Goal: Task Accomplishment & Management: Complete application form

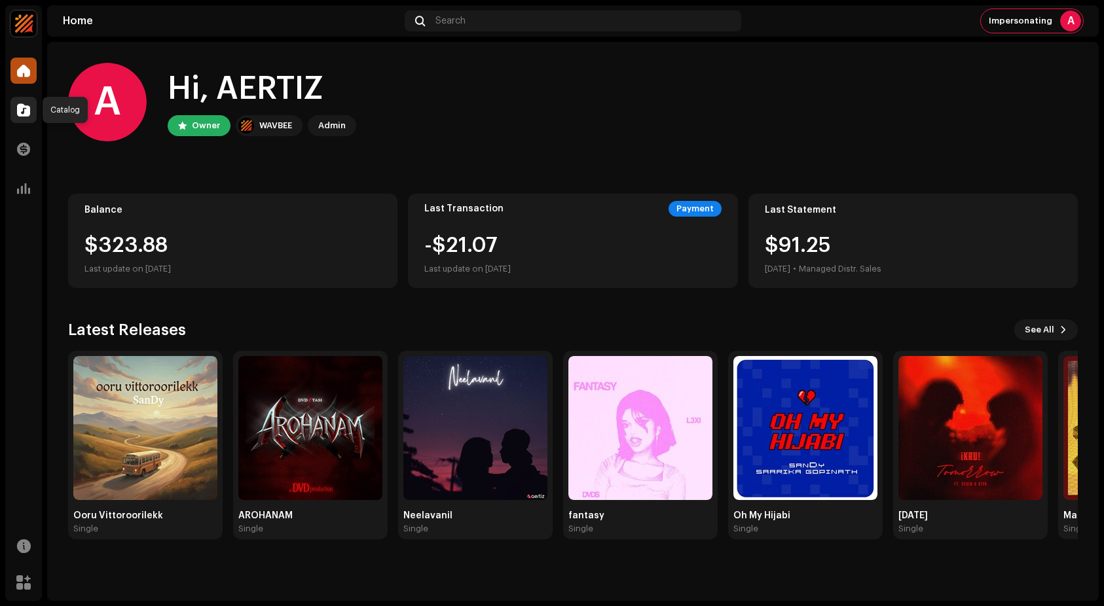
click at [15, 111] on div at bounding box center [23, 110] width 26 height 26
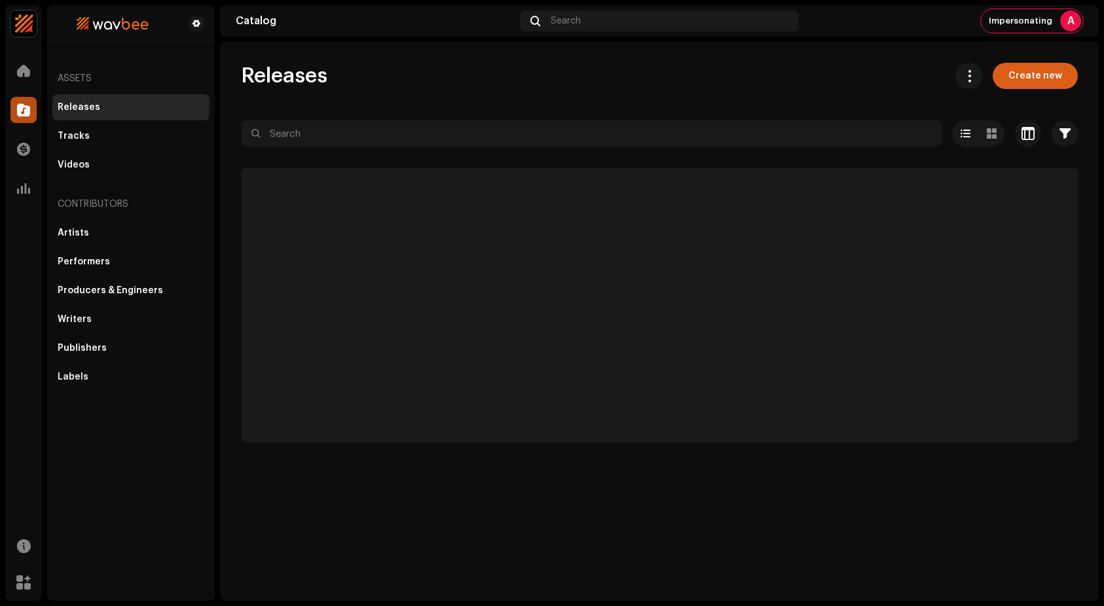
click at [1046, 71] on span "Create new" at bounding box center [1036, 76] width 54 height 26
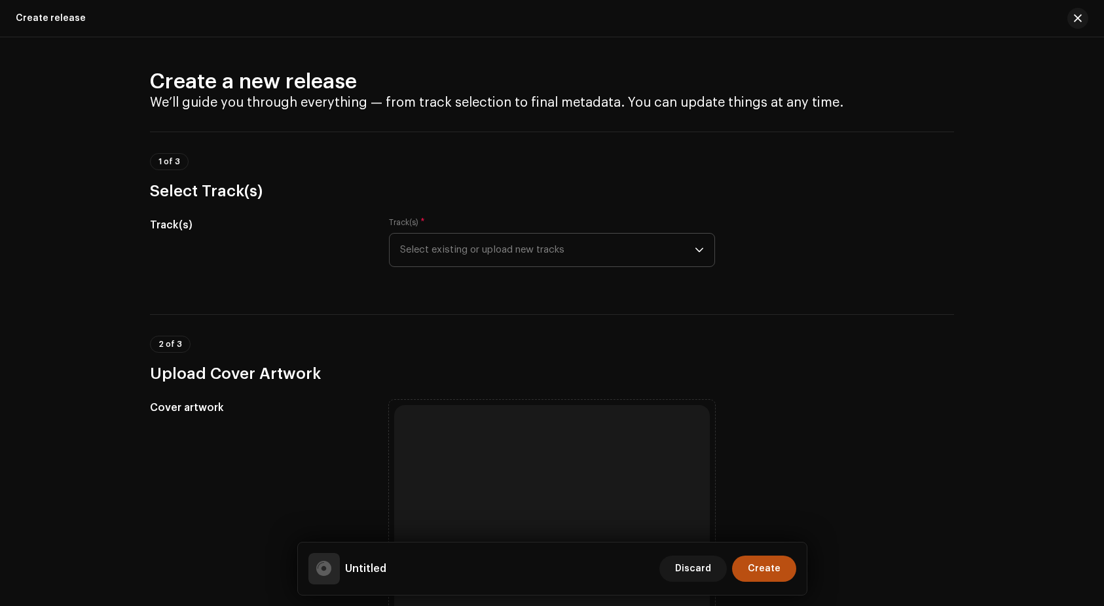
click at [608, 248] on span "Select existing or upload new tracks" at bounding box center [547, 250] width 295 height 33
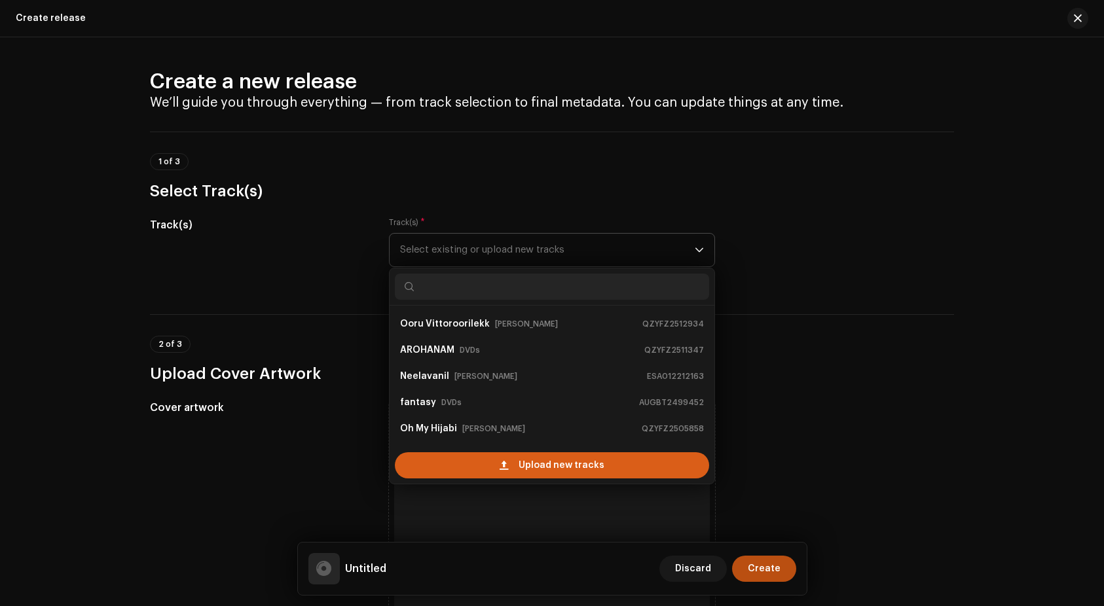
scroll to position [21, 0]
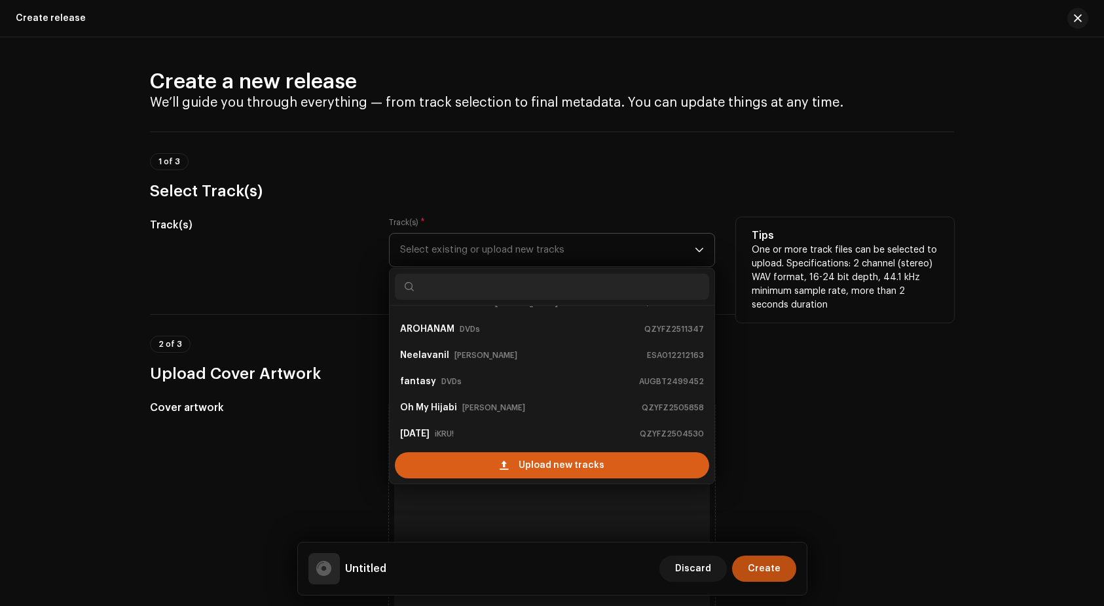
click at [511, 457] on div "Upload new tracks" at bounding box center [552, 466] width 314 height 26
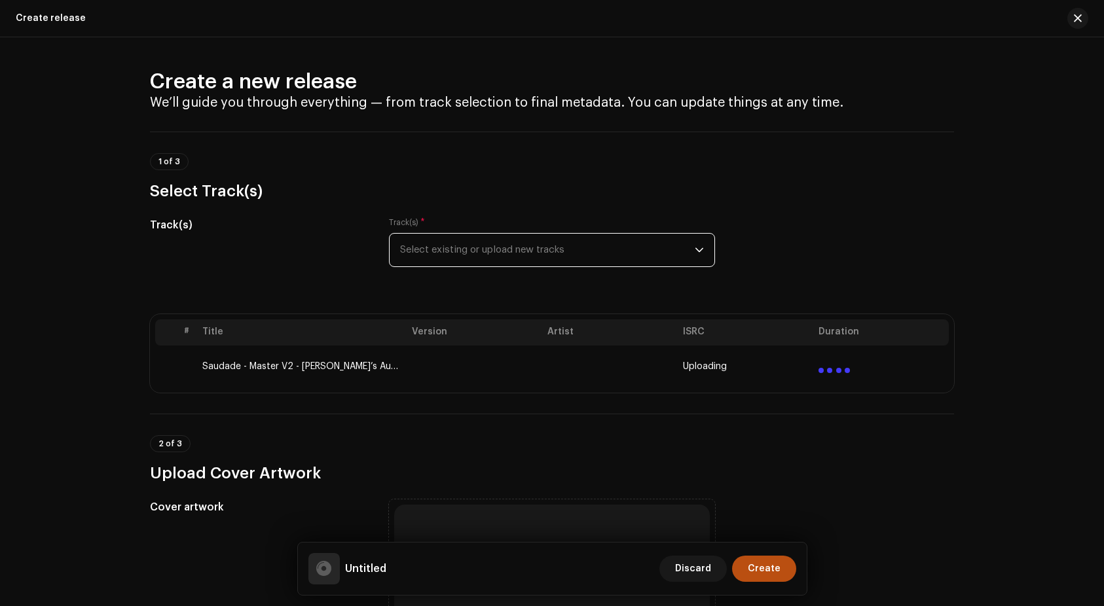
scroll to position [334, 0]
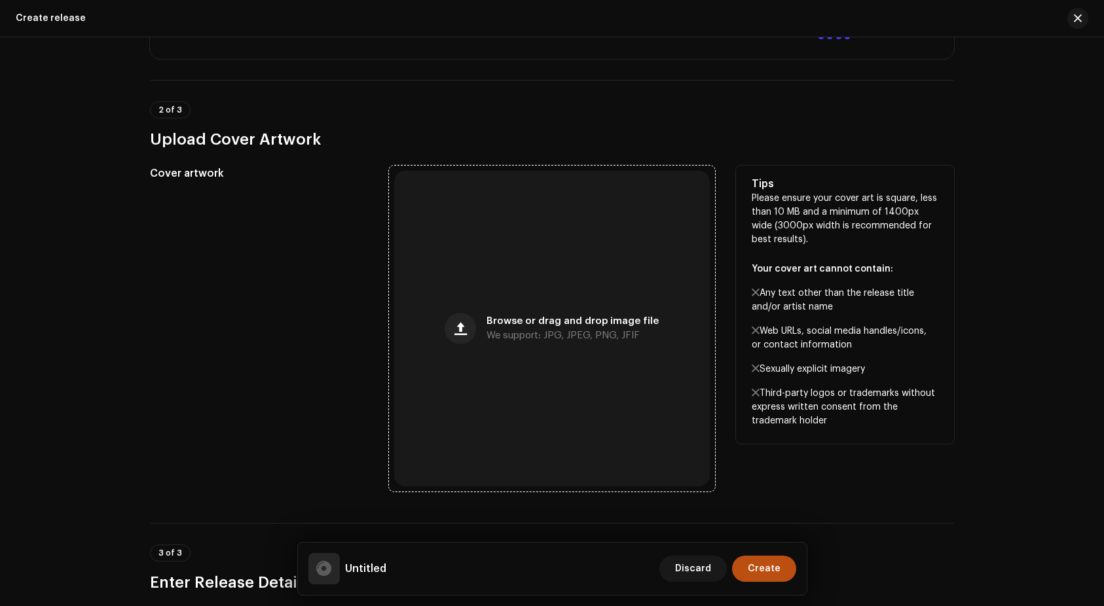
click at [599, 322] on span "Browse or drag and drop image file" at bounding box center [573, 321] width 172 height 9
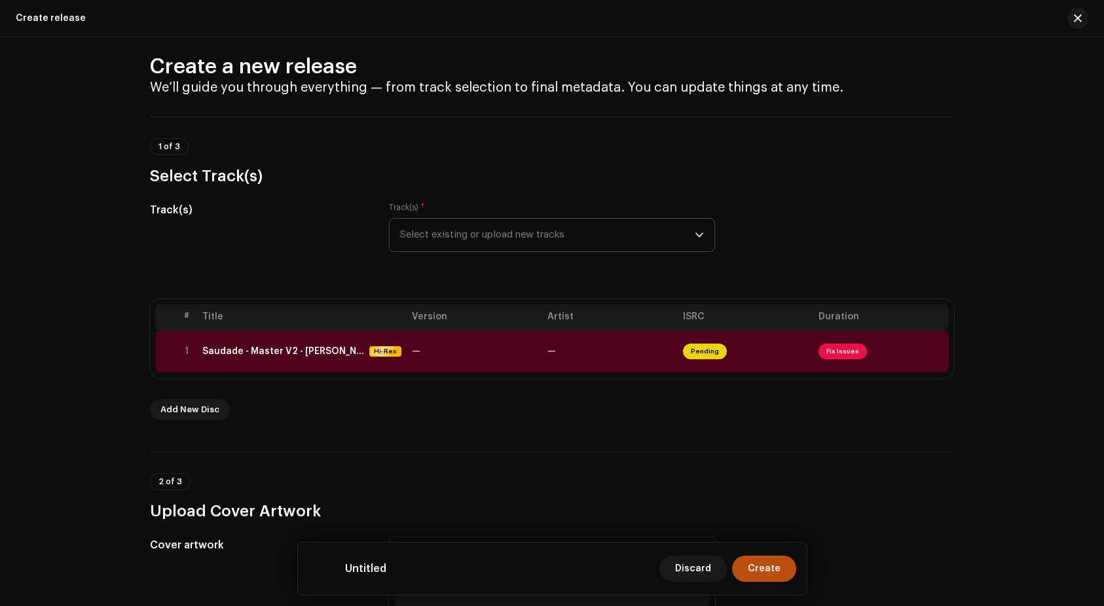
scroll to position [0, 0]
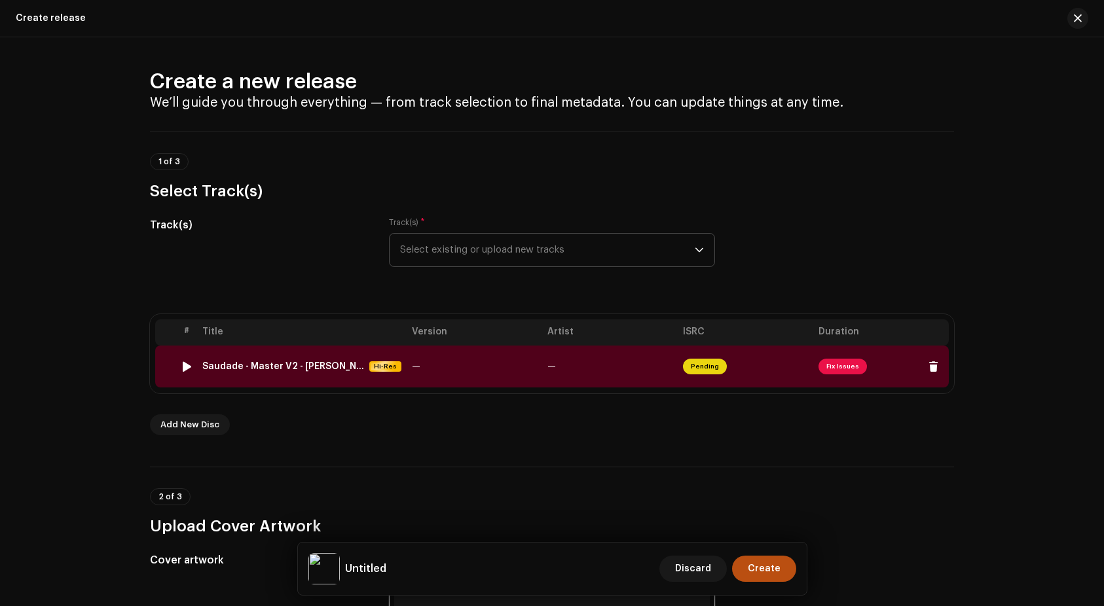
click at [849, 365] on span "Fix Issues" at bounding box center [843, 367] width 48 height 16
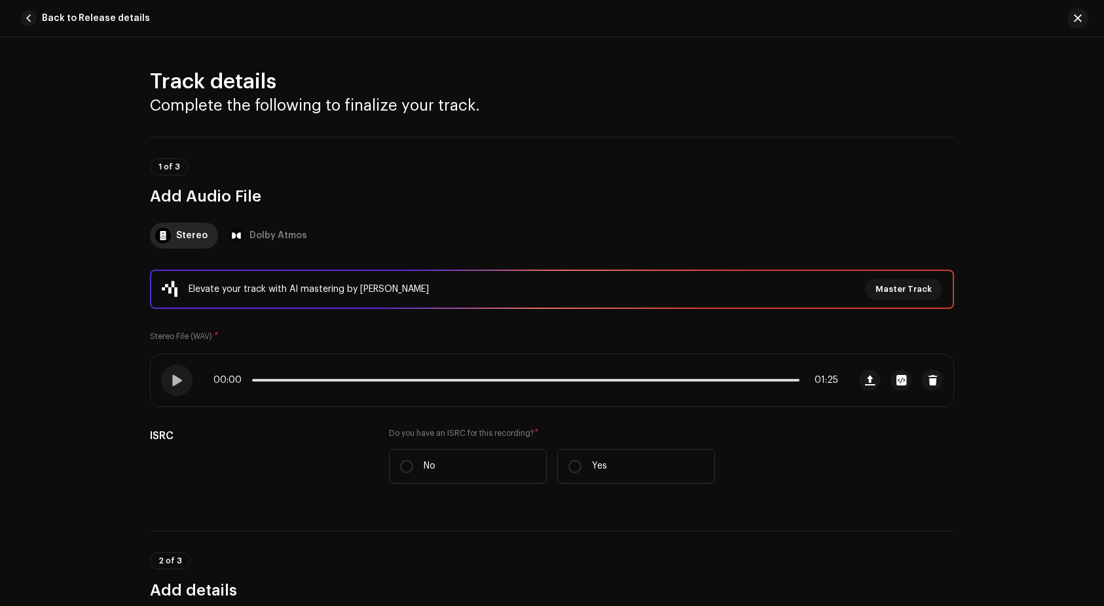
scroll to position [570, 0]
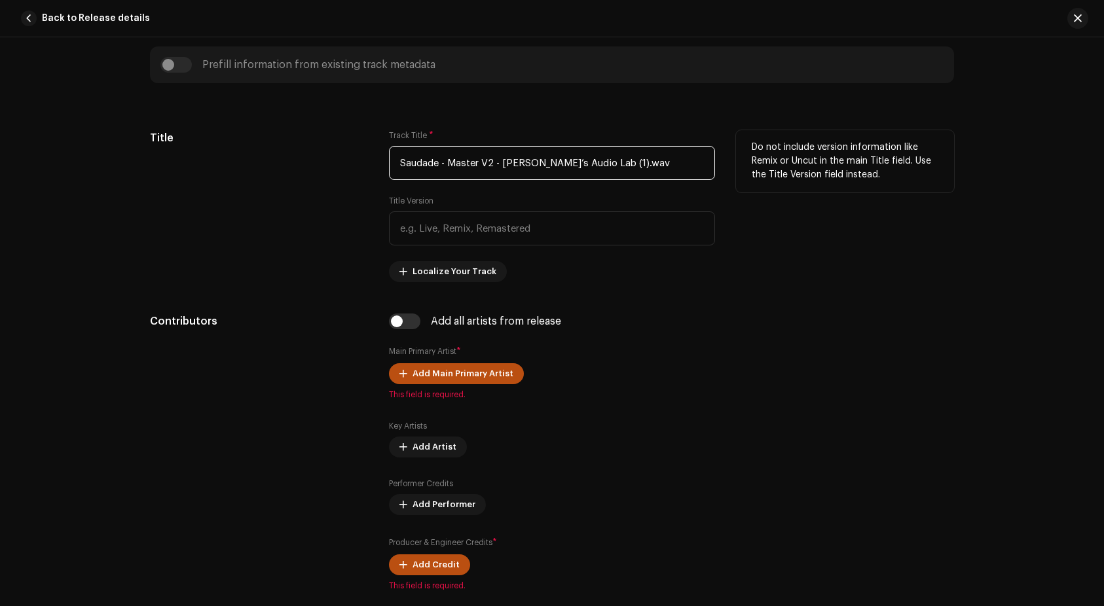
click at [633, 165] on input "Saudade - Master V2 - [PERSON_NAME]’s Audio Lab (1).wav" at bounding box center [552, 163] width 326 height 34
paste input "text"
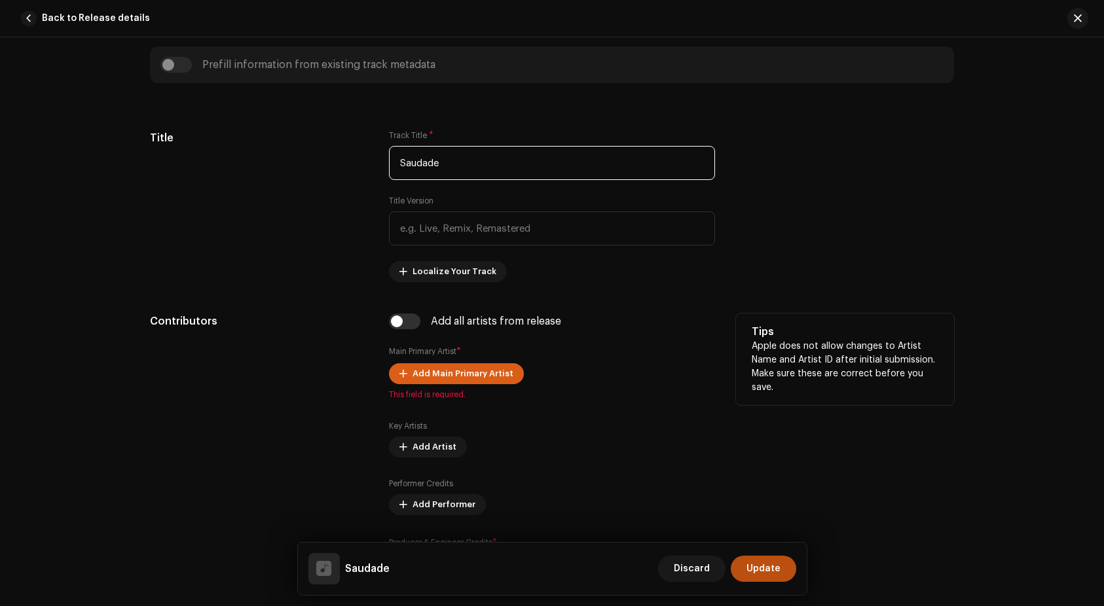
type input "Saudade"
click at [479, 373] on span "Add Main Primary Artist" at bounding box center [463, 374] width 101 height 26
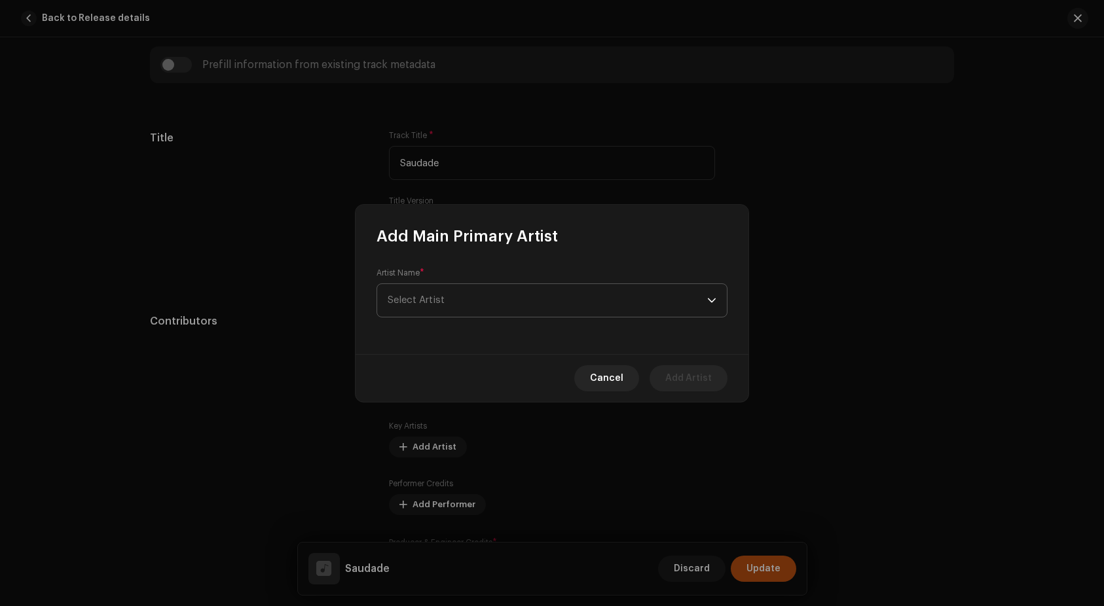
click at [484, 300] on span "Select Artist" at bounding box center [548, 300] width 320 height 33
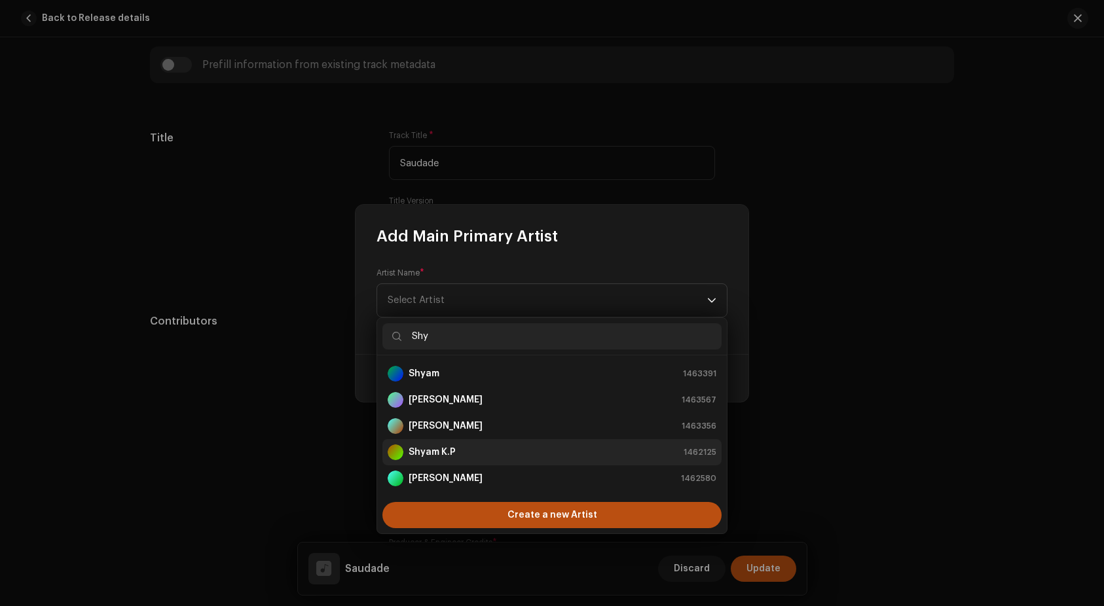
type input "Shy"
click at [477, 453] on div "[PERSON_NAME] 1462125" at bounding box center [552, 453] width 329 height 16
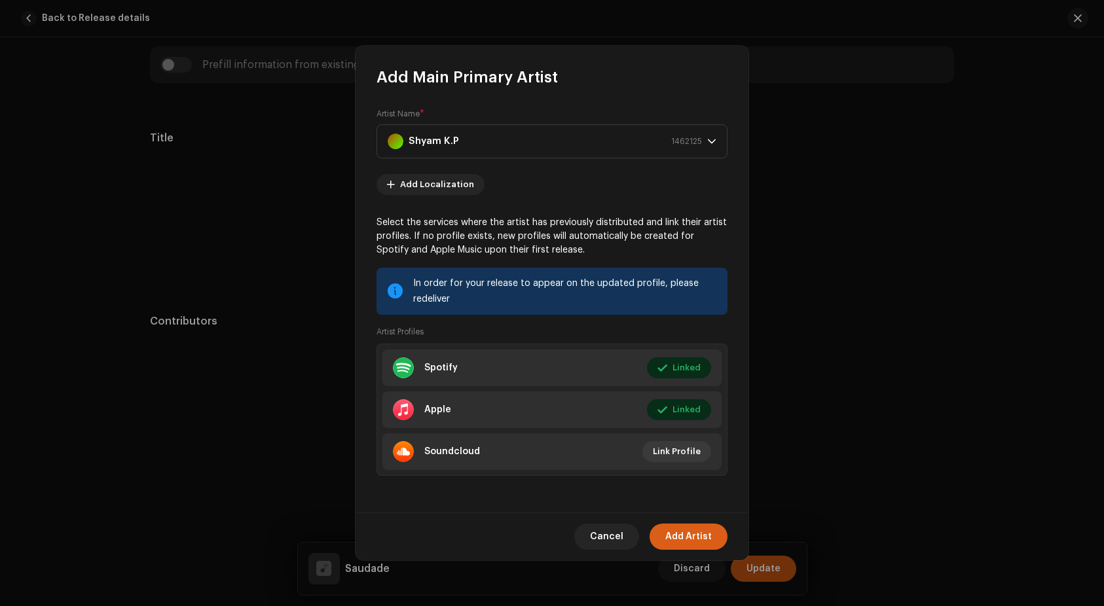
click at [692, 534] on span "Add Artist" at bounding box center [688, 537] width 46 height 26
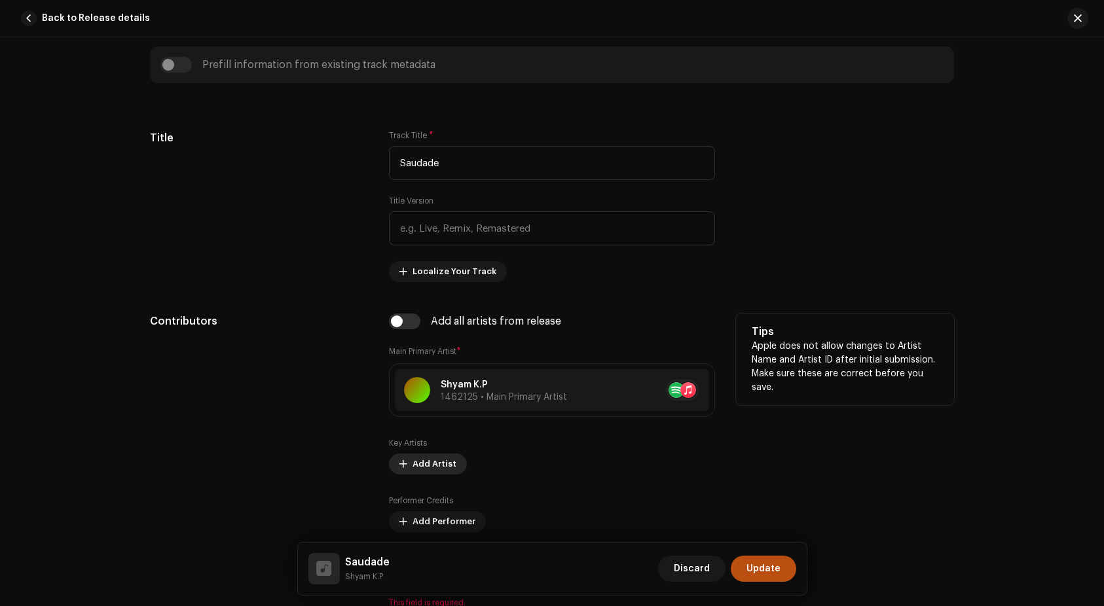
click at [428, 462] on span "Add Artist" at bounding box center [435, 464] width 44 height 26
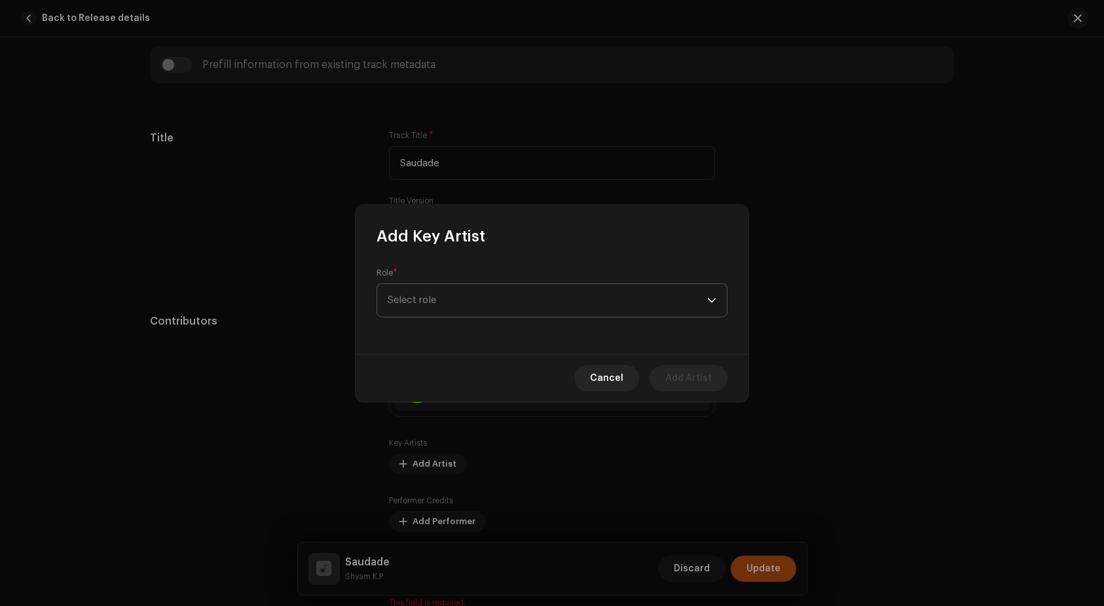
click at [447, 305] on span "Select role" at bounding box center [548, 300] width 320 height 33
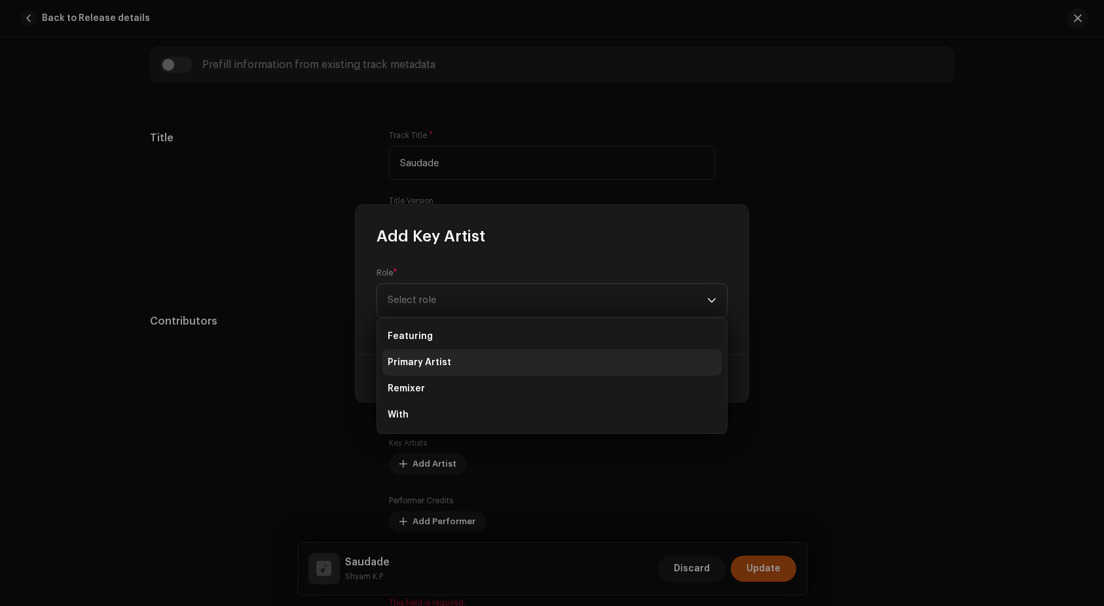
click at [420, 361] on span "Primary Artist" at bounding box center [420, 362] width 64 height 13
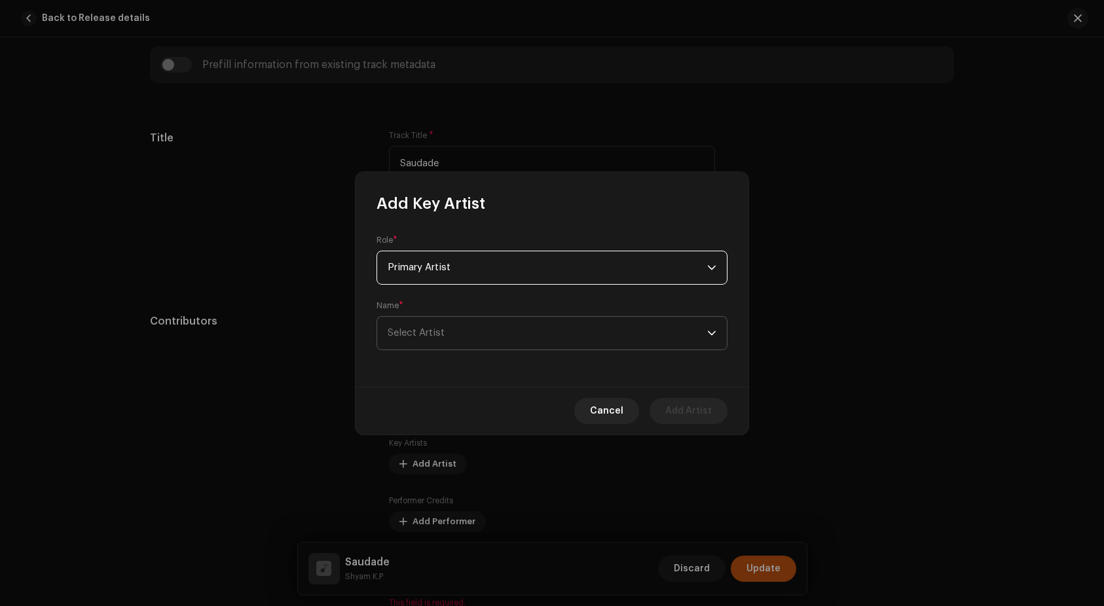
click at [437, 335] on span "Select Artist" at bounding box center [416, 333] width 57 height 10
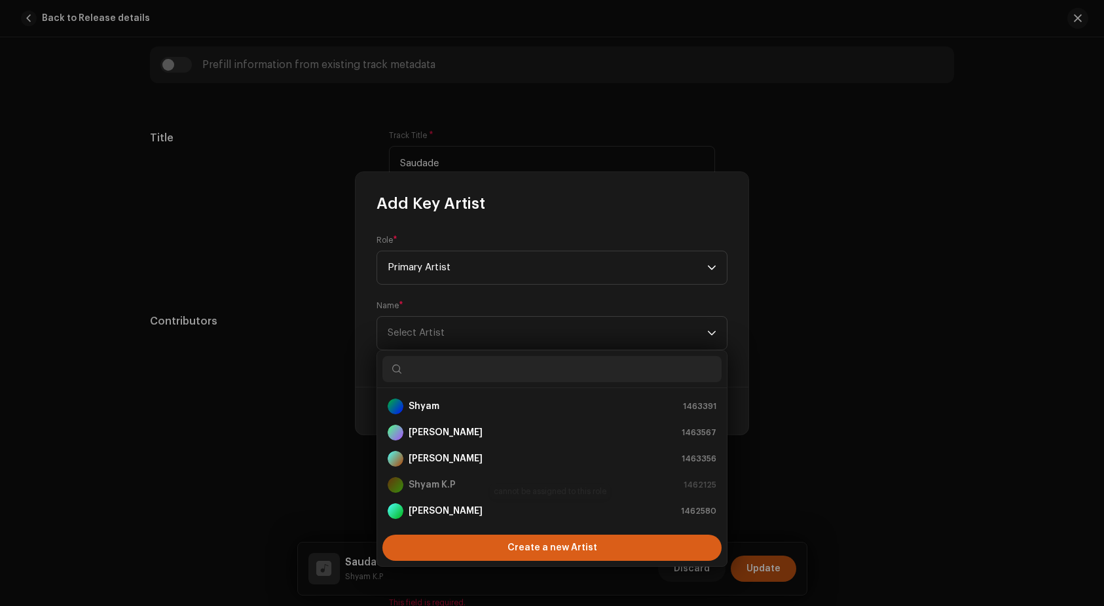
scroll to position [21, 0]
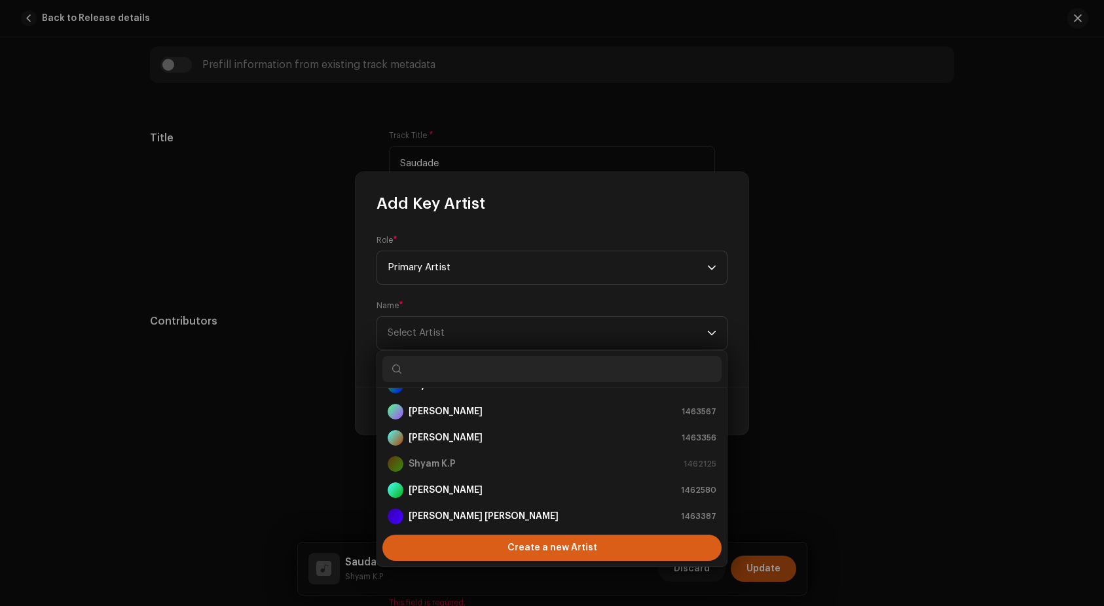
click at [488, 549] on div "Create a new Artist" at bounding box center [551, 548] width 339 height 26
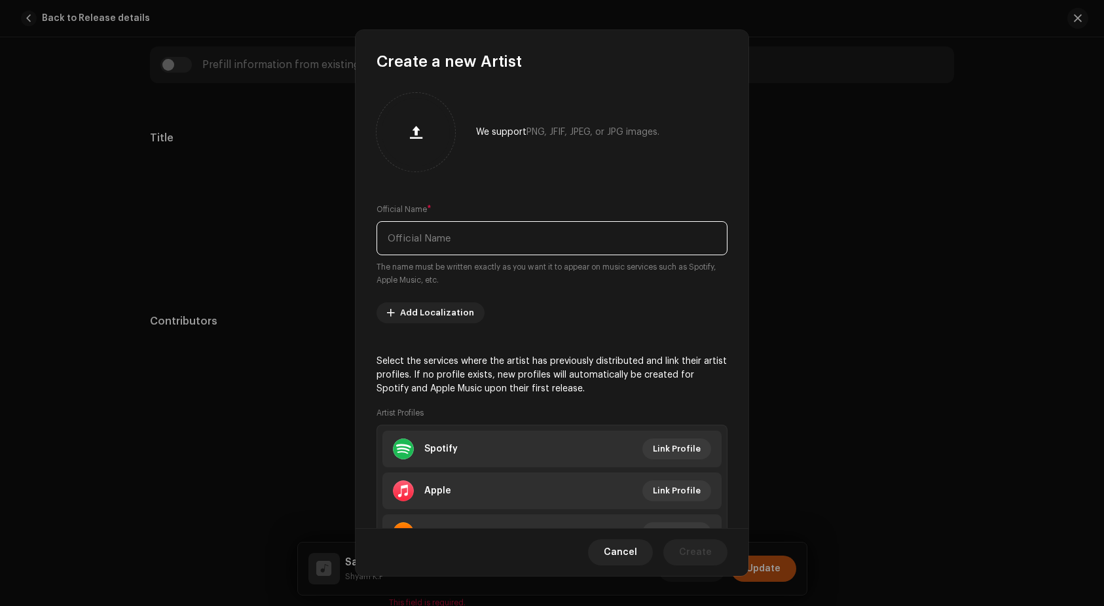
click at [405, 236] on input "text" at bounding box center [552, 238] width 351 height 34
paste input "[PERSON_NAME]"
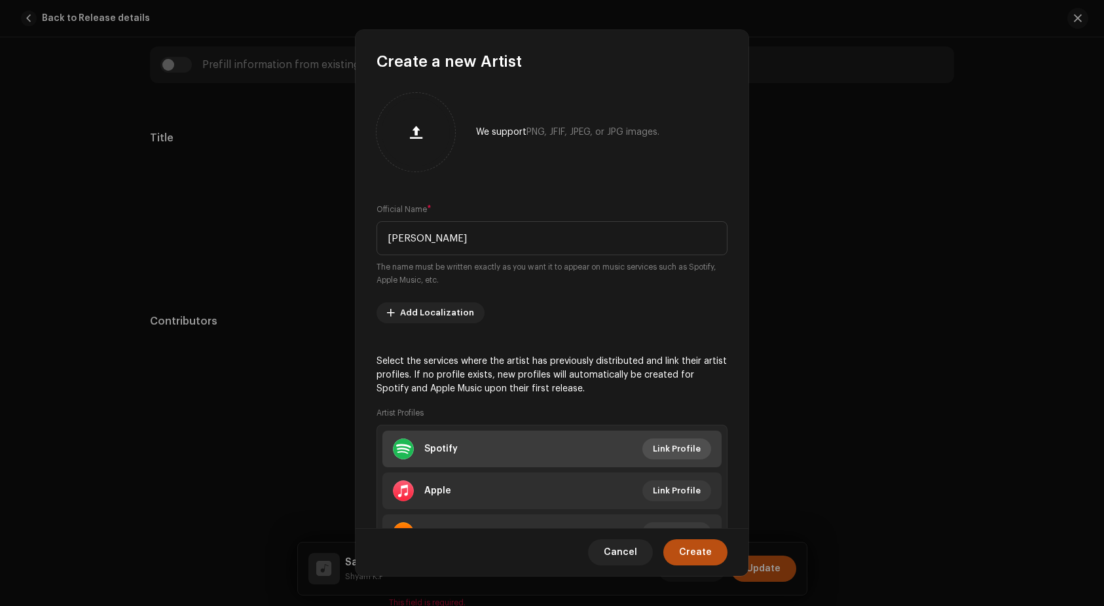
type input "[PERSON_NAME]"
click at [680, 446] on span "Link Profile" at bounding box center [677, 449] width 48 height 26
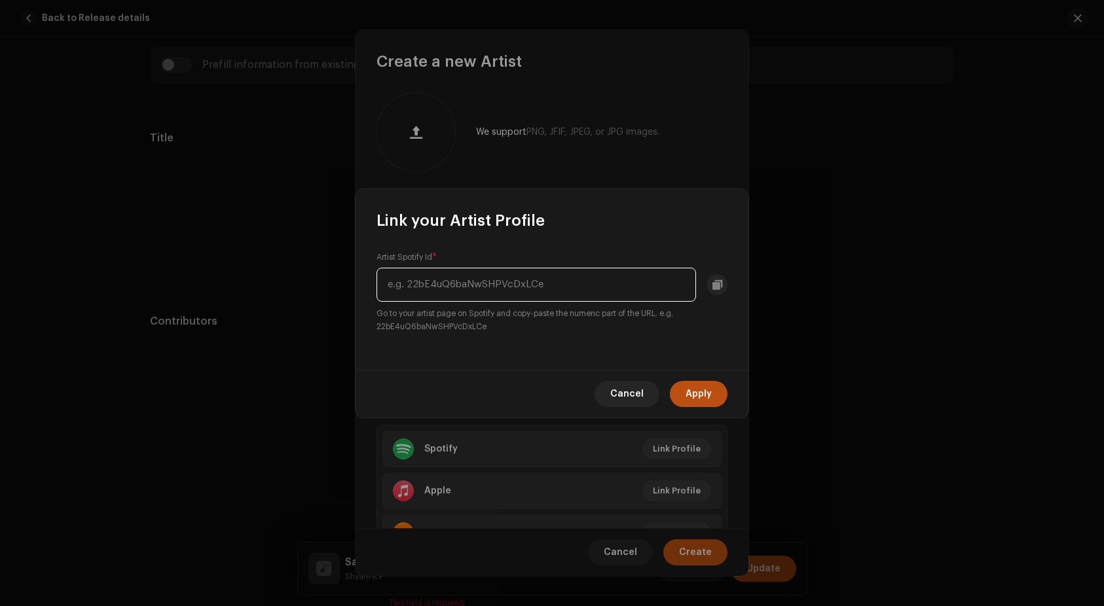
click at [496, 289] on input "text" at bounding box center [537, 285] width 320 height 34
paste input "3wgZfKbyO4MfUMvfDlxdQp"
type input "3wgZfKbyO4MfUMvfDlxdQp"
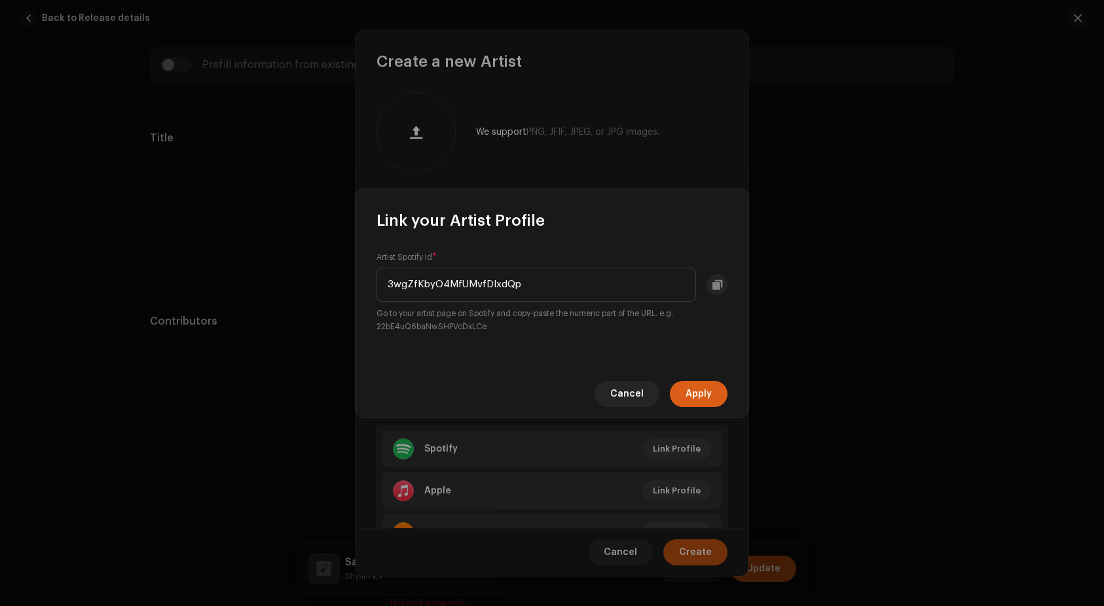
click at [718, 391] on button "Apply" at bounding box center [699, 394] width 58 height 26
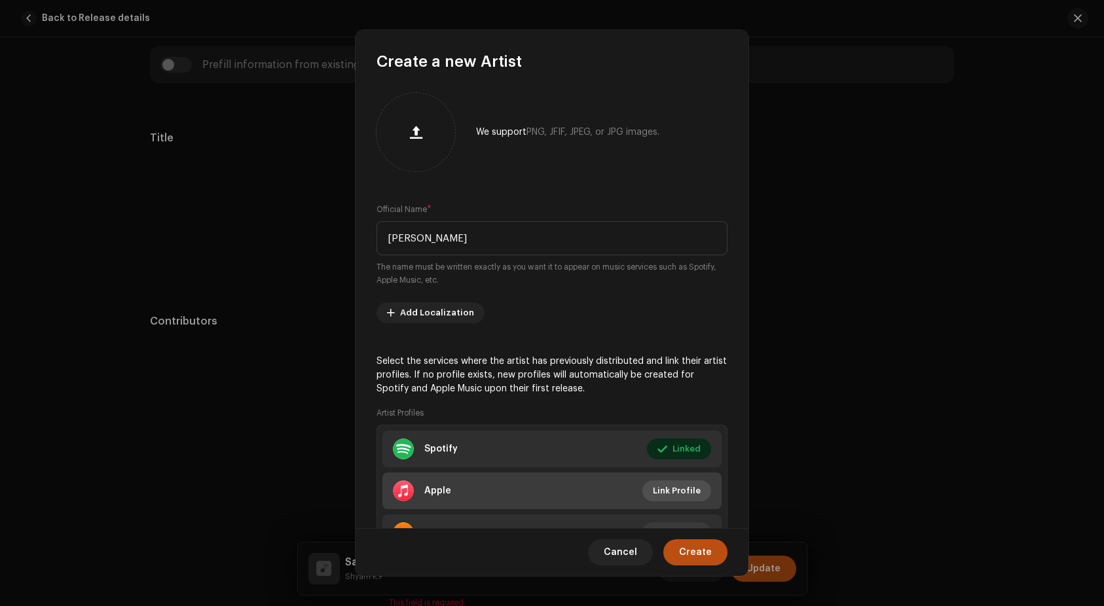
click at [681, 496] on span "Link Profile" at bounding box center [677, 491] width 48 height 26
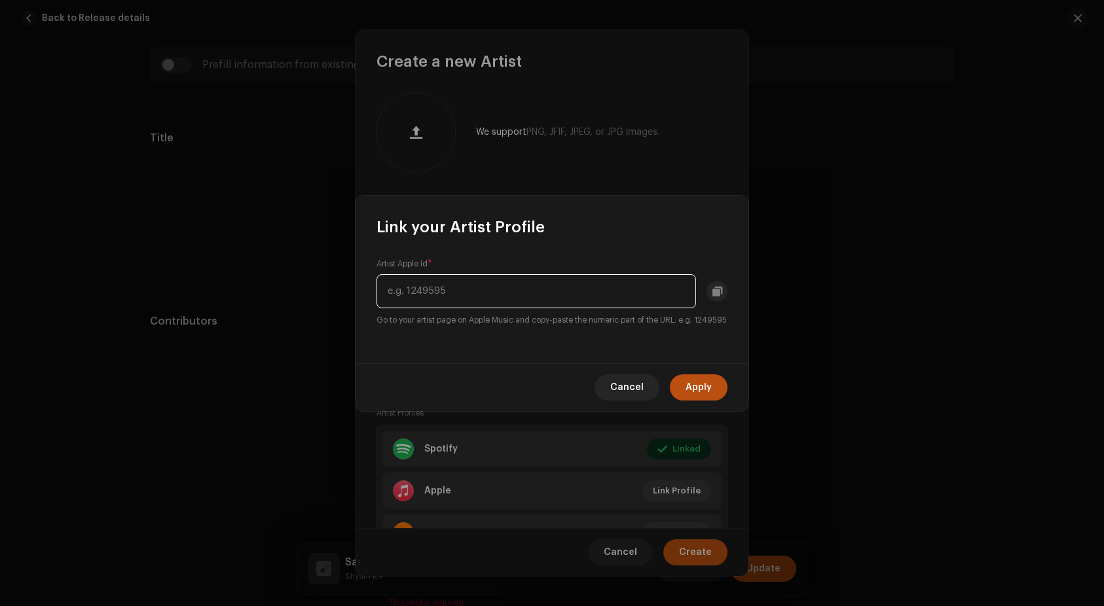
click at [471, 278] on input "text" at bounding box center [537, 291] width 320 height 34
paste input "1525562202"
type input "1525562202"
click at [709, 398] on span "Apply" at bounding box center [699, 388] width 26 height 26
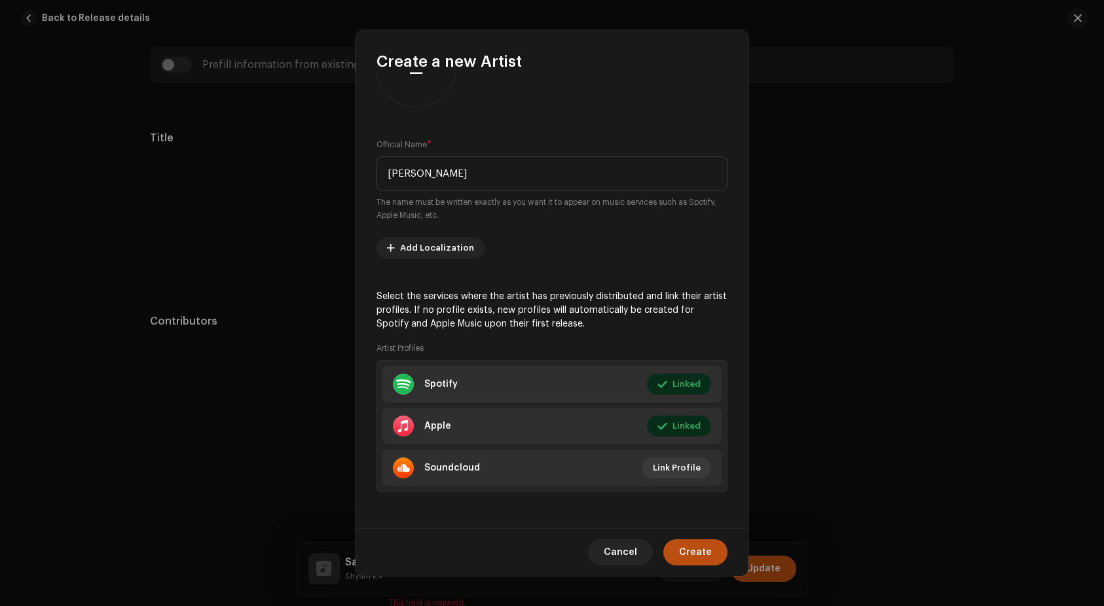
scroll to position [65, 0]
click at [707, 558] on span "Create" at bounding box center [695, 553] width 33 height 26
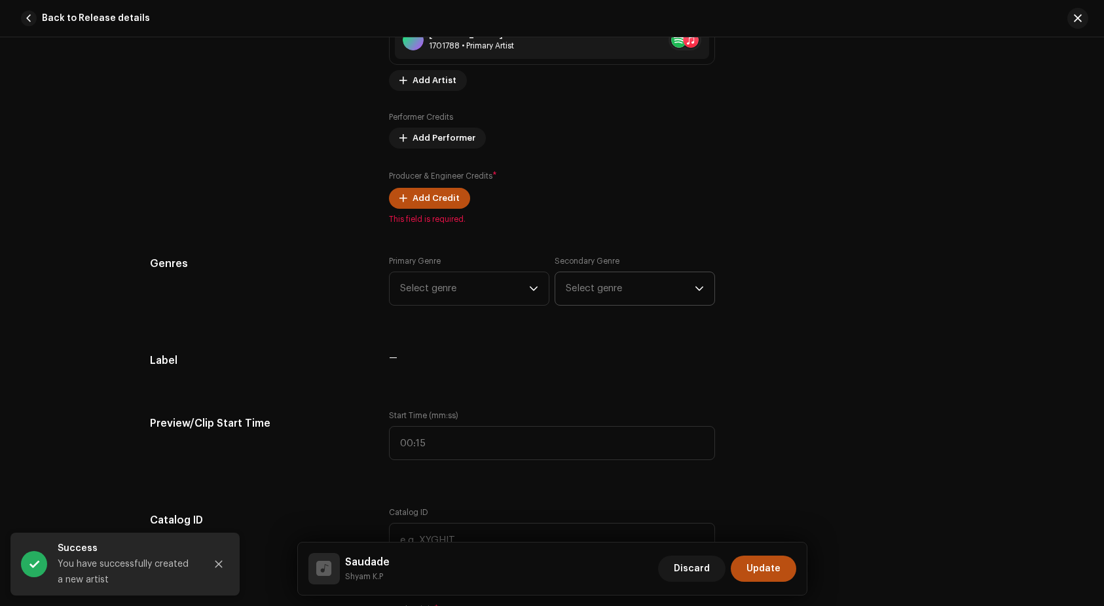
scroll to position [941, 0]
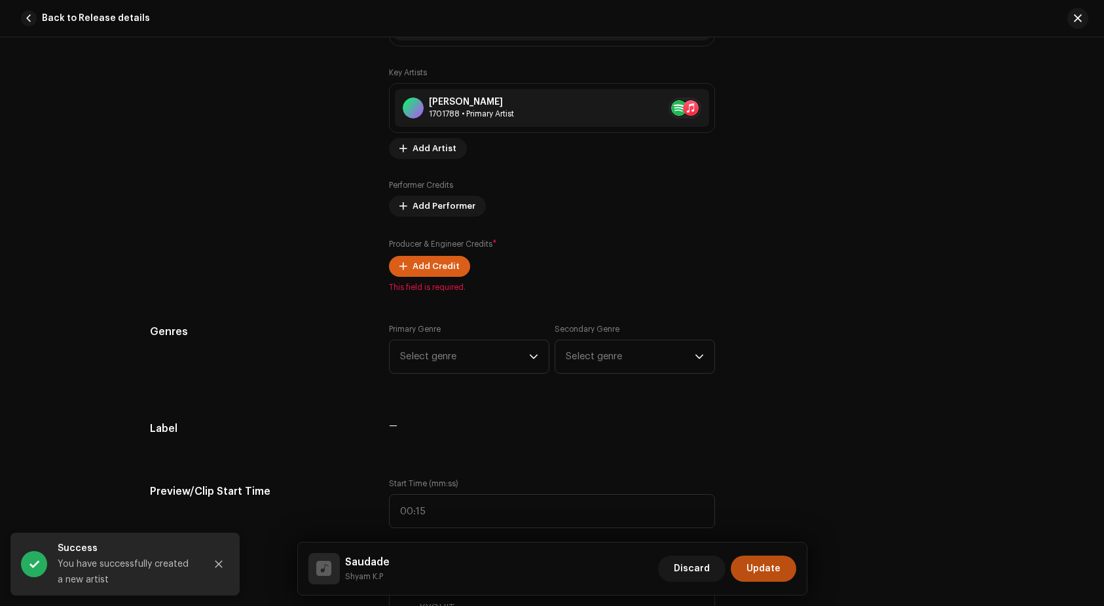
click at [423, 274] on span "Add Credit" at bounding box center [436, 266] width 47 height 26
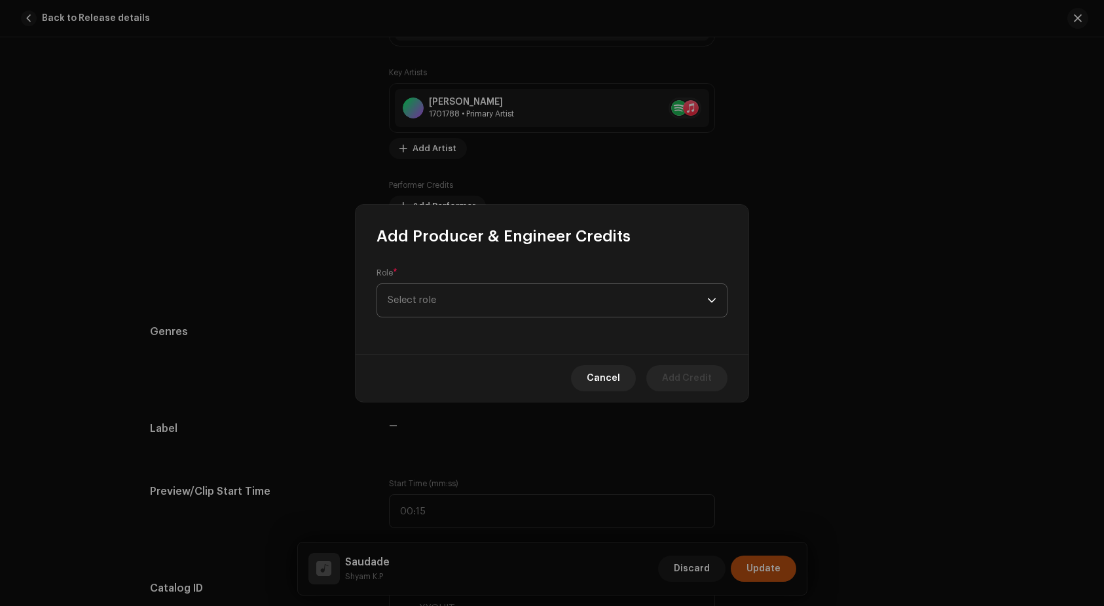
click at [457, 299] on span "Select role" at bounding box center [548, 300] width 320 height 33
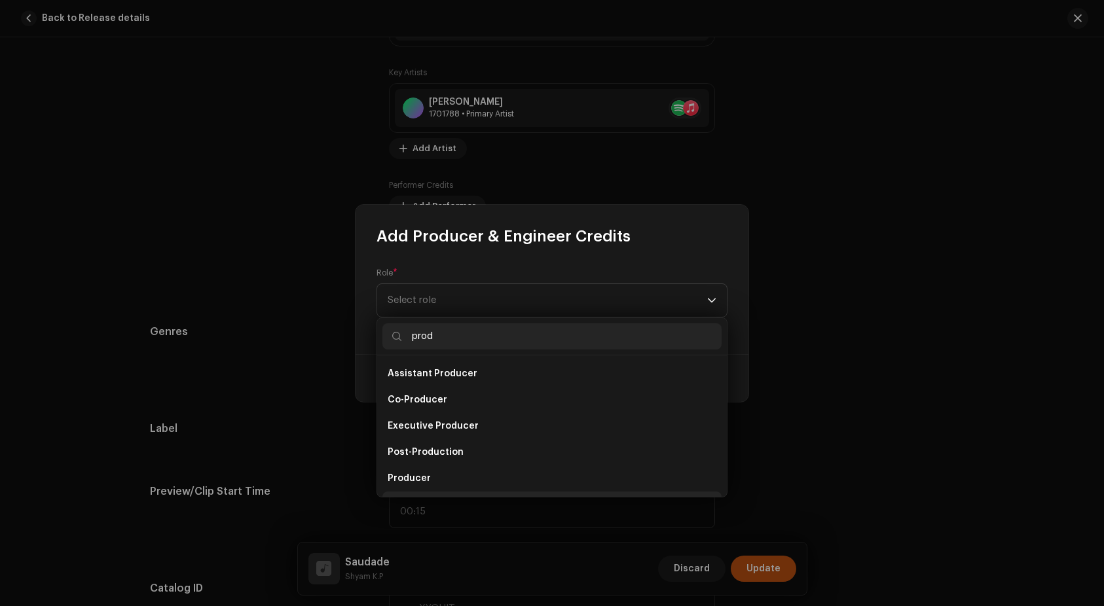
scroll to position [21, 0]
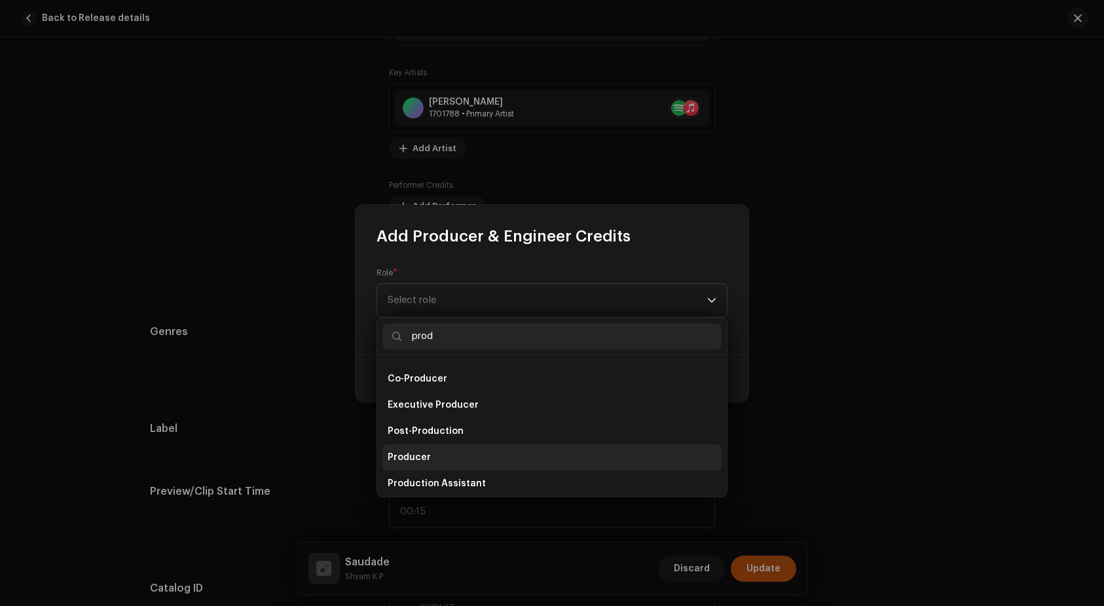
type input "prod"
click at [412, 451] on span "Producer" at bounding box center [409, 457] width 43 height 13
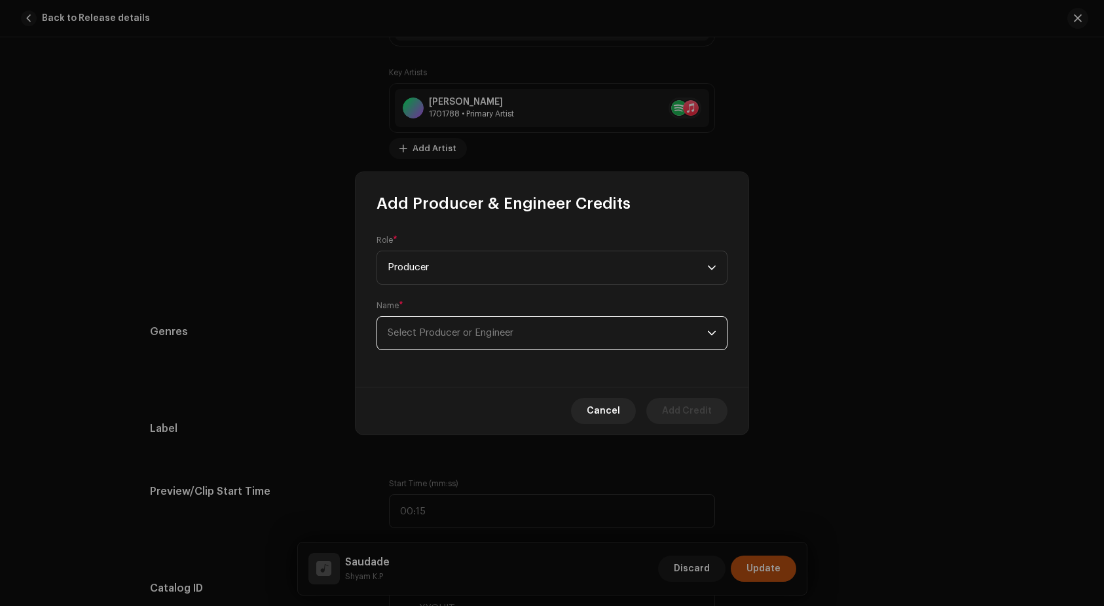
click at [536, 340] on span "Select Producer or Engineer" at bounding box center [548, 333] width 320 height 33
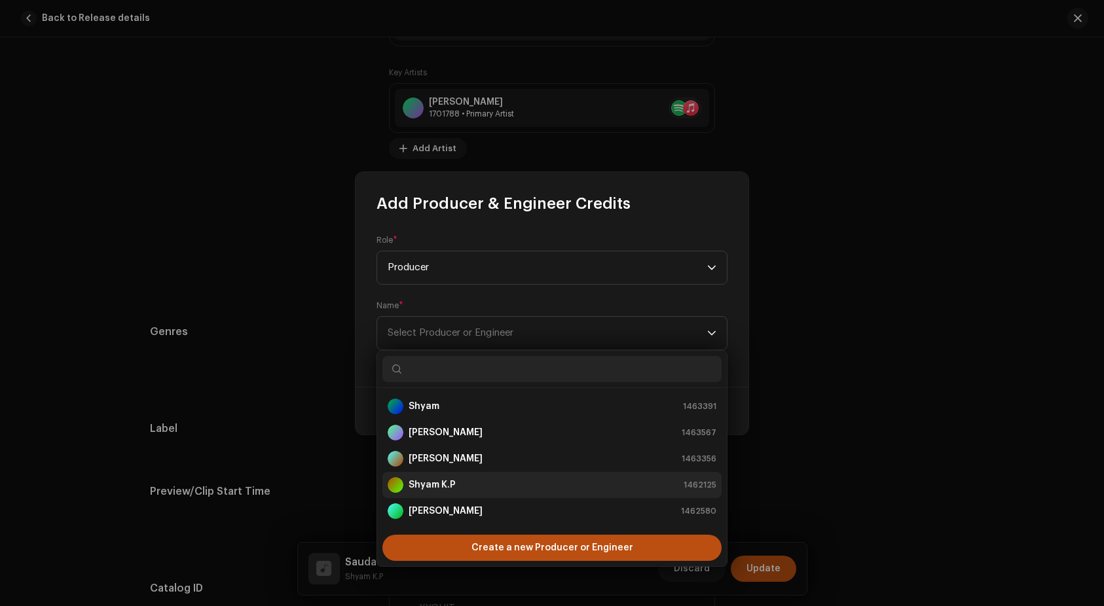
click at [451, 485] on strong "Shyam K.P" at bounding box center [432, 485] width 47 height 13
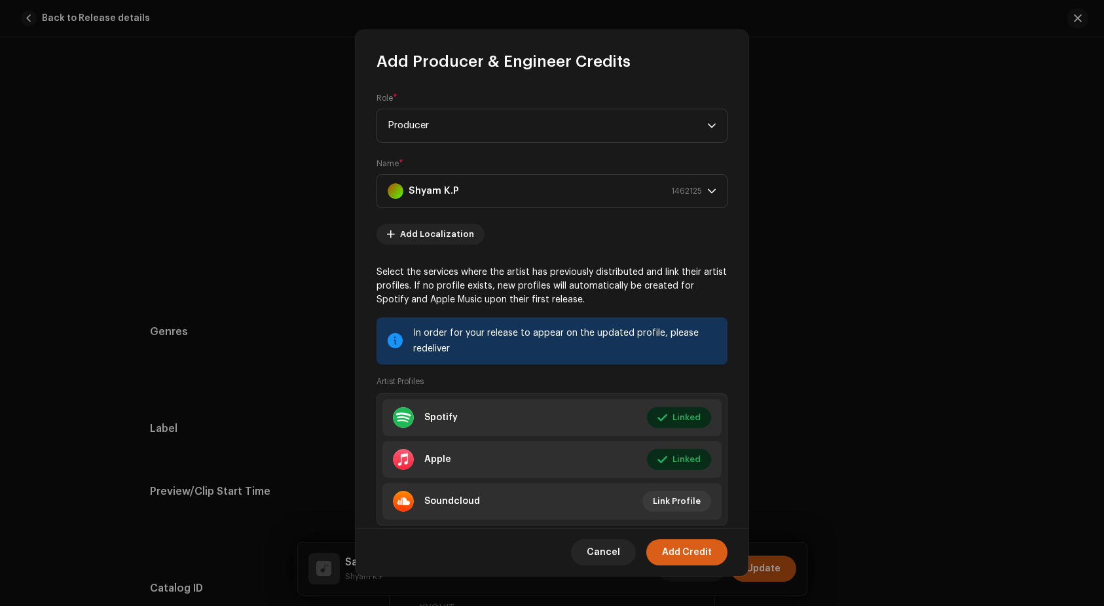
click at [714, 559] on button "Add Credit" at bounding box center [686, 553] width 81 height 26
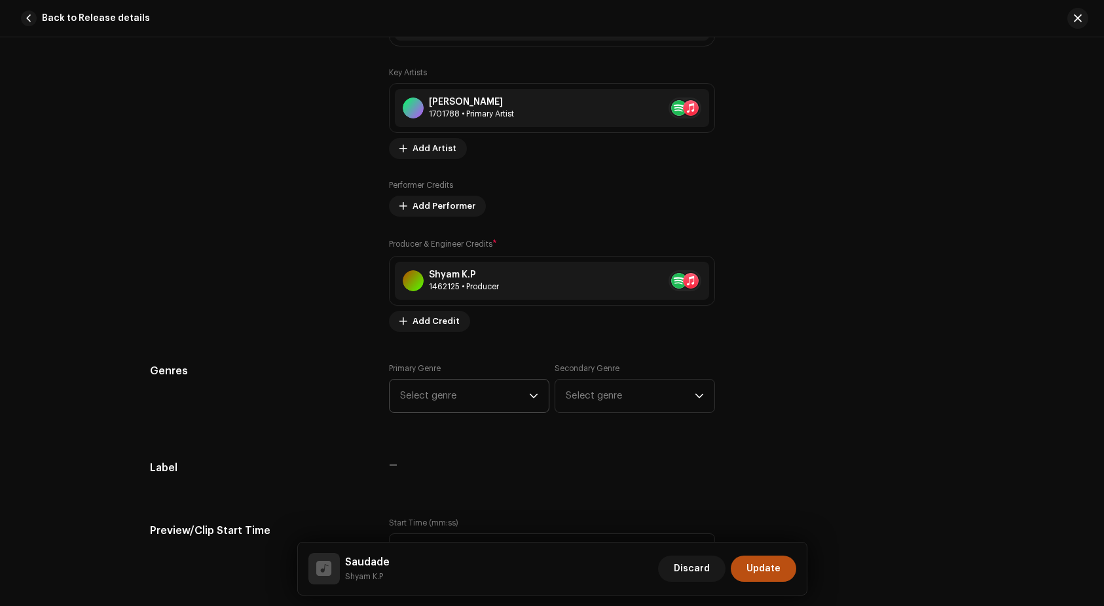
click at [479, 393] on span "Select genre" at bounding box center [464, 396] width 129 height 33
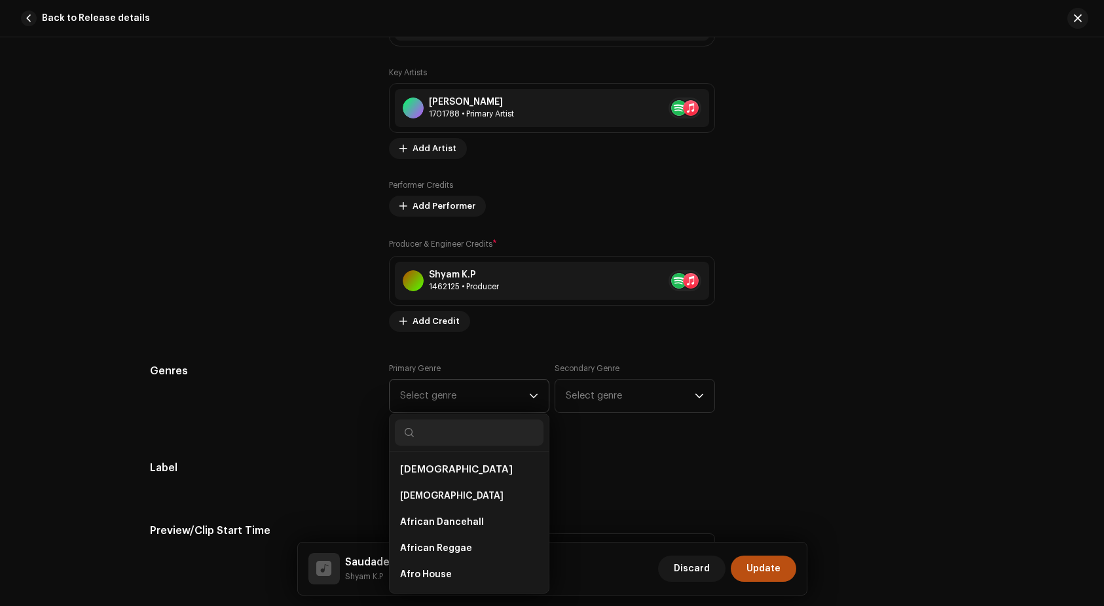
click at [470, 424] on input "text" at bounding box center [469, 433] width 149 height 26
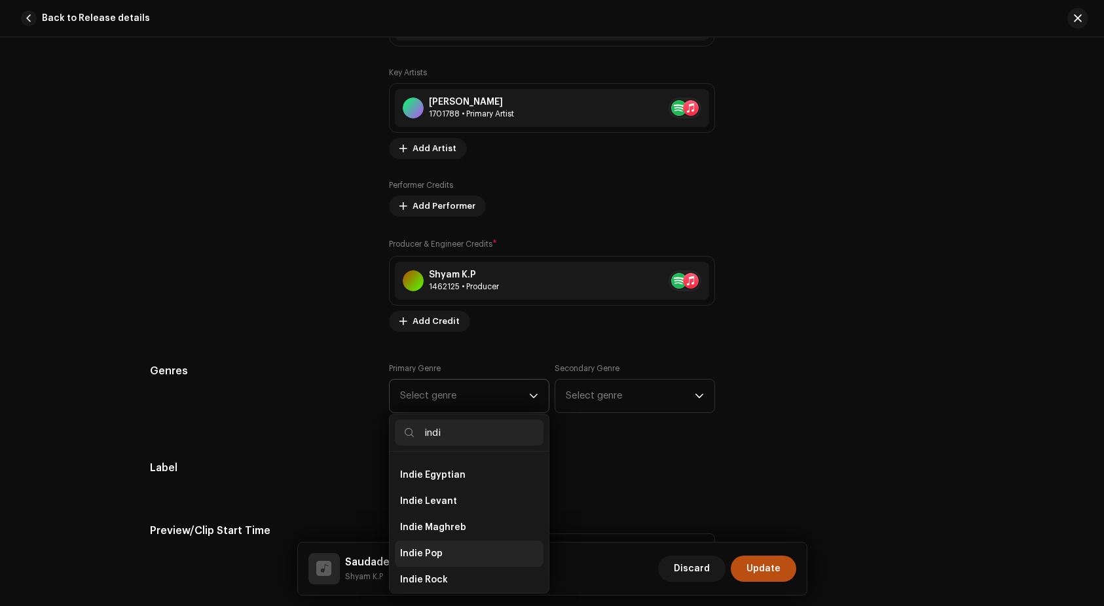
type input "indi"
click at [422, 546] on li "Indie Pop" at bounding box center [469, 554] width 149 height 26
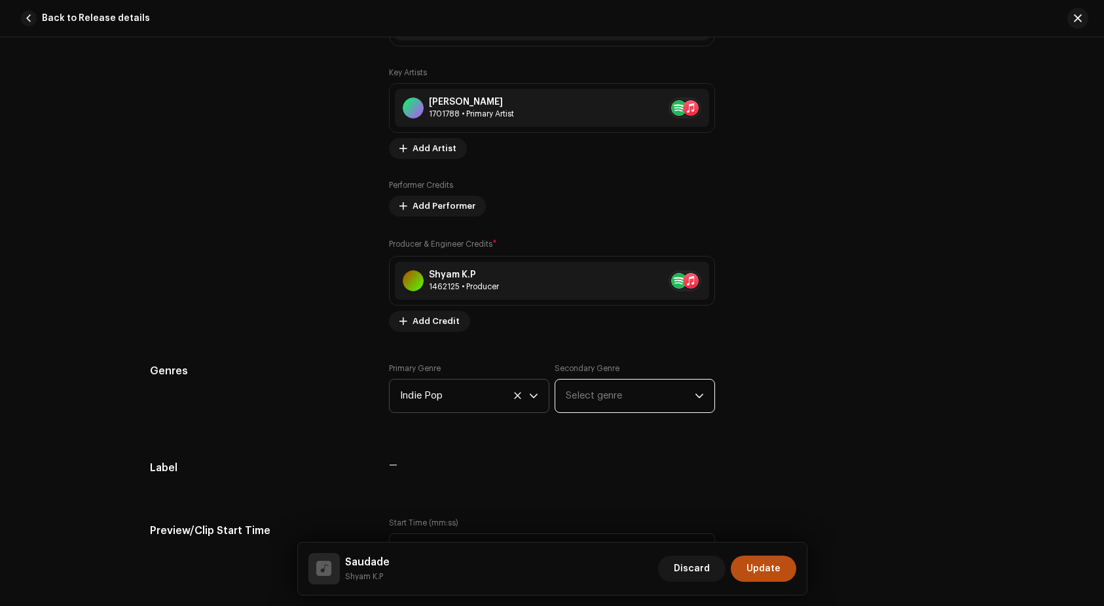
click at [622, 401] on span "Select genre" at bounding box center [630, 396] width 129 height 33
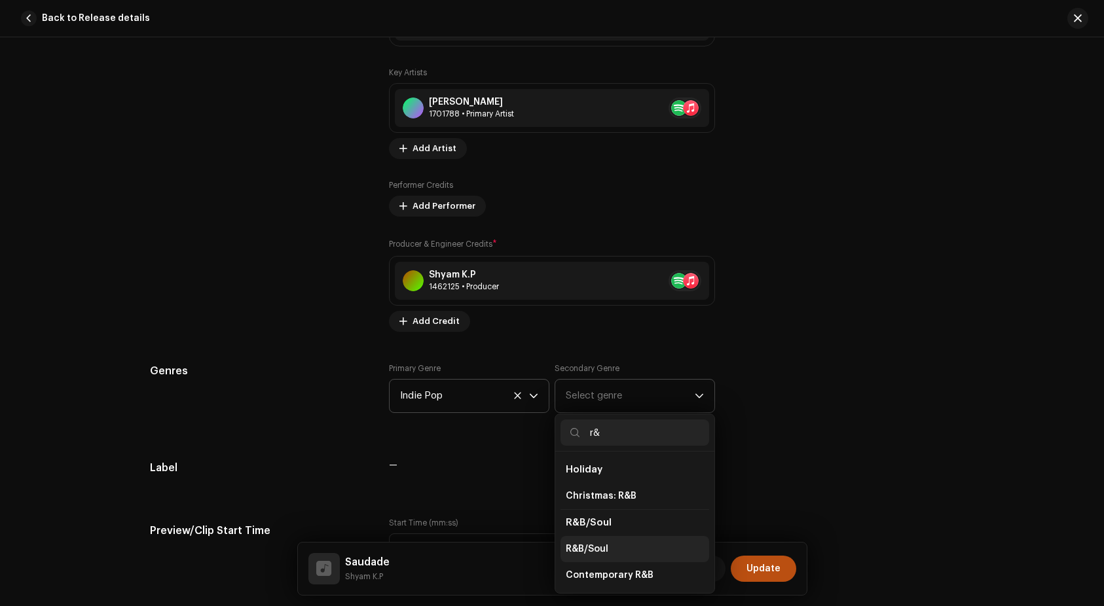
type input "r&"
click at [583, 547] on span "R&B/Soul" at bounding box center [587, 549] width 43 height 13
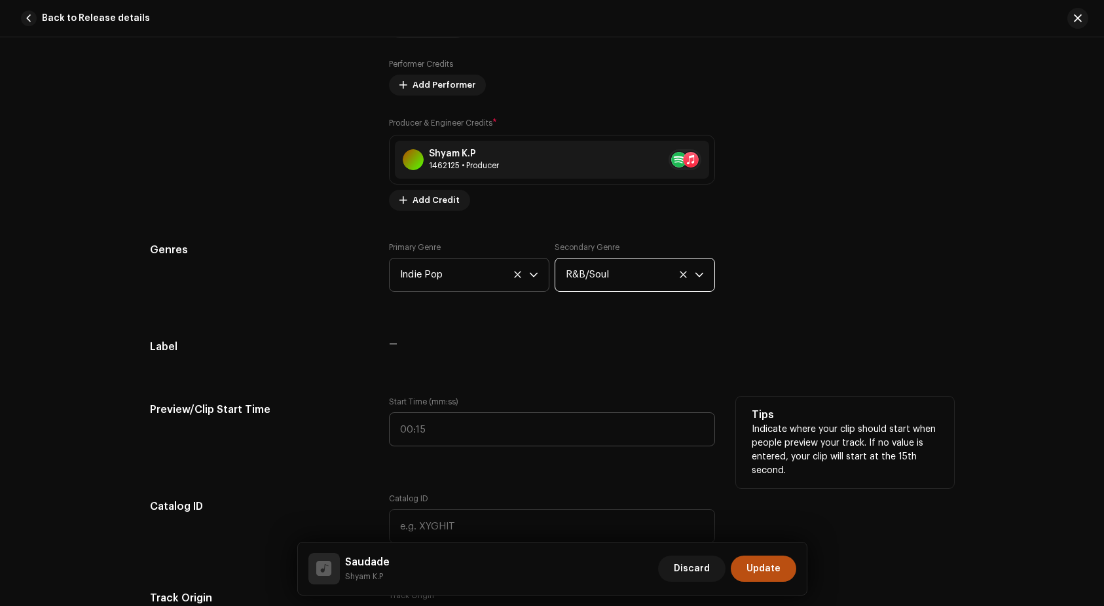
scroll to position [1320, 0]
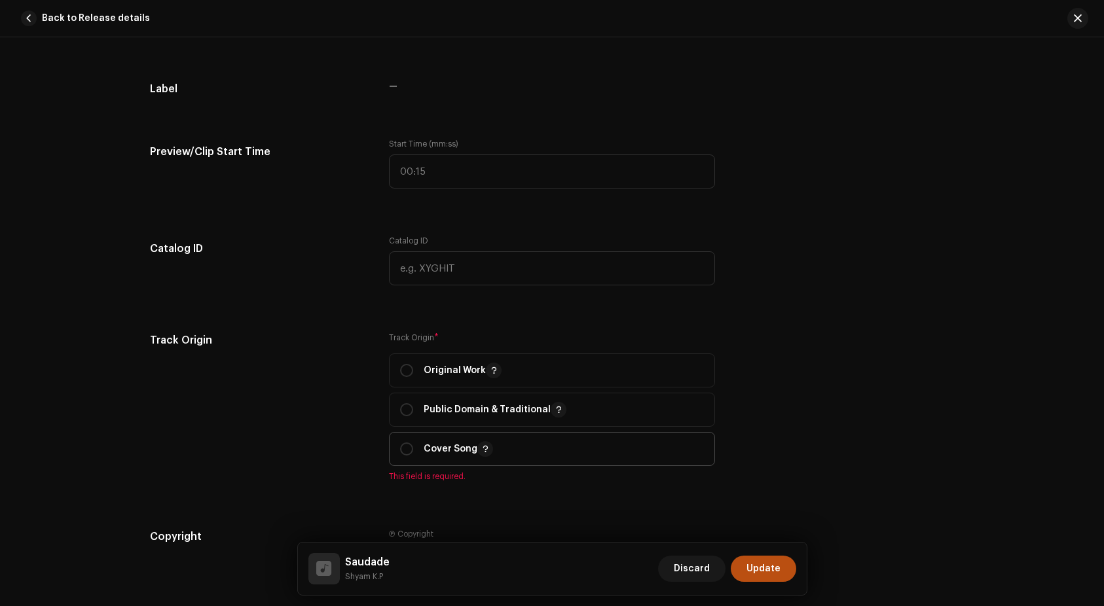
click at [436, 460] on span "Cover Song" at bounding box center [552, 449] width 304 height 33
radio input "true"
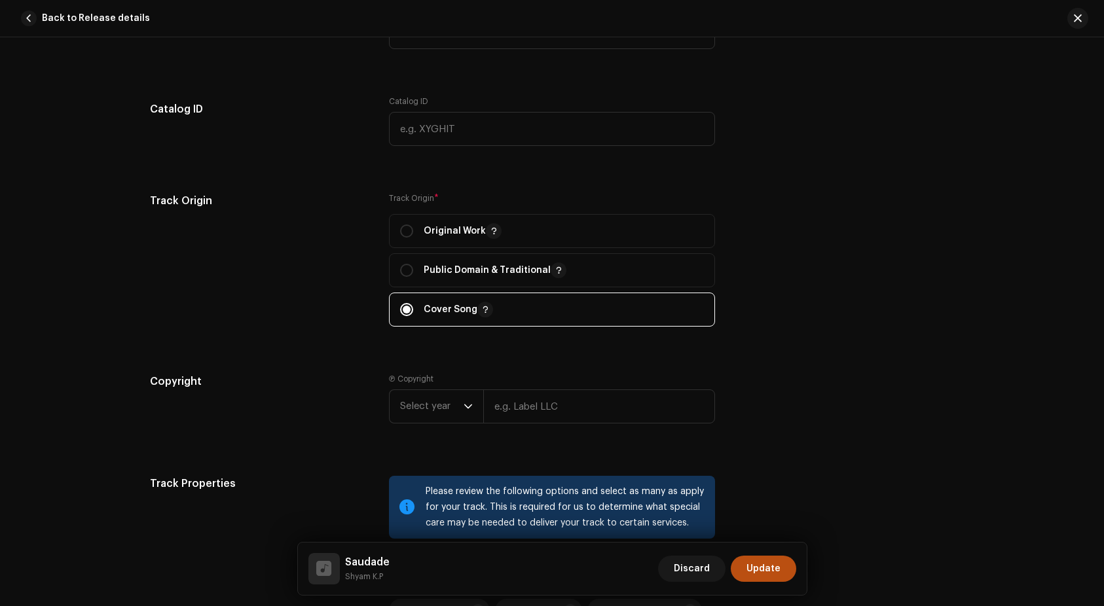
scroll to position [1667, 0]
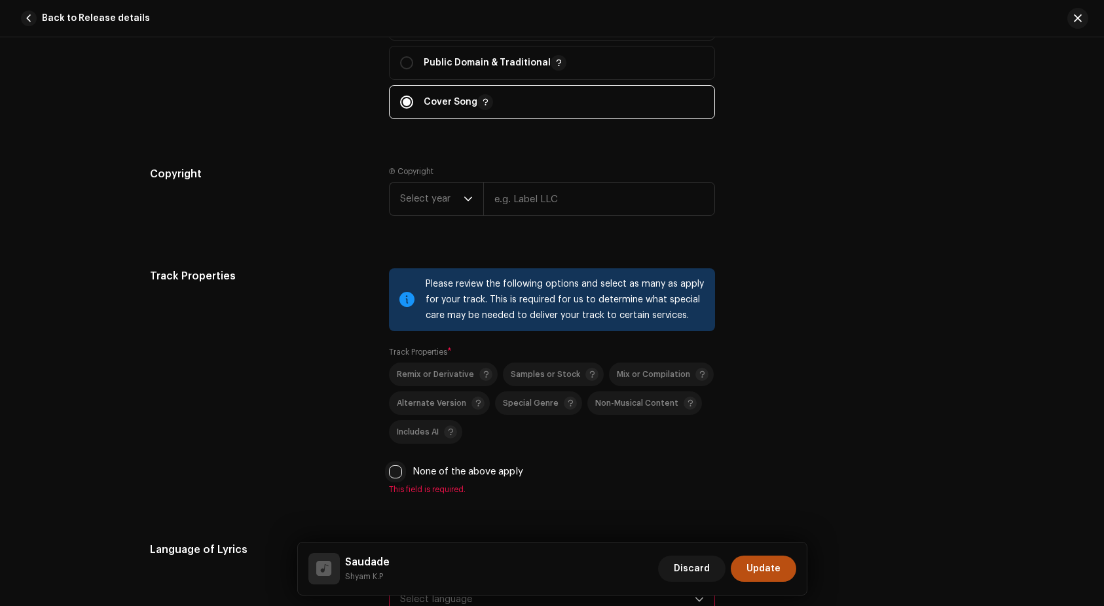
click at [392, 468] on input "None of the above apply" at bounding box center [395, 472] width 13 height 13
checkbox input "true"
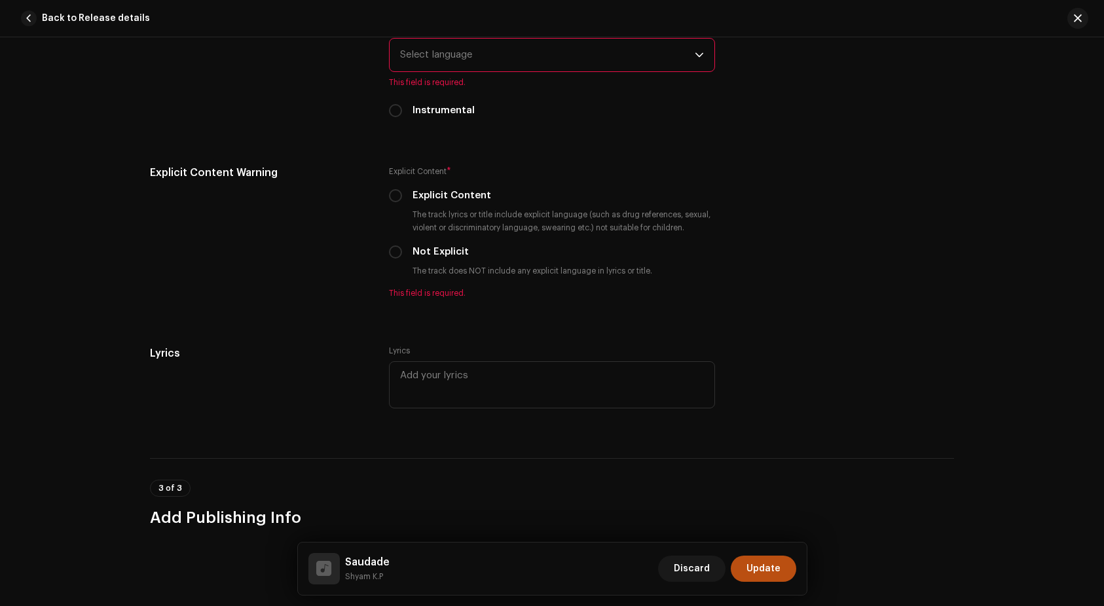
scroll to position [2202, 0]
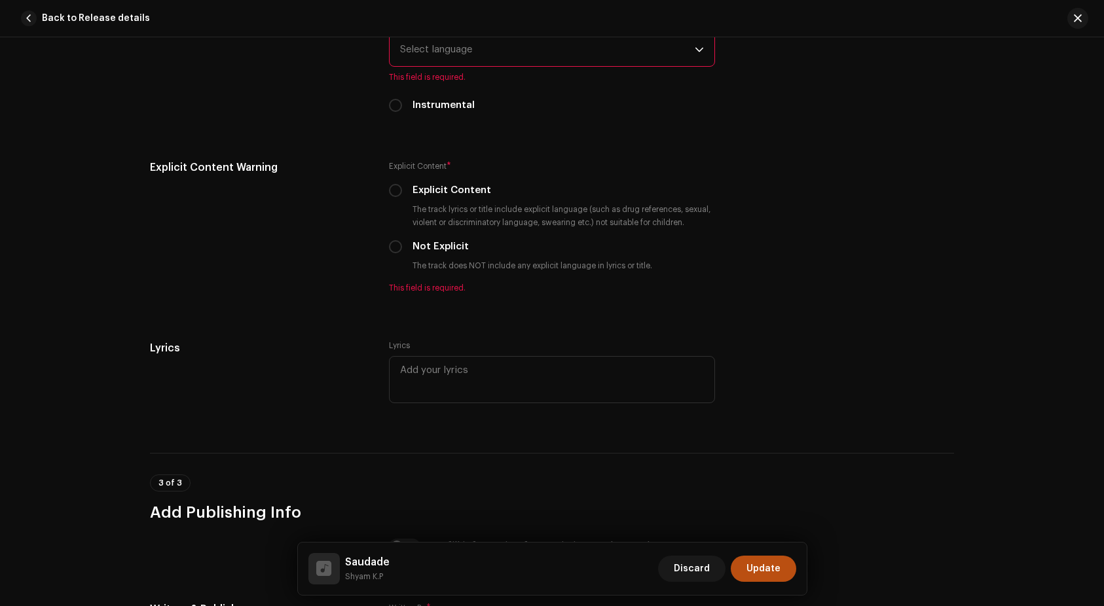
click at [465, 52] on span "Select language" at bounding box center [547, 49] width 295 height 33
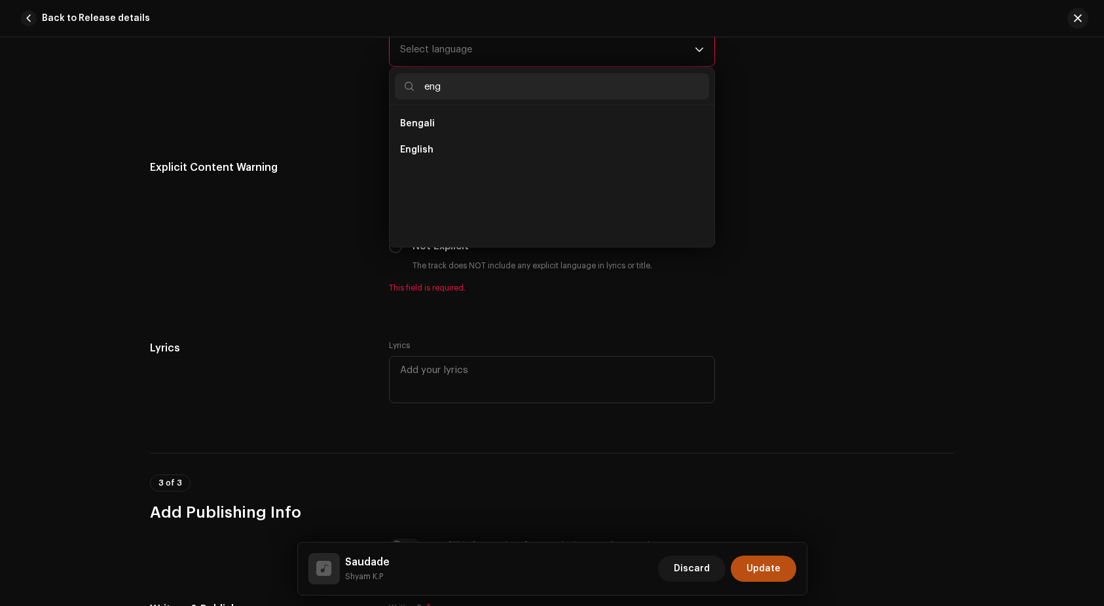
scroll to position [0, 0]
type input "eng"
click at [440, 148] on li "English" at bounding box center [552, 150] width 314 height 26
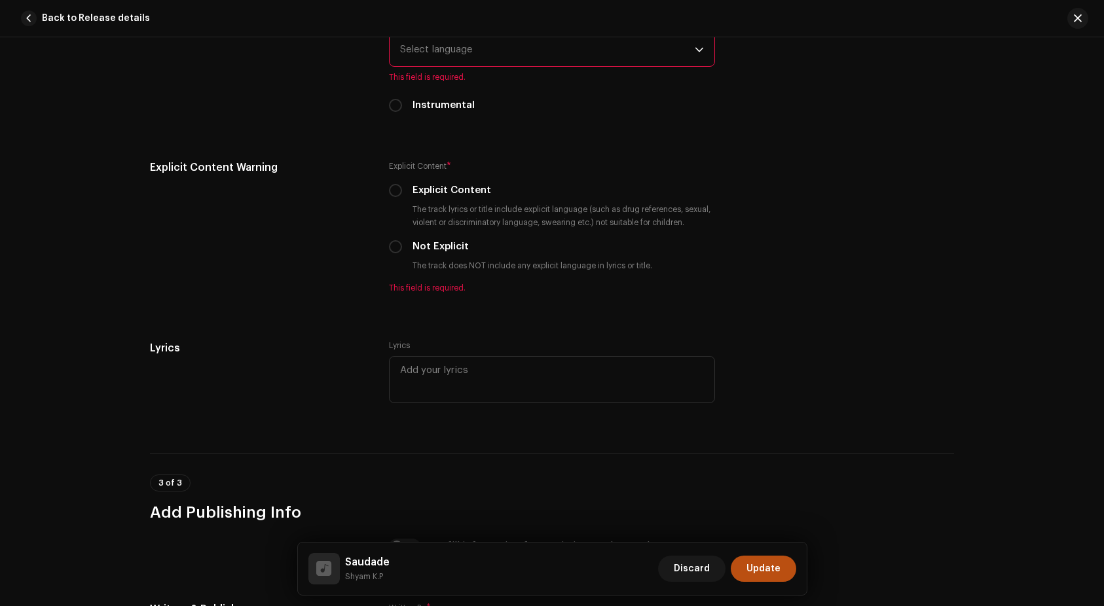
scroll to position [2198, 0]
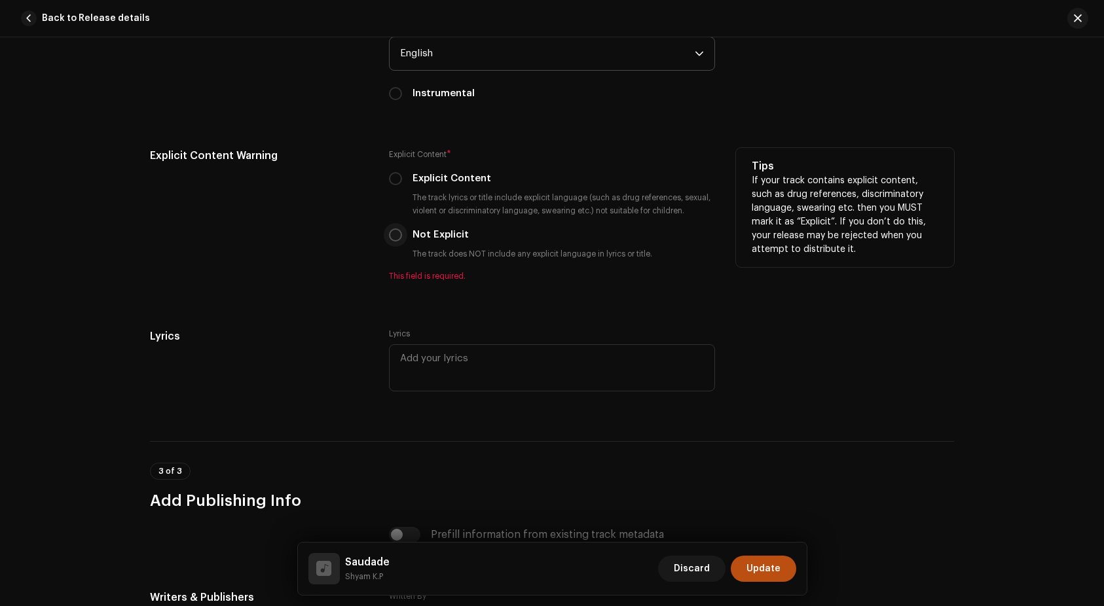
click at [396, 238] on input "Not Explicit" at bounding box center [395, 235] width 13 height 13
radio input "true"
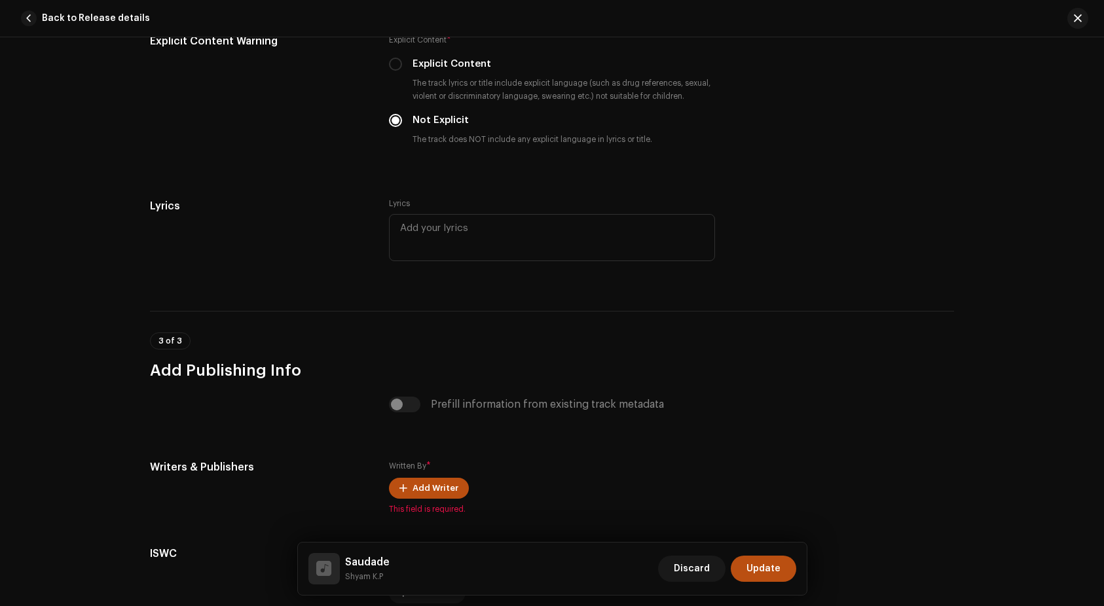
scroll to position [2435, 0]
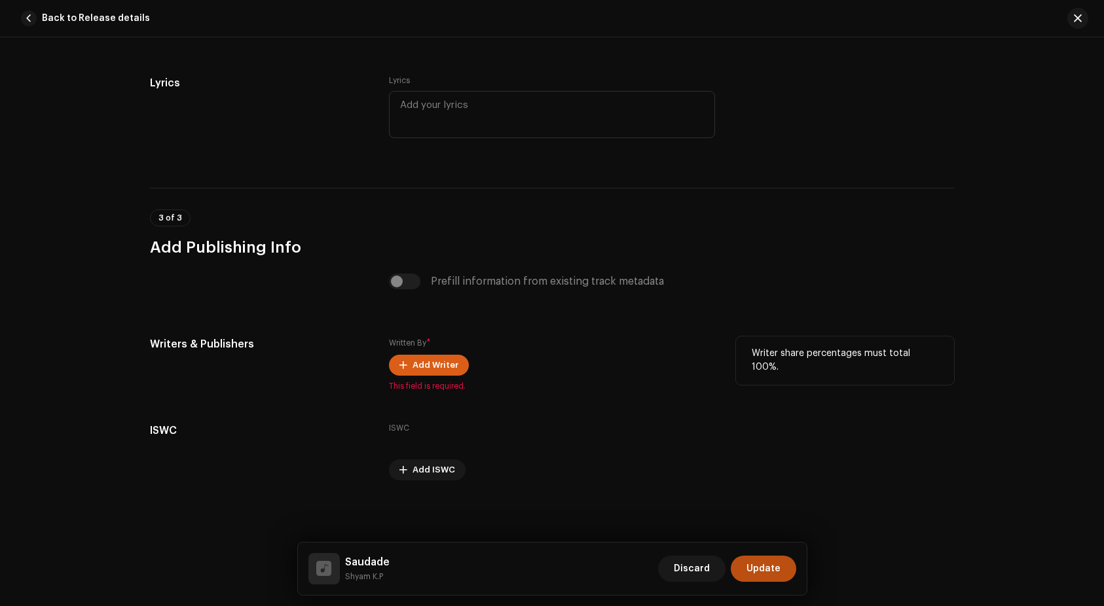
click at [443, 360] on span "Add Writer" at bounding box center [436, 365] width 46 height 26
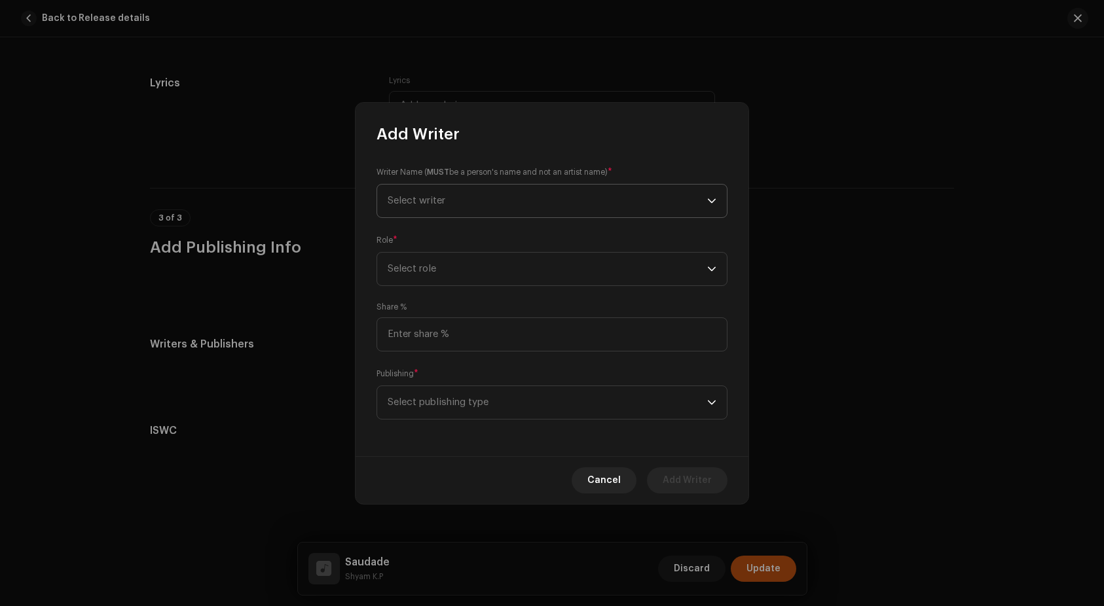
click at [606, 198] on span "Select writer" at bounding box center [548, 201] width 320 height 33
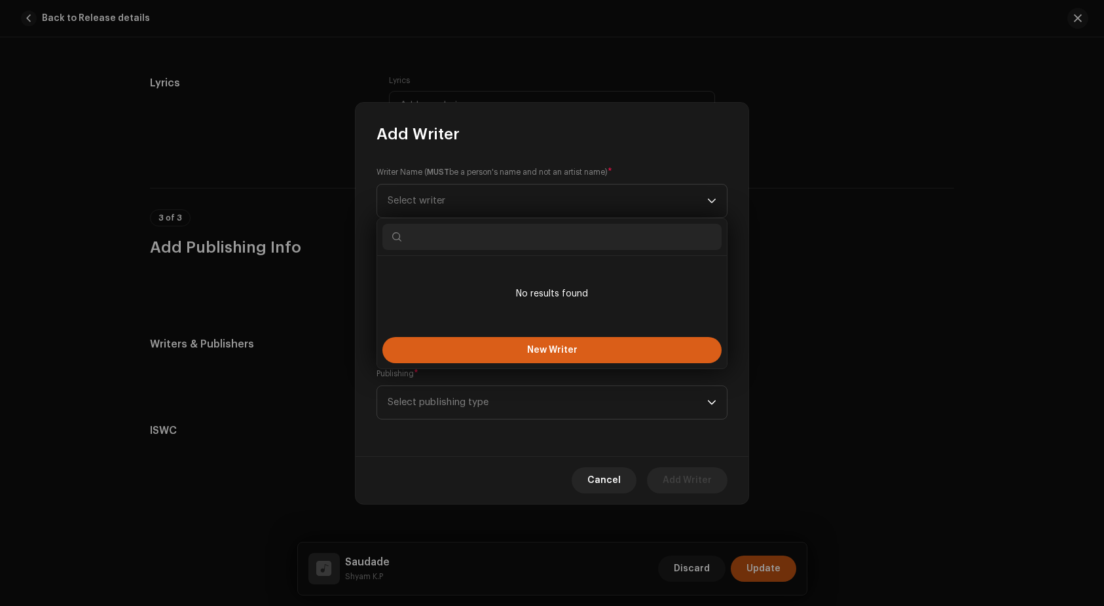
click at [536, 352] on span "New Writer" at bounding box center [552, 350] width 50 height 9
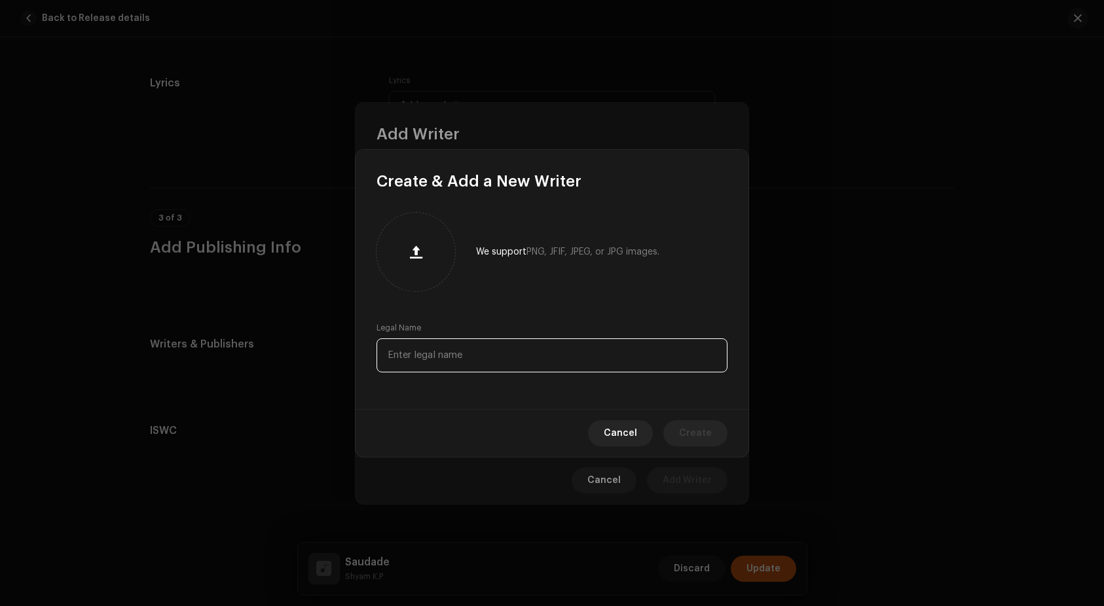
click at [491, 358] on input "text" at bounding box center [552, 356] width 351 height 34
paste input "[PERSON_NAME]"
type input "[PERSON_NAME]"
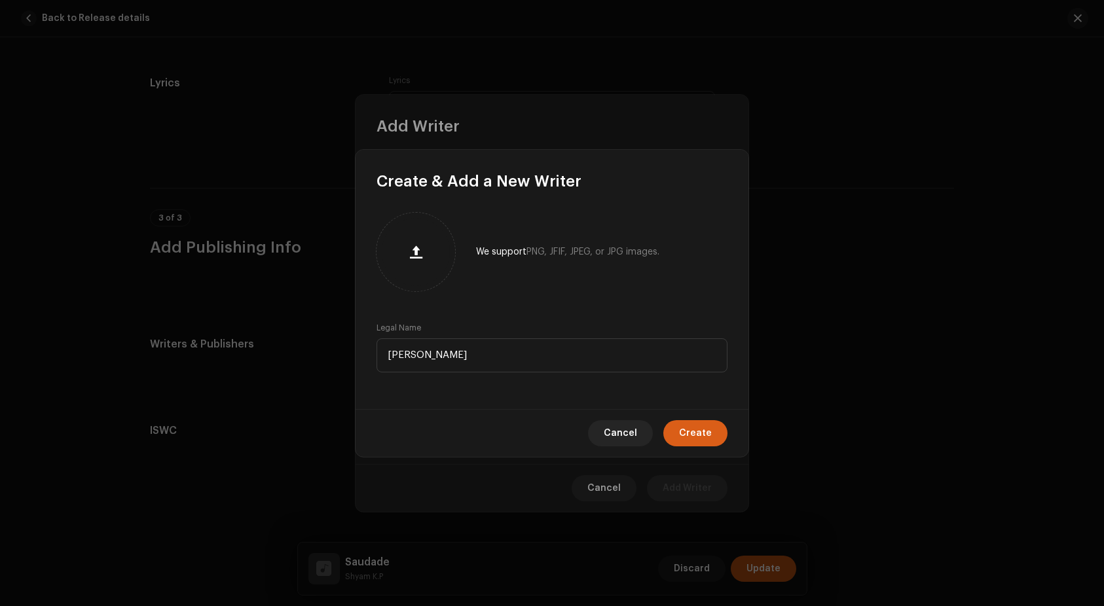
click at [689, 431] on span "Create" at bounding box center [695, 433] width 33 height 26
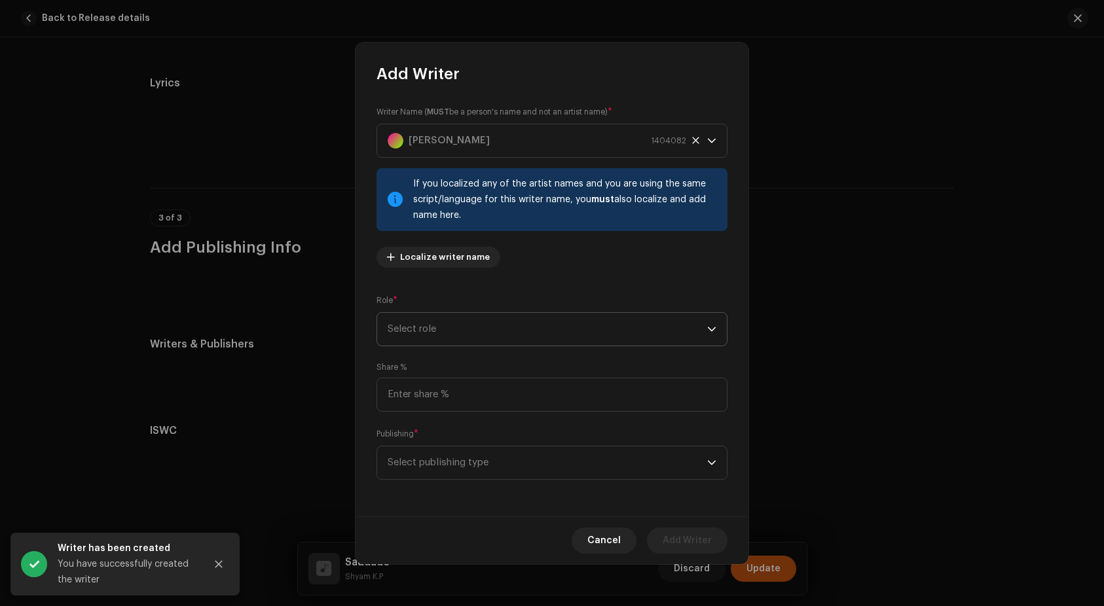
click at [559, 322] on span "Select role" at bounding box center [548, 329] width 320 height 33
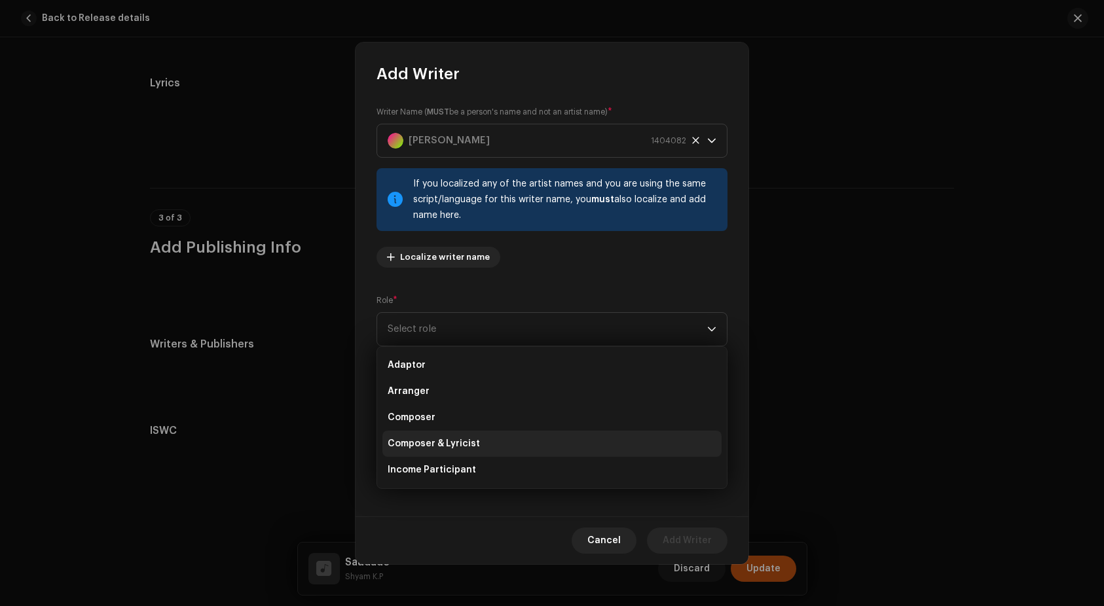
click at [506, 438] on li "Composer & Lyricist" at bounding box center [551, 444] width 339 height 26
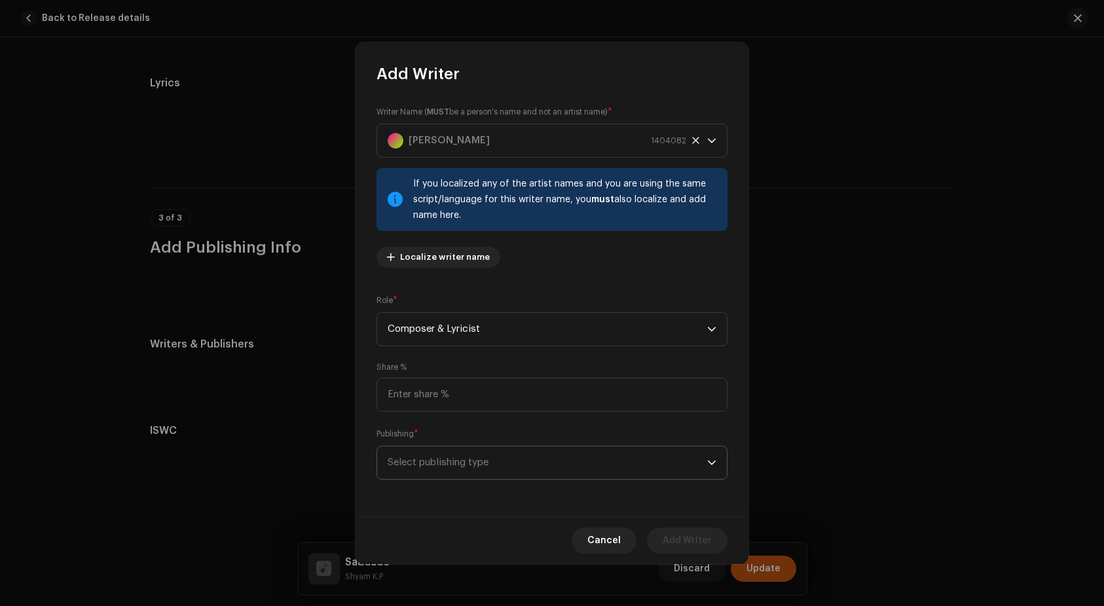
click at [579, 466] on span "Select publishing type" at bounding box center [548, 463] width 320 height 33
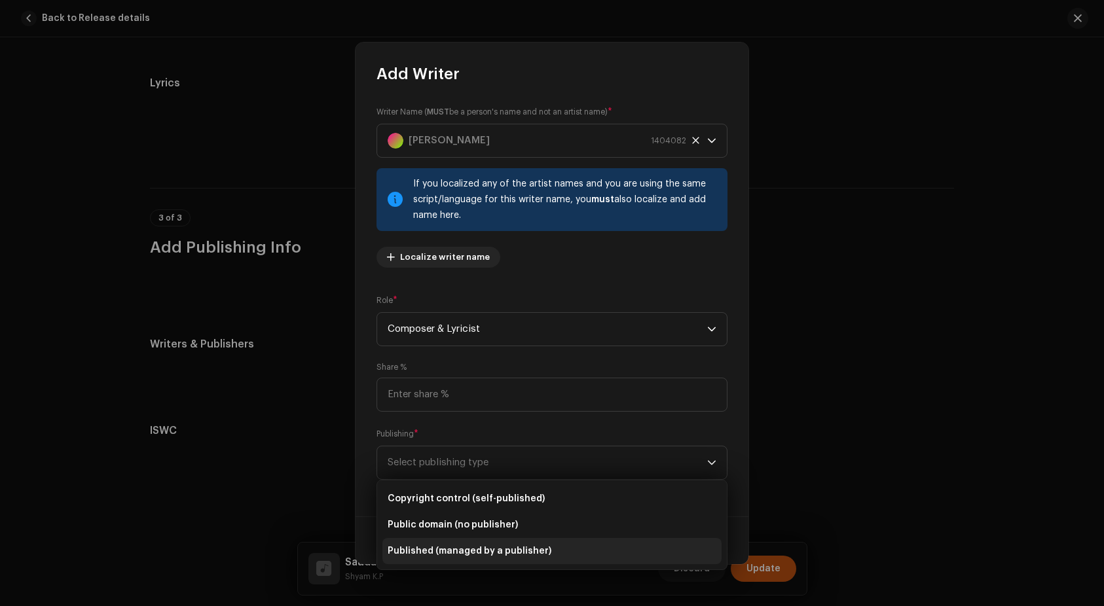
click at [648, 546] on li "Published (managed by a publisher)" at bounding box center [551, 551] width 339 height 26
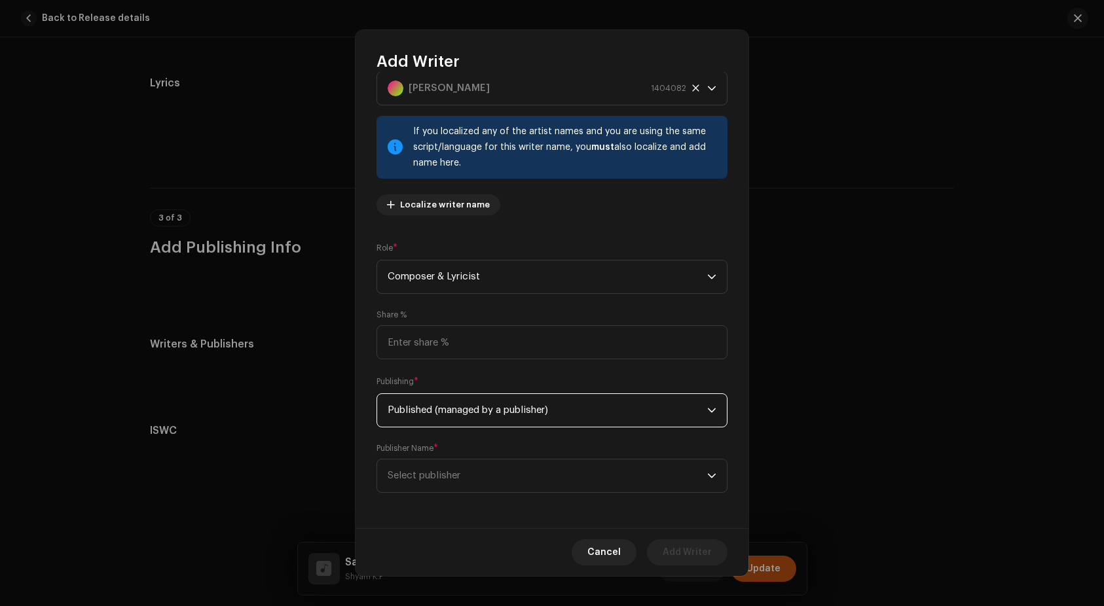
scroll to position [41, 0]
click at [601, 401] on span "Published (managed by a publisher)" at bounding box center [548, 409] width 320 height 33
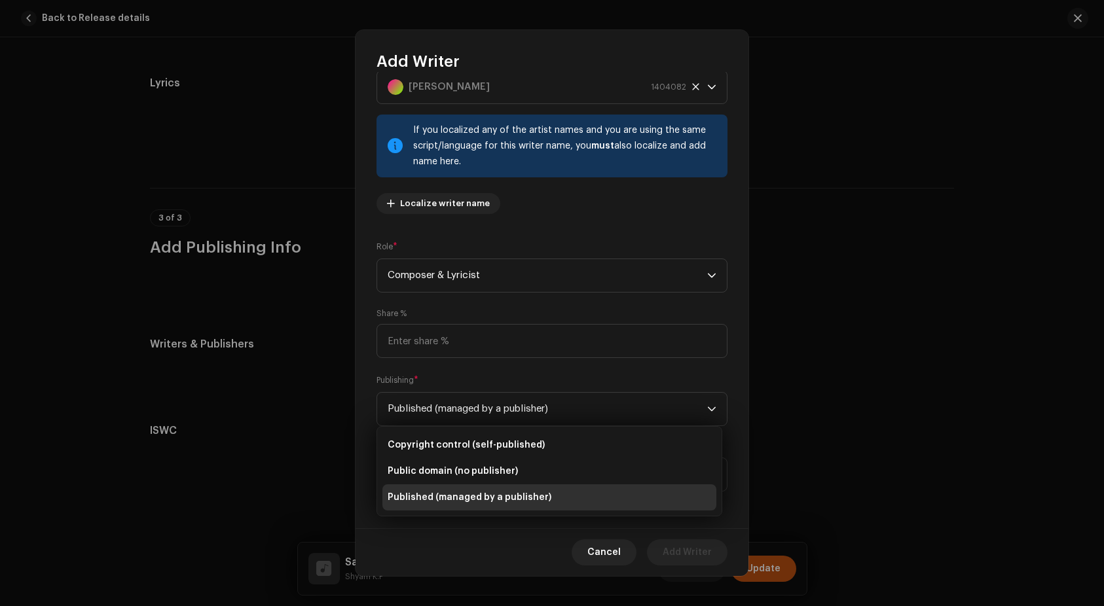
click at [726, 380] on div "Writer Name ( MUST be a person's name and not an artist name) * [PERSON_NAME] 1…" at bounding box center [552, 300] width 393 height 456
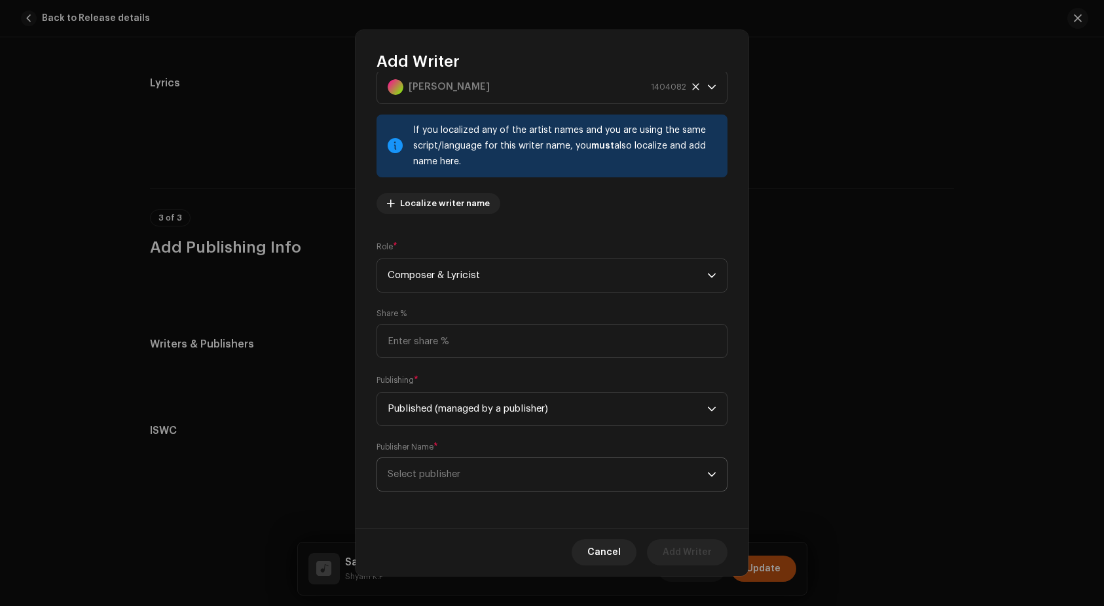
click at [654, 473] on span "Select publisher" at bounding box center [548, 474] width 320 height 33
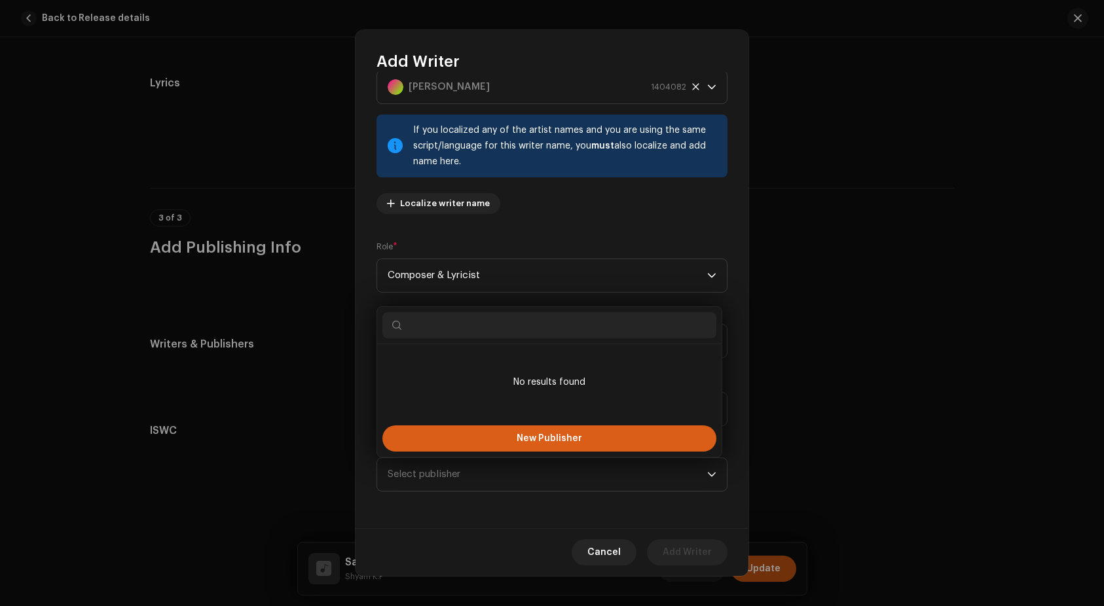
click at [513, 444] on button "New Publisher" at bounding box center [549, 439] width 334 height 26
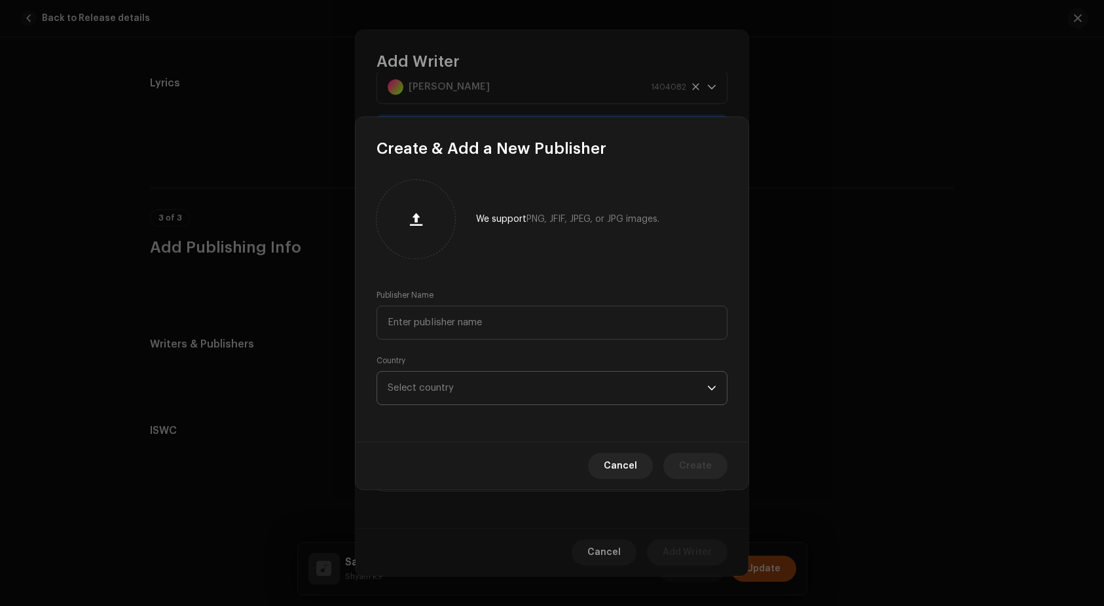
click at [470, 393] on span "Select country" at bounding box center [548, 388] width 320 height 33
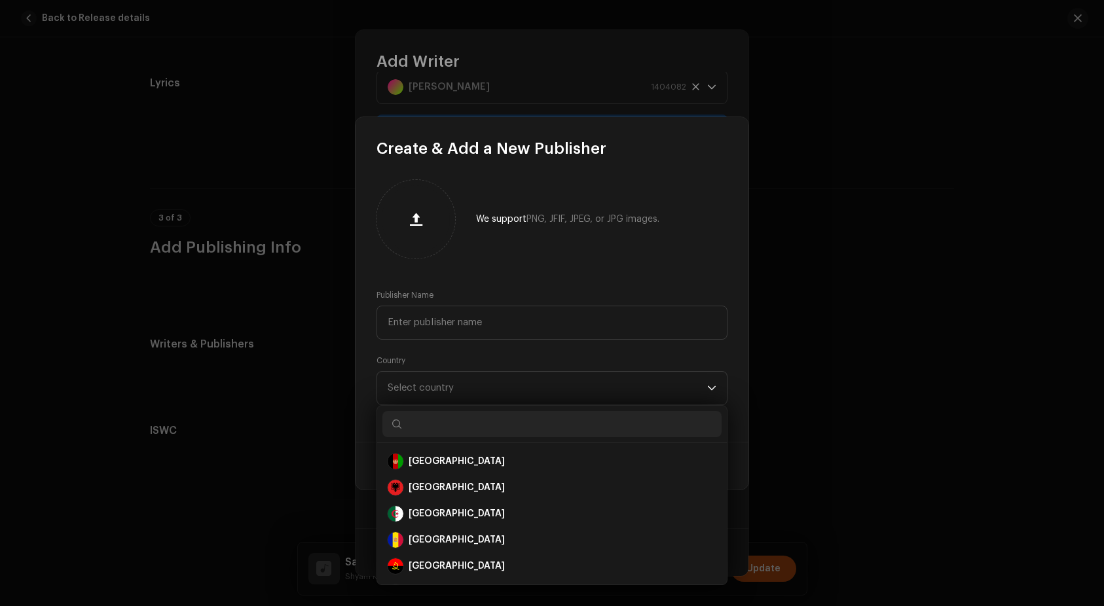
click at [633, 295] on div "Publisher Name" at bounding box center [552, 315] width 351 height 50
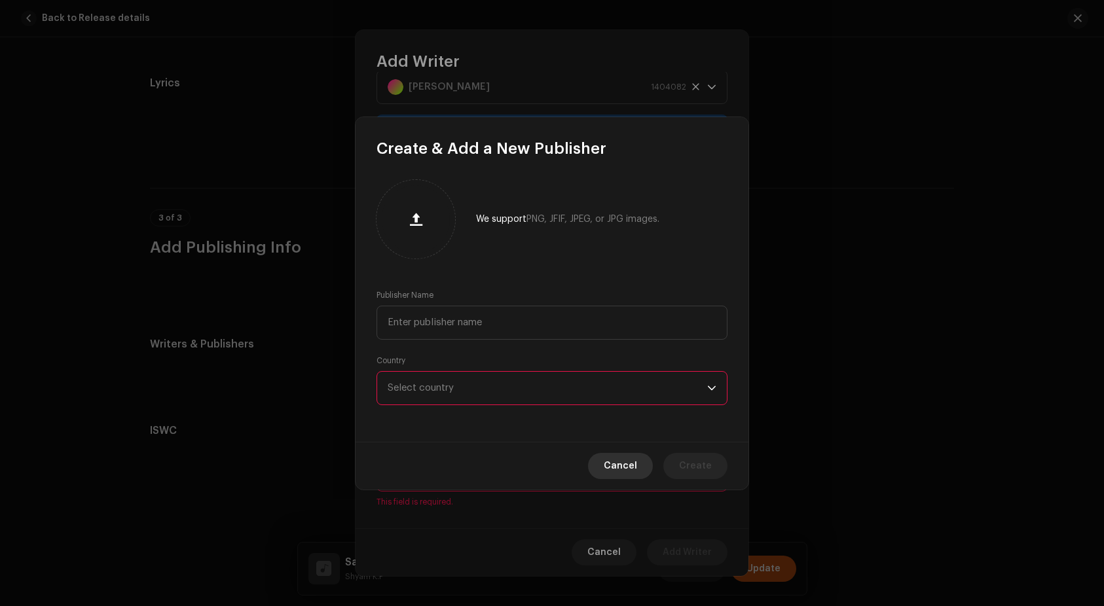
click at [624, 460] on span "Cancel" at bounding box center [620, 466] width 33 height 26
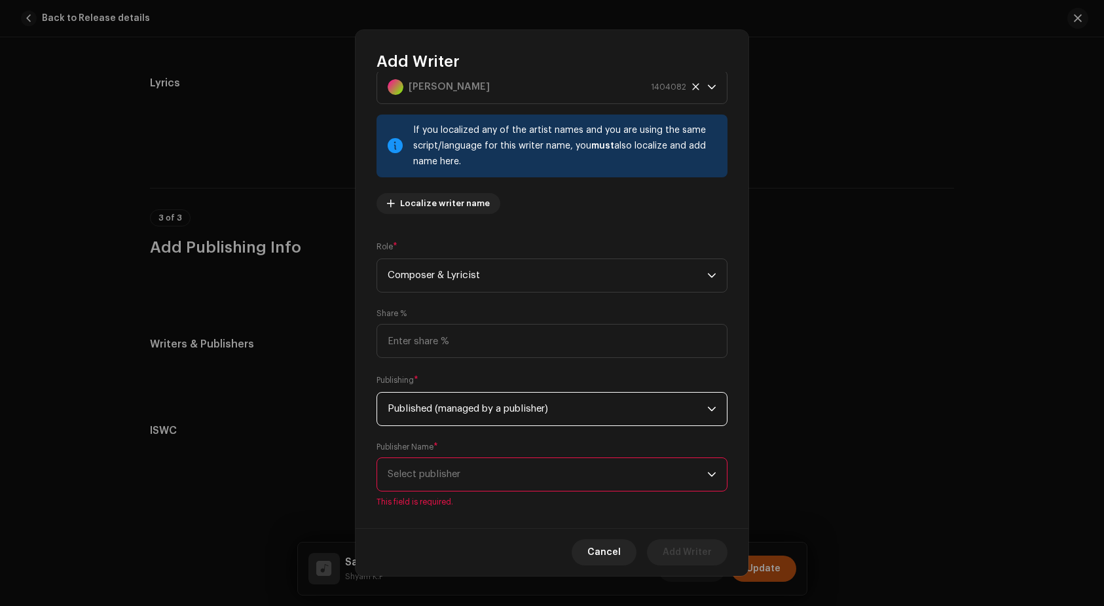
click at [515, 411] on span "Published (managed by a publisher)" at bounding box center [548, 409] width 320 height 33
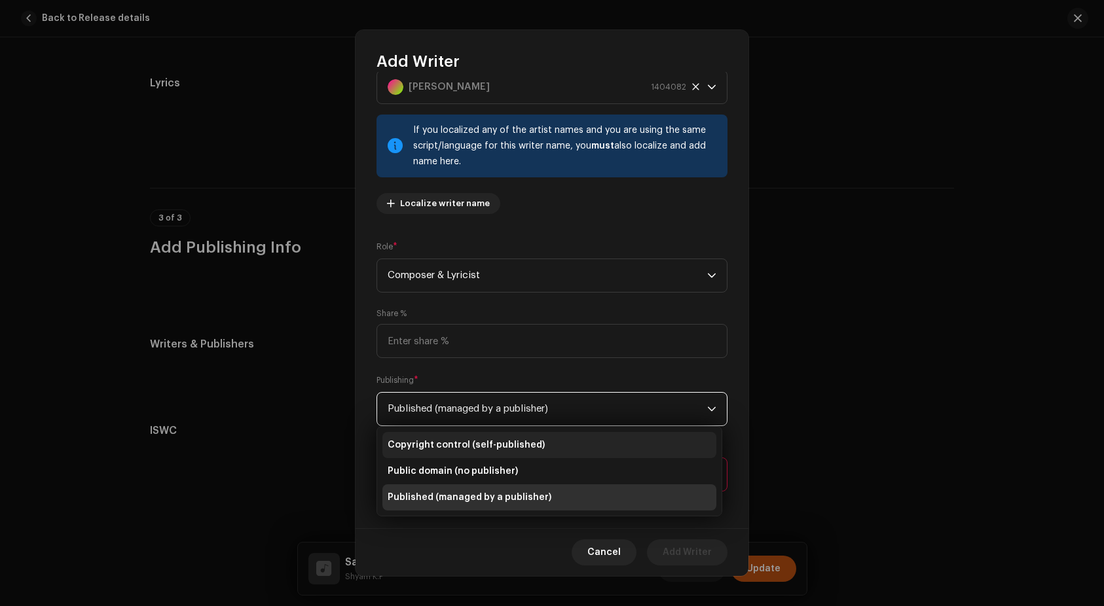
click at [494, 447] on span "Copyright control (self-published)" at bounding box center [466, 445] width 157 height 13
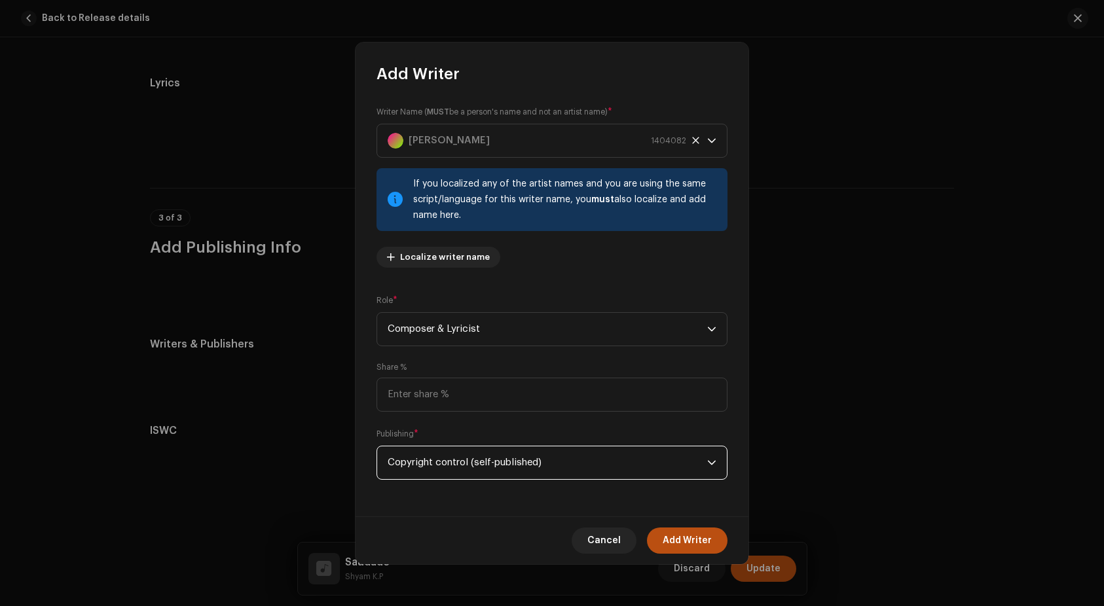
scroll to position [0, 0]
click at [704, 540] on span "Add Writer" at bounding box center [687, 541] width 49 height 26
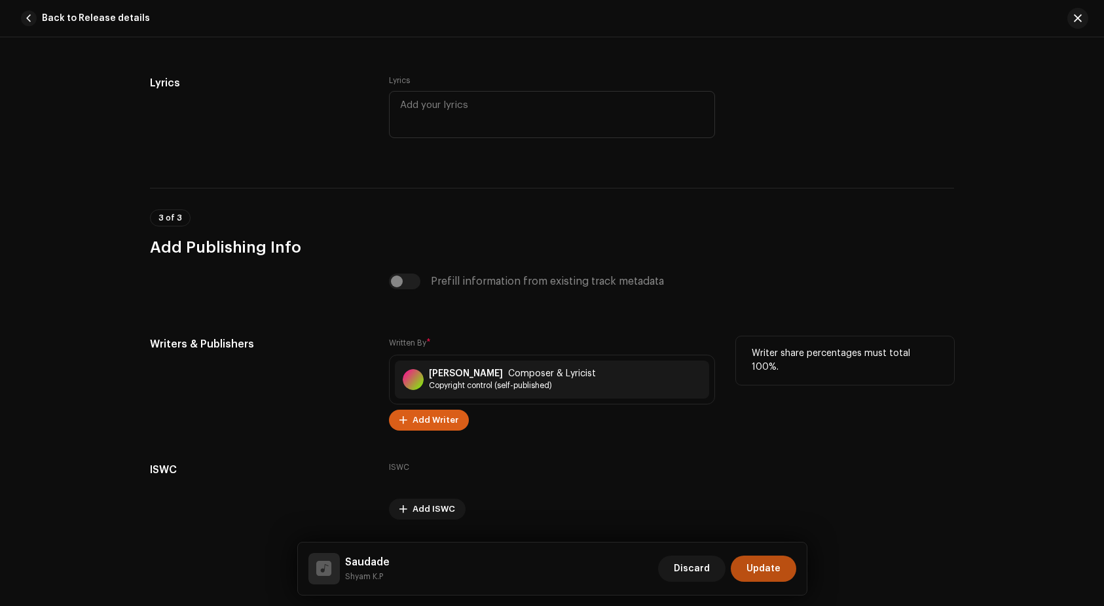
click at [434, 421] on span "Add Writer" at bounding box center [436, 420] width 46 height 26
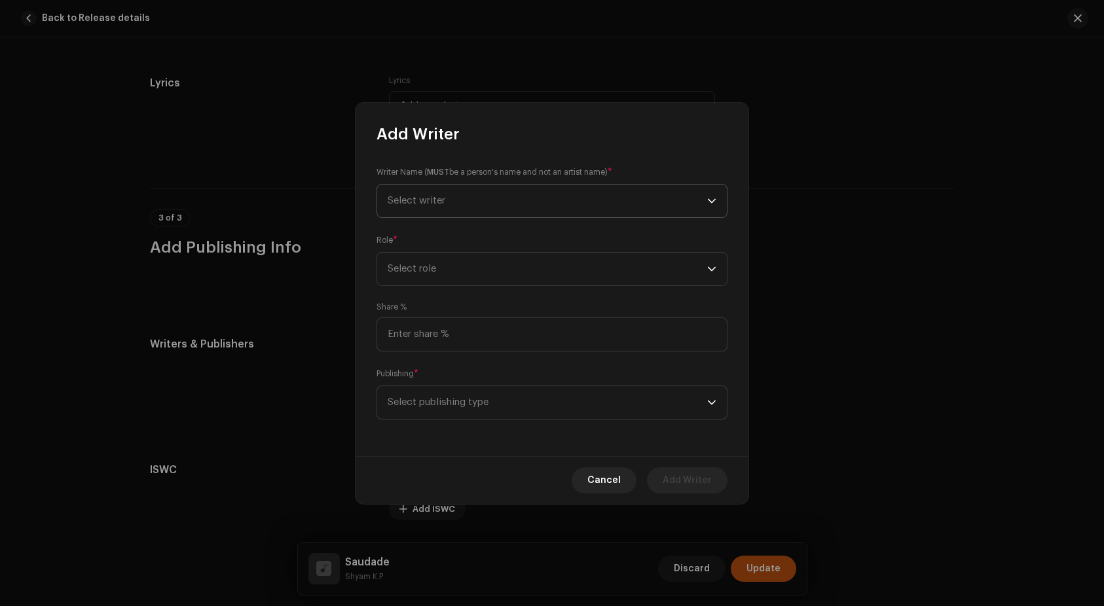
click at [482, 194] on span "Select writer" at bounding box center [548, 201] width 320 height 33
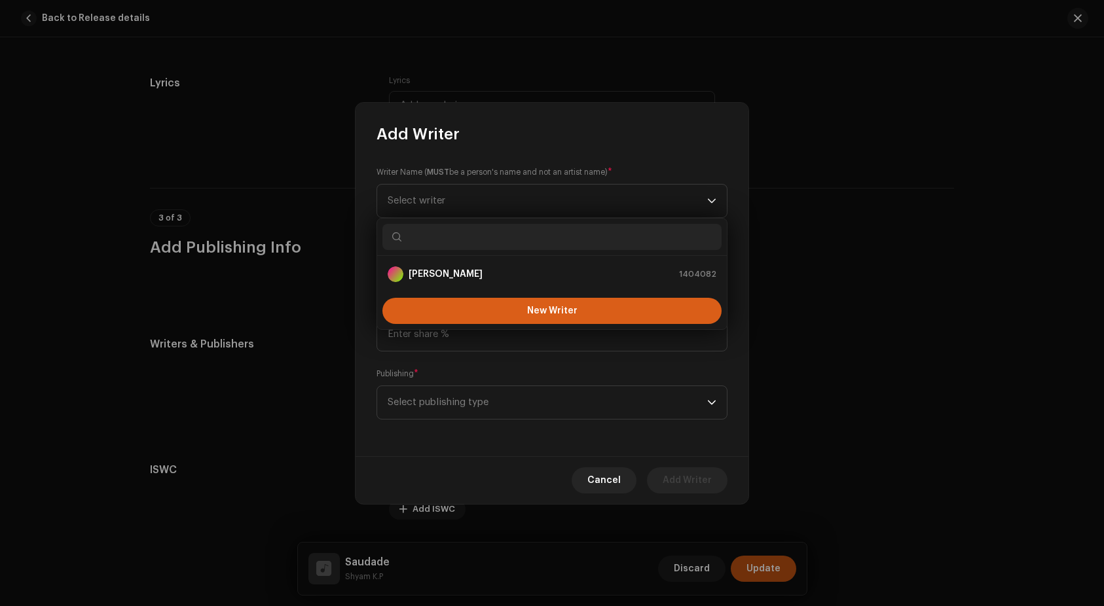
click at [509, 318] on button "New Writer" at bounding box center [551, 311] width 339 height 26
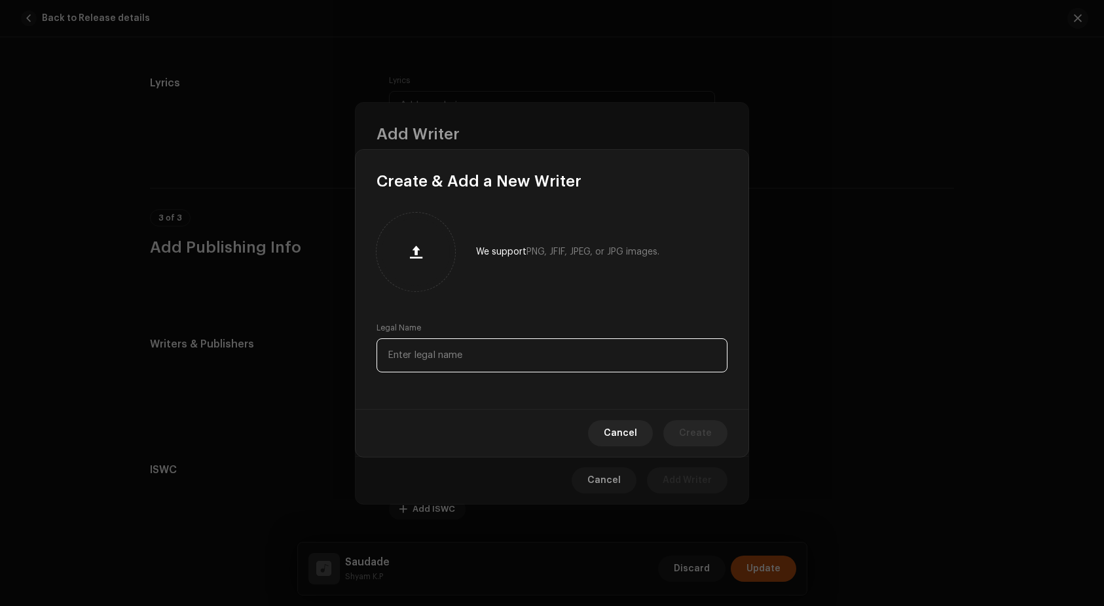
click at [500, 360] on input "text" at bounding box center [552, 356] width 351 height 34
paste input "[PERSON_NAME]"
type input "[PERSON_NAME]"
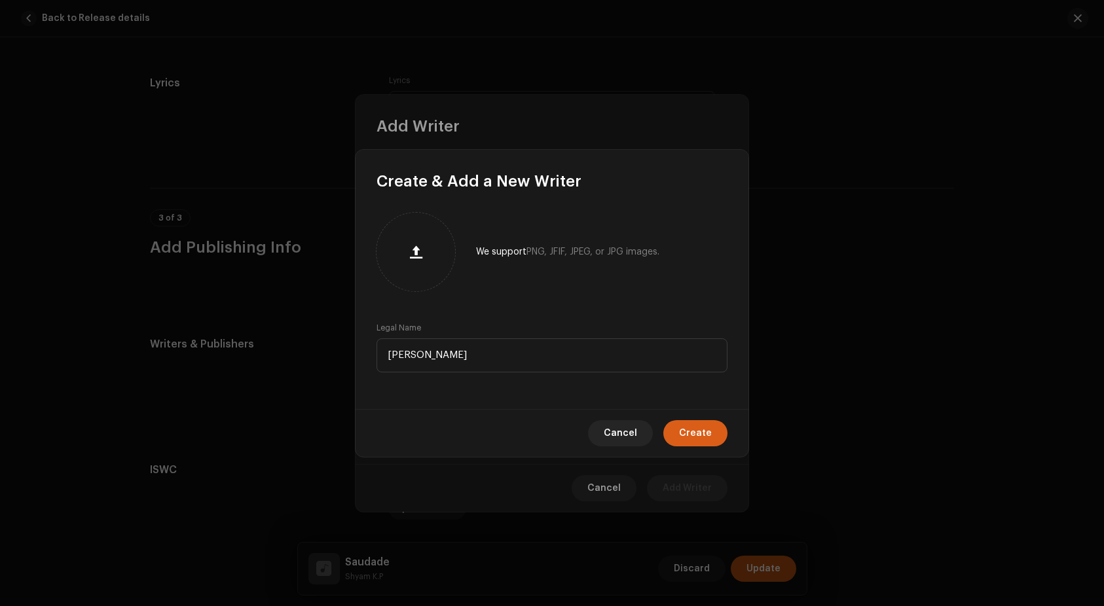
click at [697, 430] on span "Create" at bounding box center [695, 433] width 33 height 26
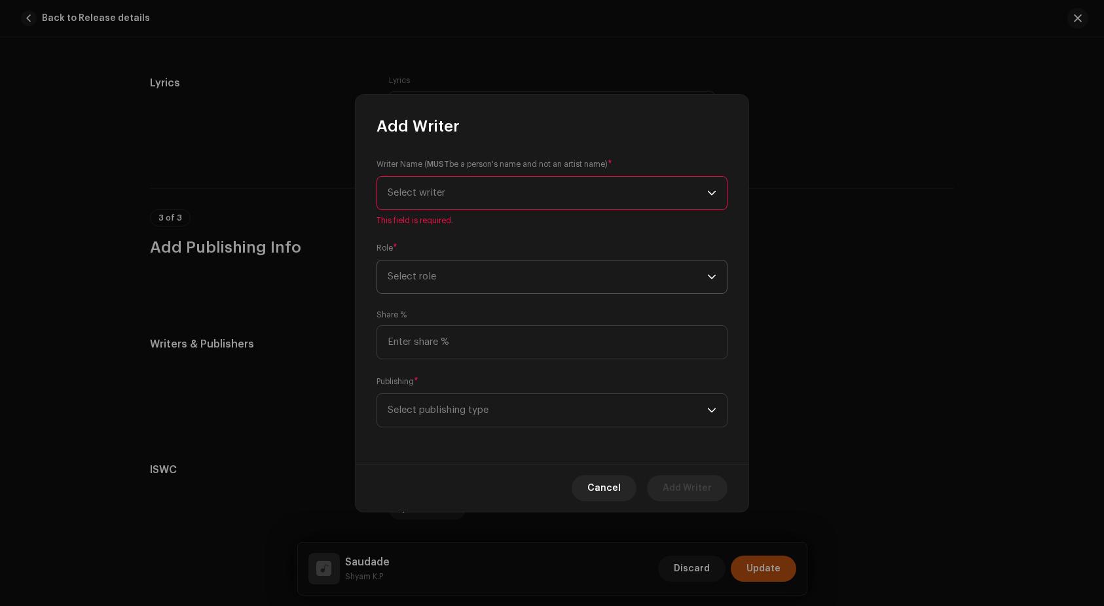
click at [519, 280] on span "Select role" at bounding box center [548, 277] width 320 height 33
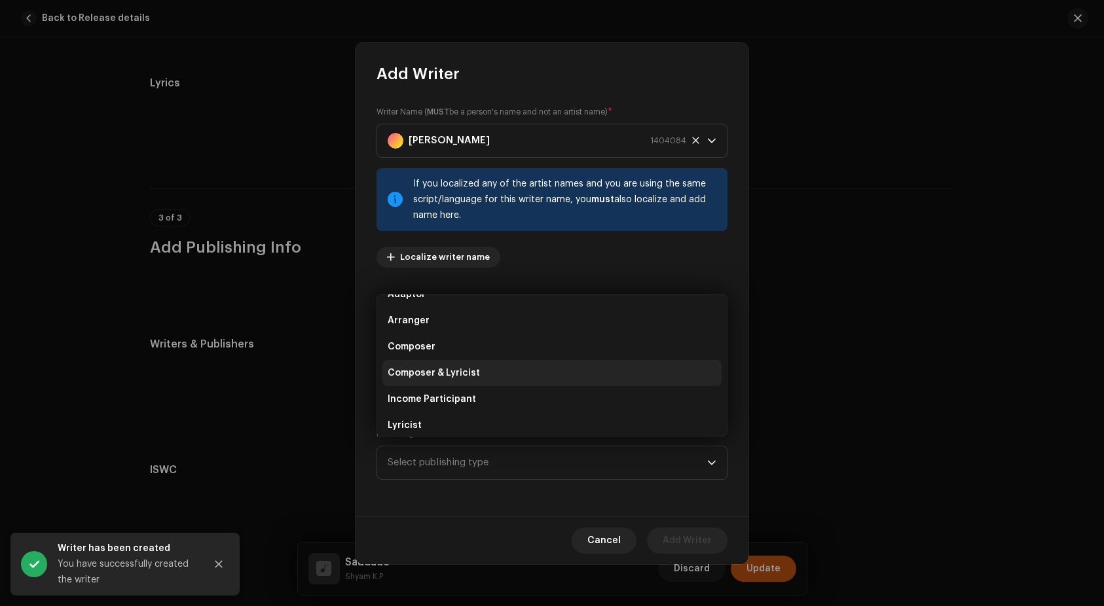
scroll to position [27, 0]
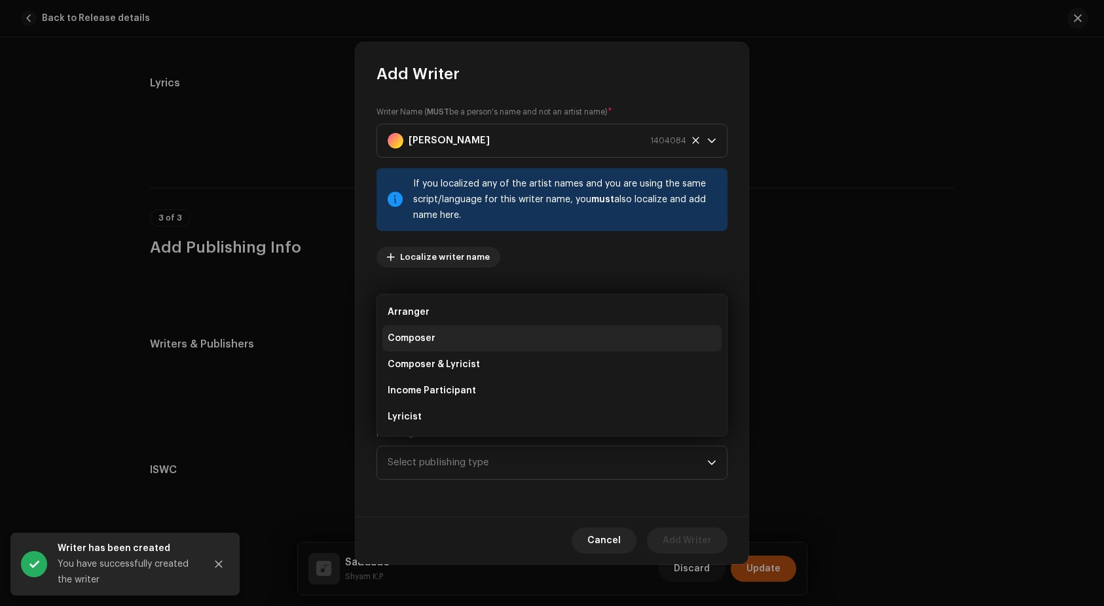
click at [449, 341] on li "Composer" at bounding box center [551, 338] width 339 height 26
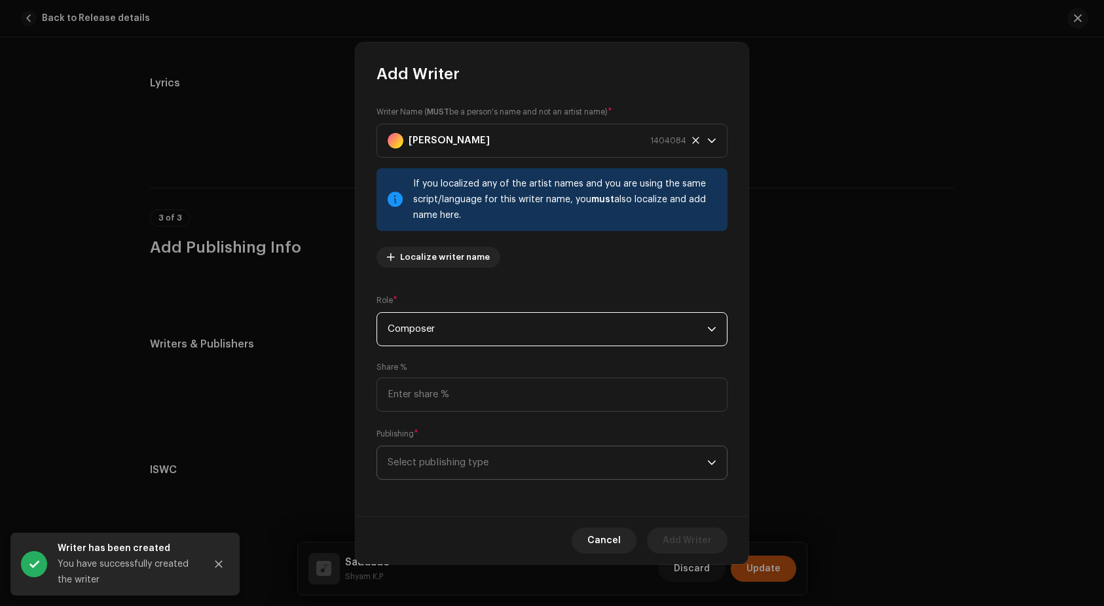
click at [516, 466] on span "Select publishing type" at bounding box center [548, 463] width 320 height 33
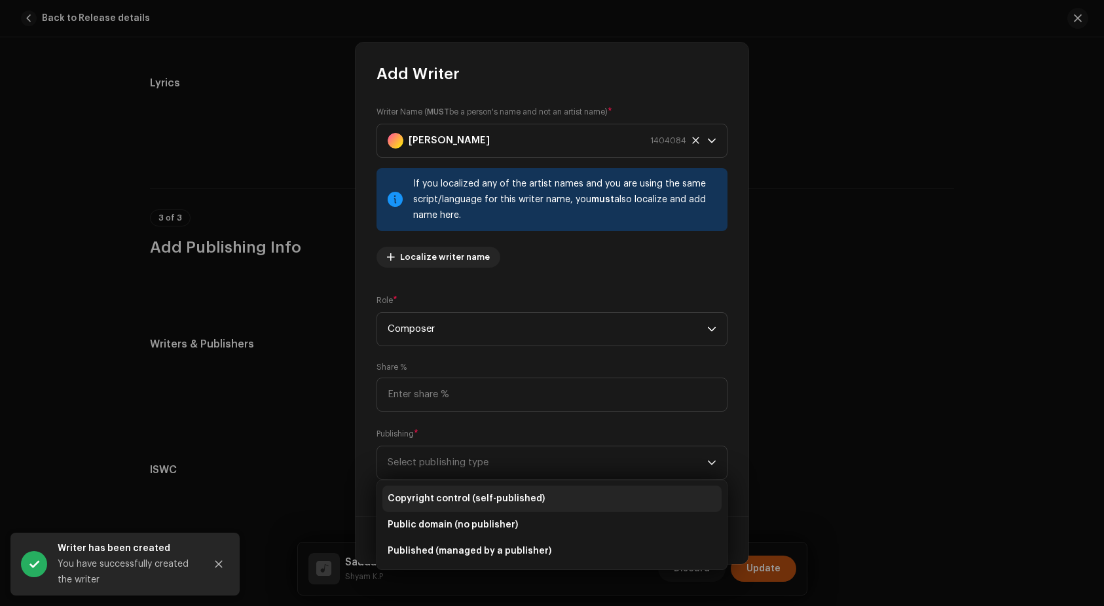
click at [475, 490] on li "Copyright control (self-published)" at bounding box center [551, 499] width 339 height 26
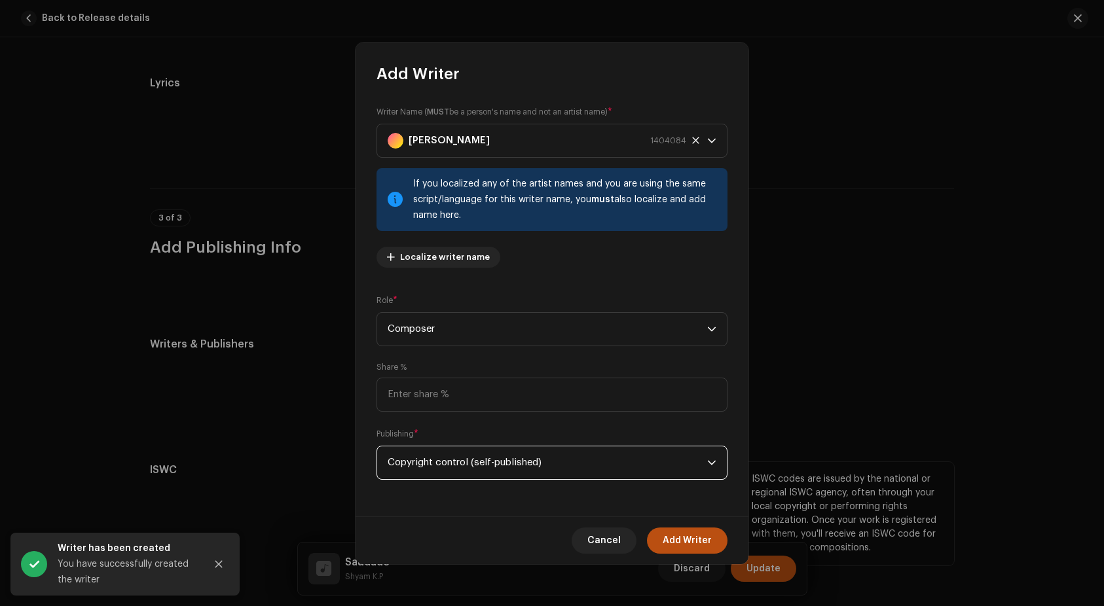
click at [703, 541] on span "Add Writer" at bounding box center [687, 541] width 49 height 26
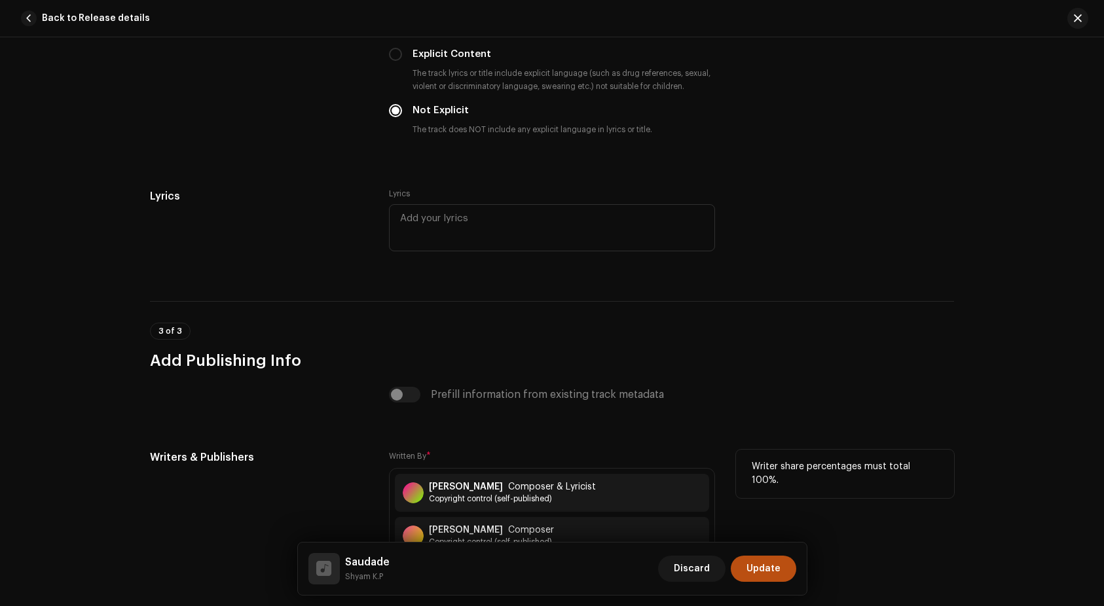
scroll to position [2299, 0]
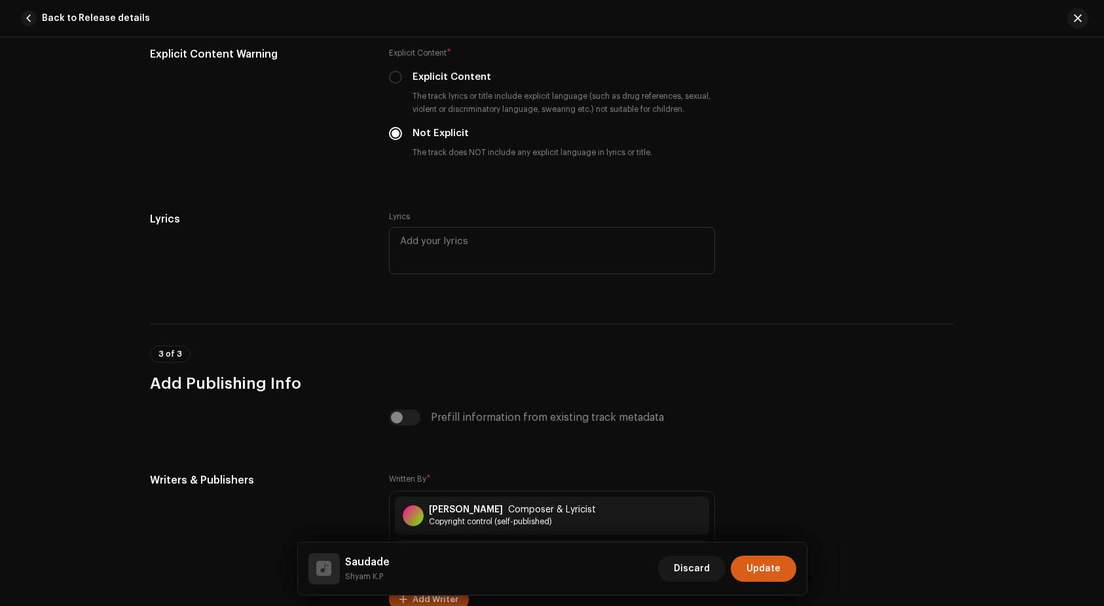
click at [773, 566] on span "Update" at bounding box center [764, 569] width 34 height 26
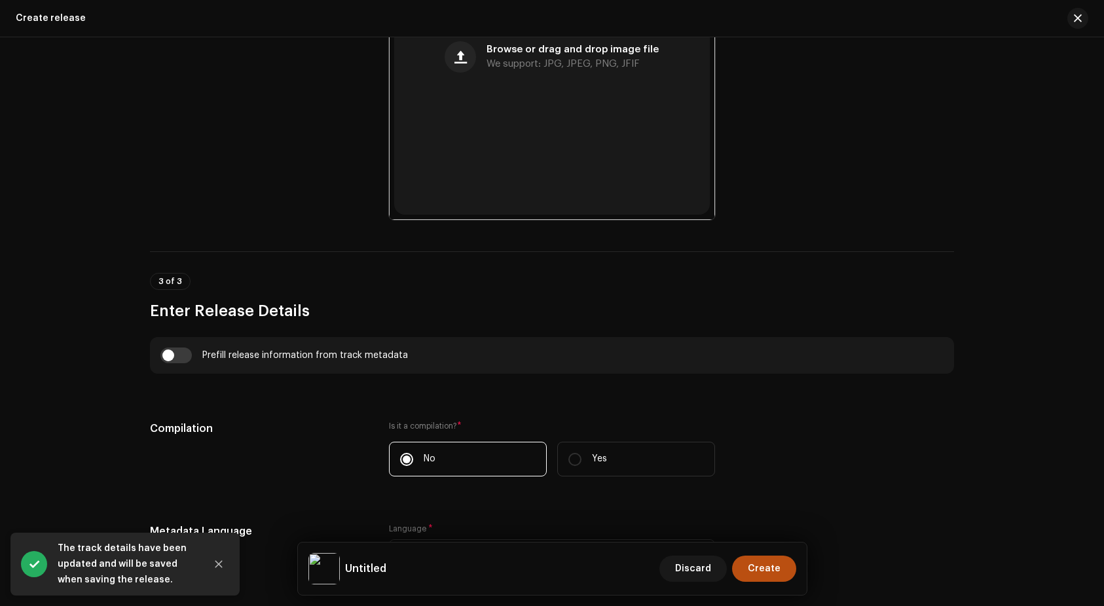
scroll to position [627, 0]
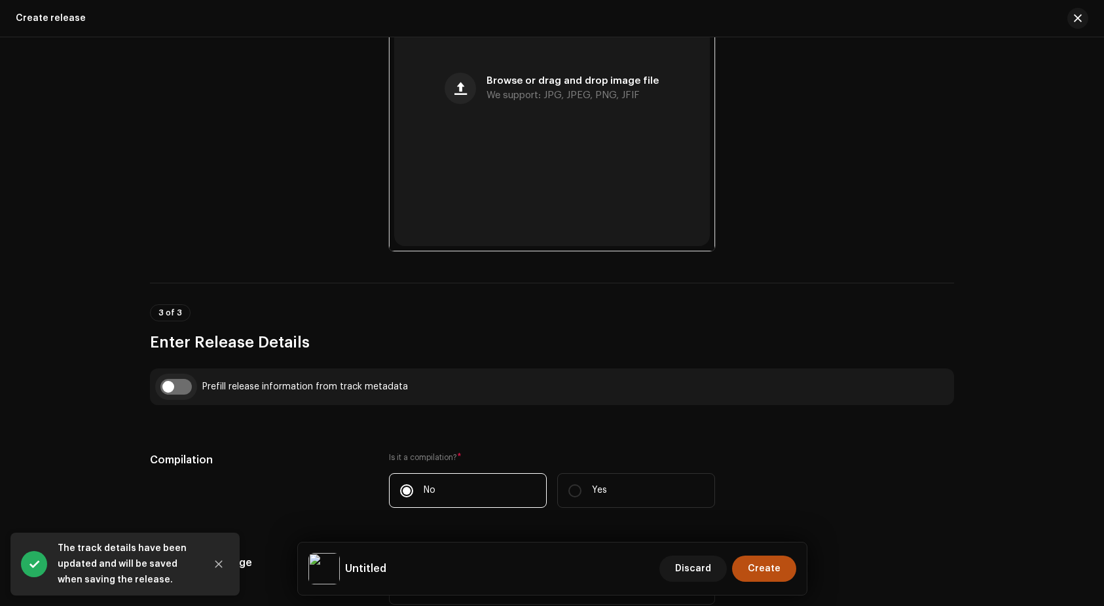
click at [174, 383] on input "checkbox" at bounding box center [175, 387] width 31 height 16
checkbox input "true"
type input "Saudade"
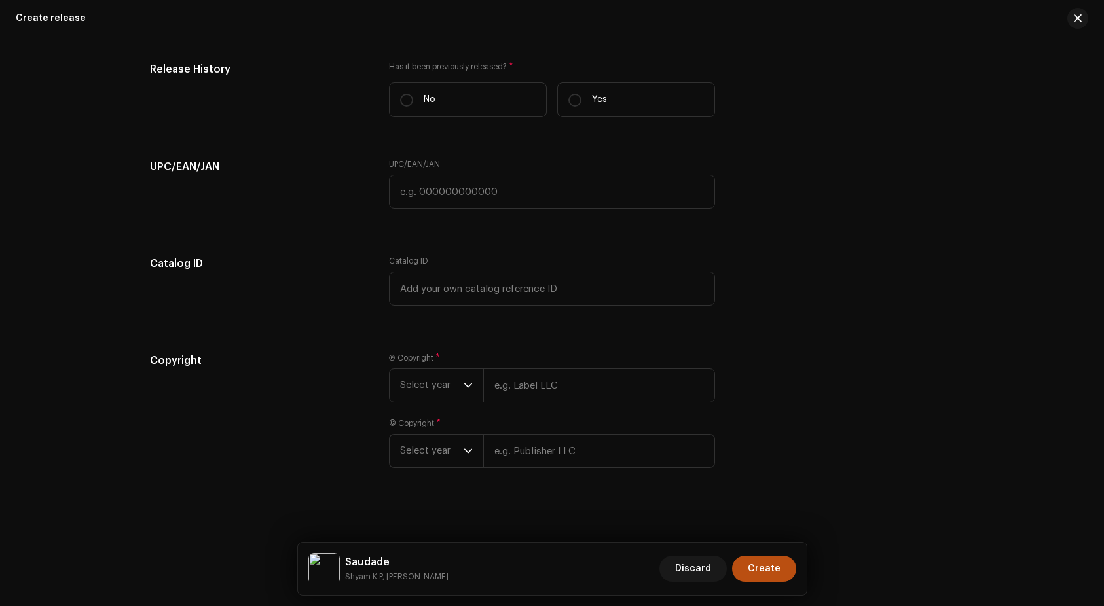
scroll to position [2265, 0]
click at [542, 458] on input "text" at bounding box center [599, 448] width 232 height 34
paste input "MARO"
type input "MARO"
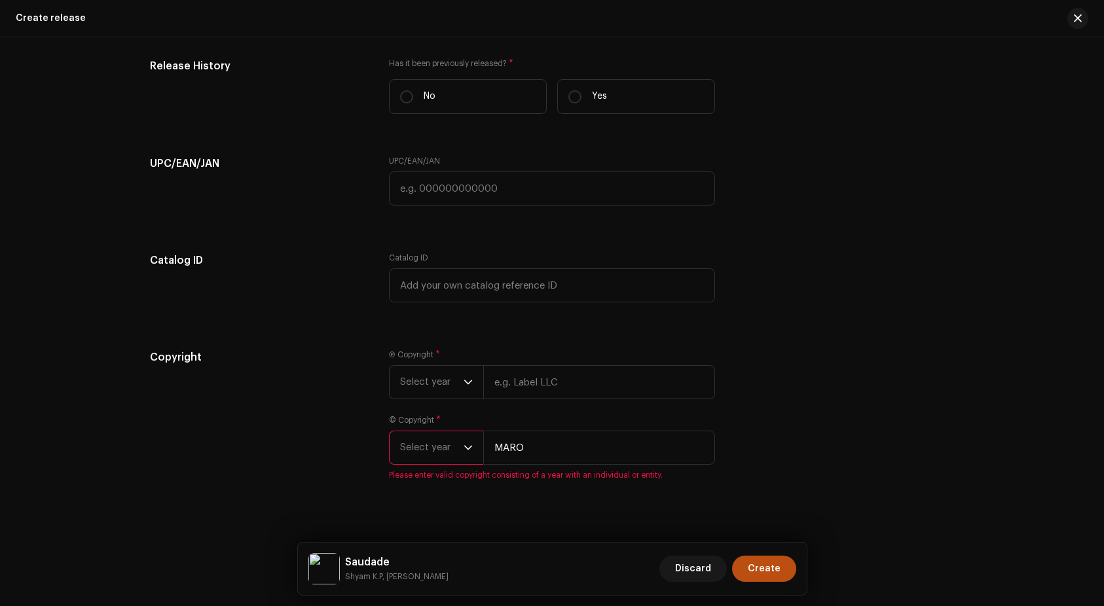
click at [447, 447] on span "Select year" at bounding box center [432, 448] width 64 height 33
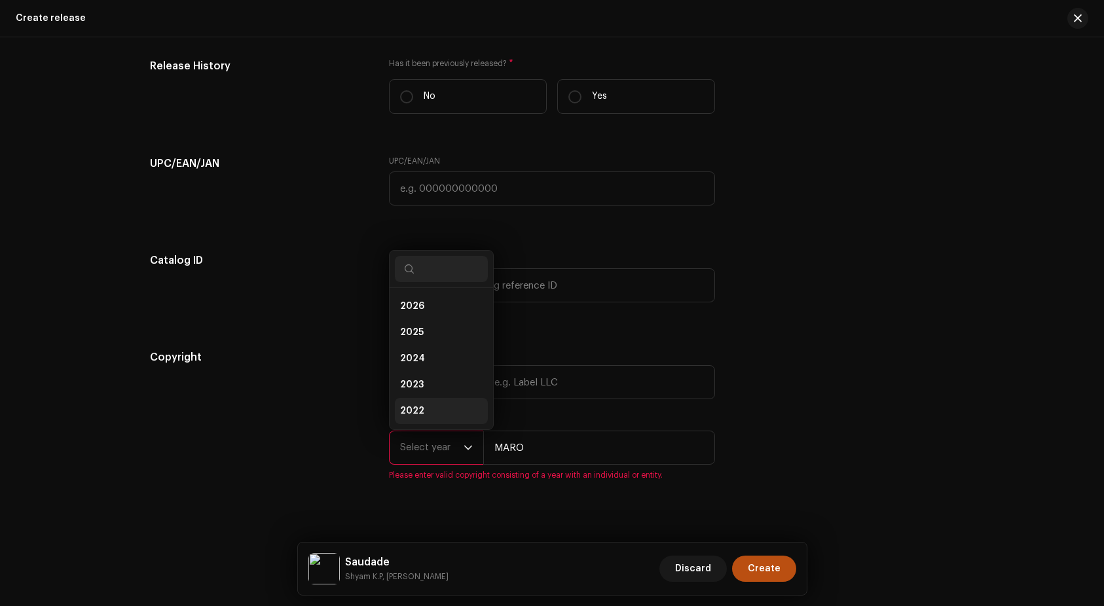
drag, startPoint x: 424, startPoint y: 333, endPoint x: 409, endPoint y: 415, distance: 83.2
click at [409, 415] on ul "2026 2025 2024 2023 2022 2021 2020 2019 2018 2017 2016 2015" at bounding box center [441, 450] width 103 height 325
click at [458, 412] on li "2022" at bounding box center [441, 411] width 93 height 26
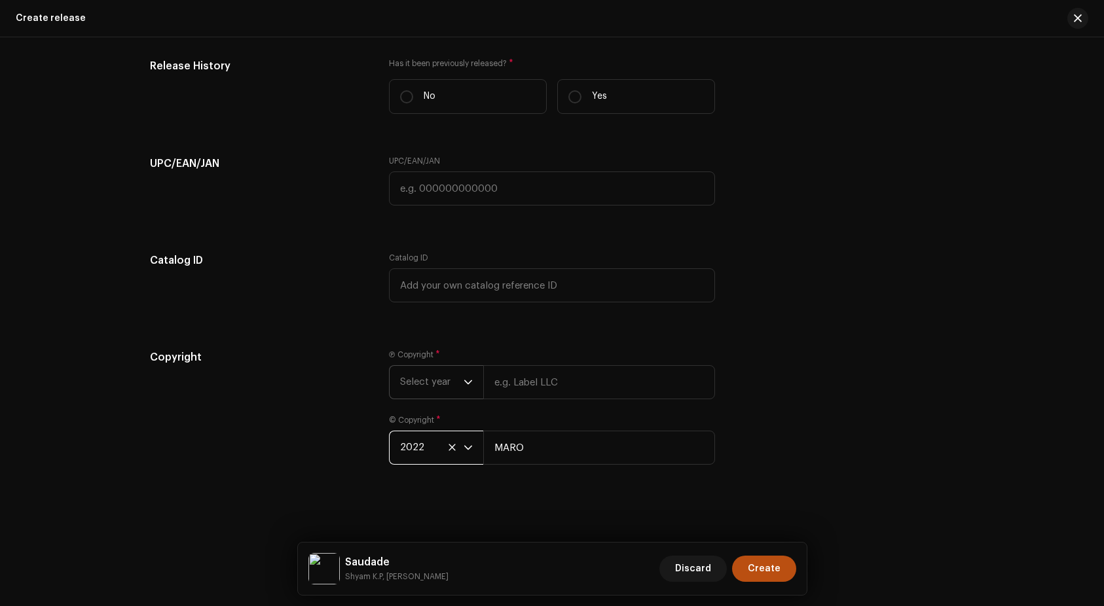
click at [464, 390] on div "dropdown trigger" at bounding box center [468, 382] width 9 height 33
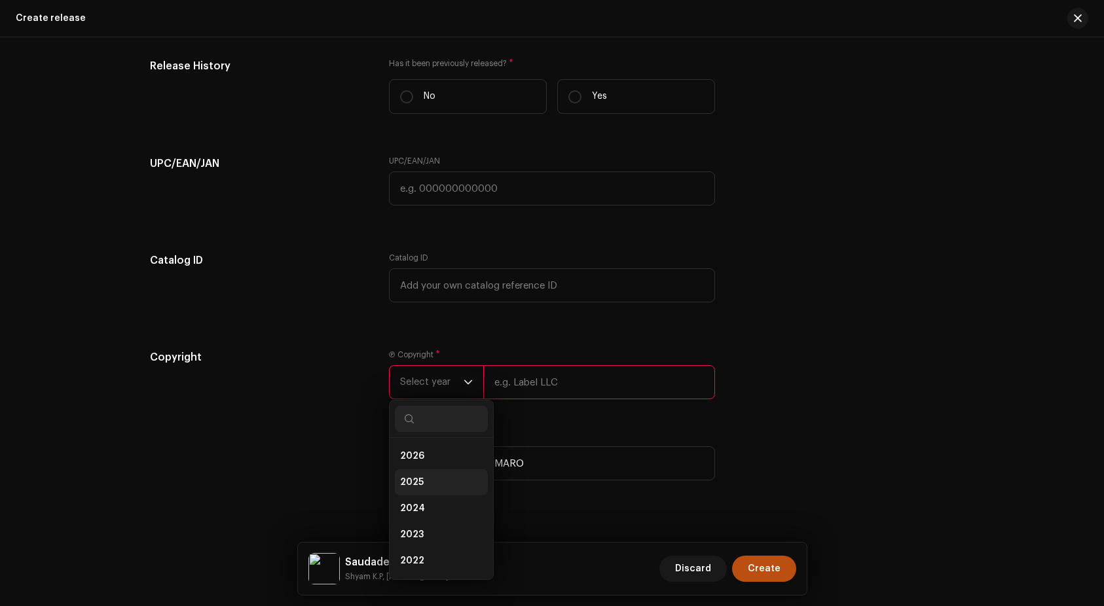
click at [414, 485] on span "2025" at bounding box center [412, 482] width 24 height 13
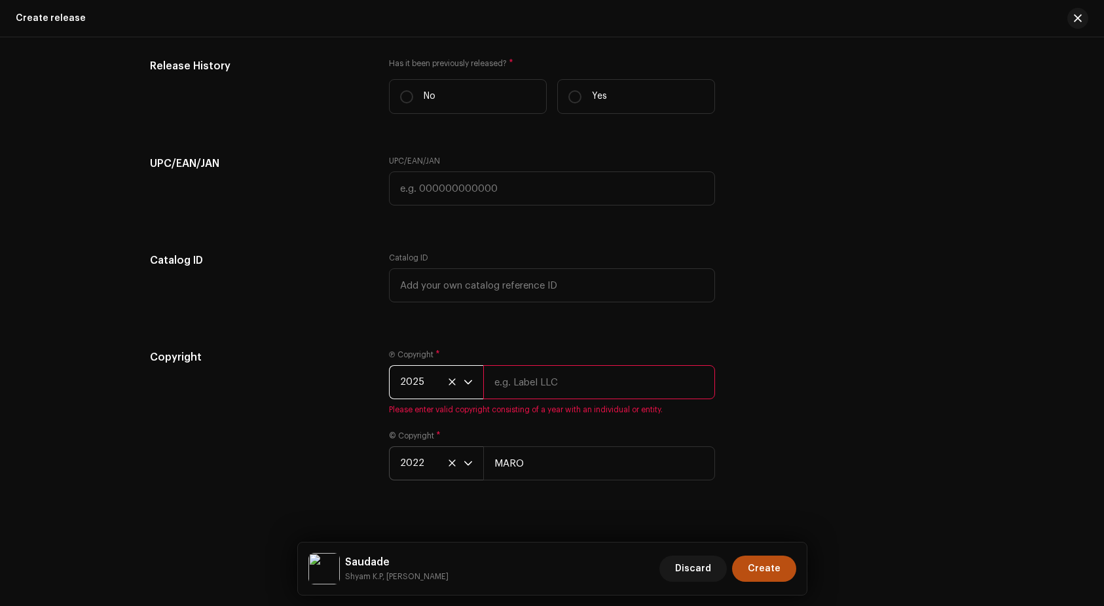
click at [566, 380] on input "text" at bounding box center [599, 382] width 232 height 34
type input "WAVBEE on behalf of AERTIZ RECORDS"
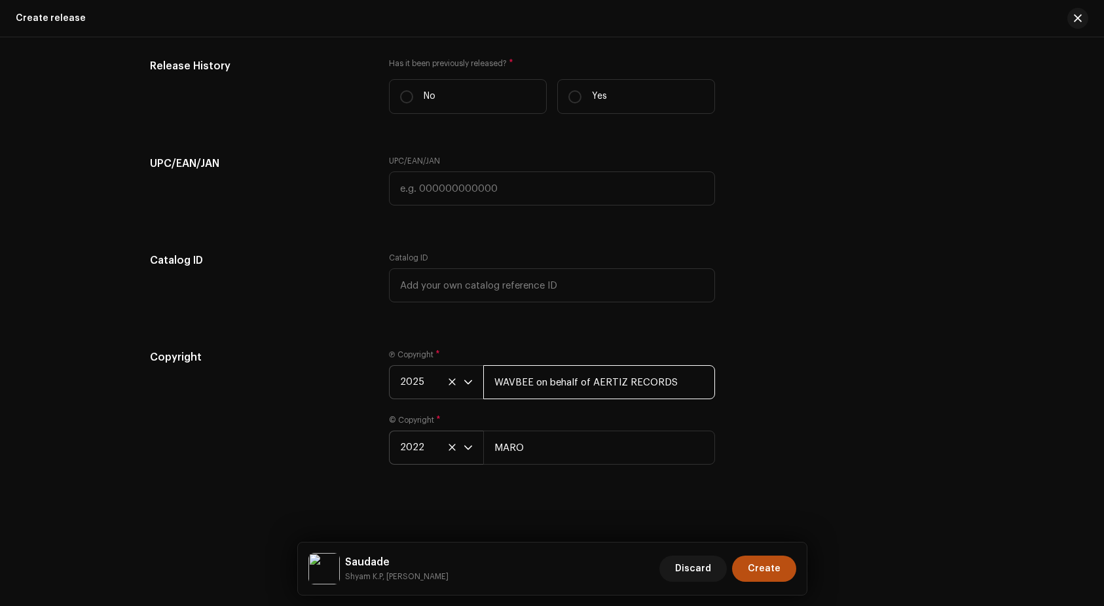
drag, startPoint x: 672, startPoint y: 380, endPoint x: 489, endPoint y: 374, distance: 182.8
click at [489, 374] on input "WAVBEE on behalf of AERTIZ RECORDS" at bounding box center [599, 382] width 232 height 34
click at [565, 390] on input "text" at bounding box center [599, 382] width 232 height 34
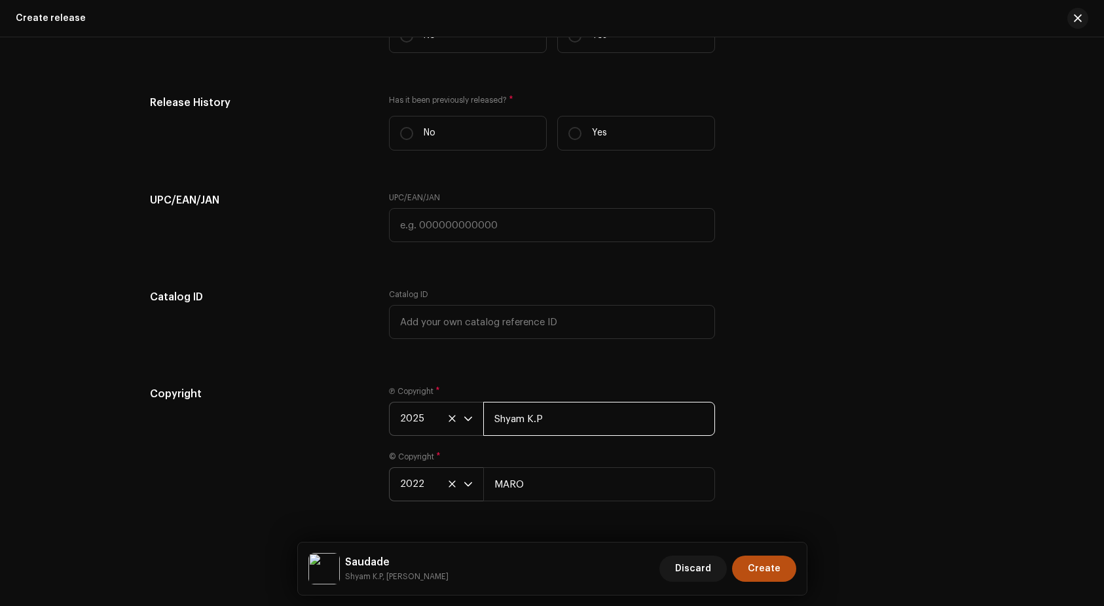
scroll to position [2132, 0]
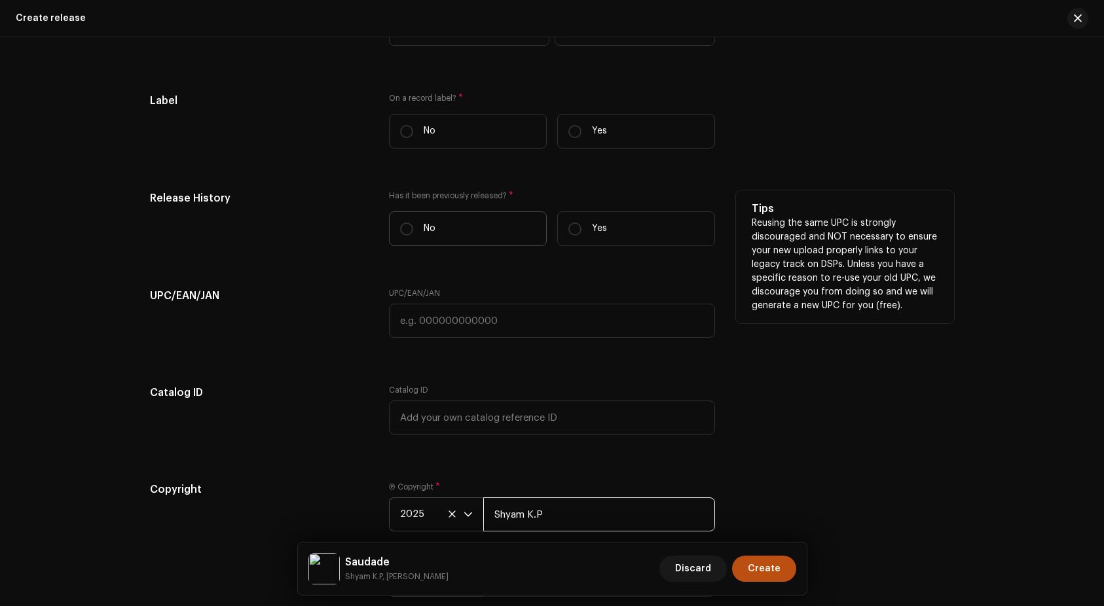
type input "Shyam K.P"
click at [424, 229] on p "No" at bounding box center [430, 229] width 12 height 14
click at [413, 229] on input "No" at bounding box center [406, 229] width 13 height 13
radio input "true"
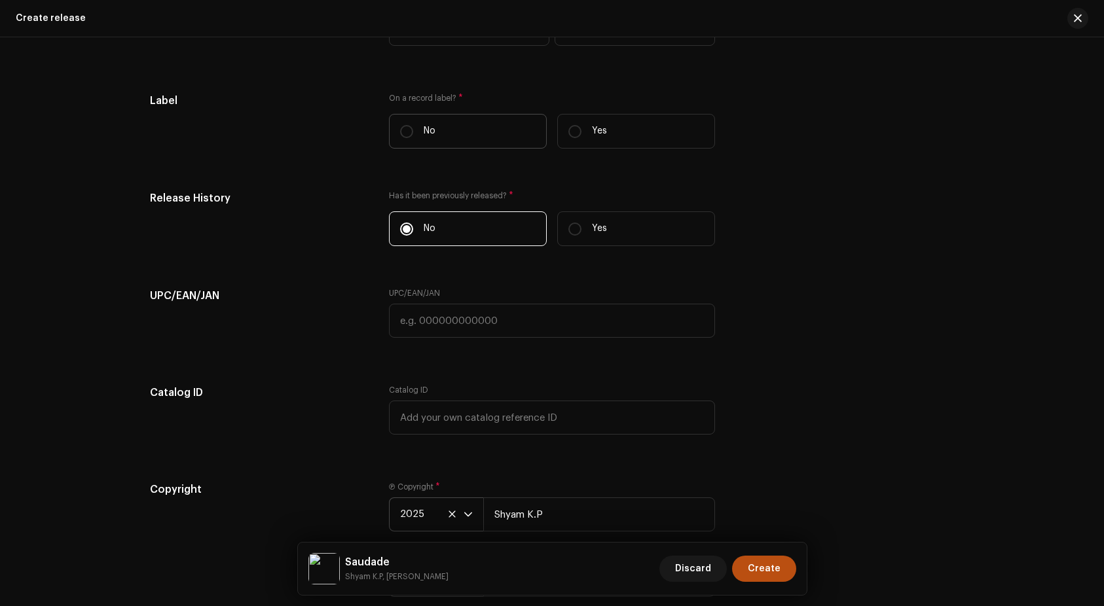
click at [480, 130] on label "No" at bounding box center [468, 131] width 158 height 35
click at [413, 130] on input "No" at bounding box center [406, 131] width 13 height 13
radio input "true"
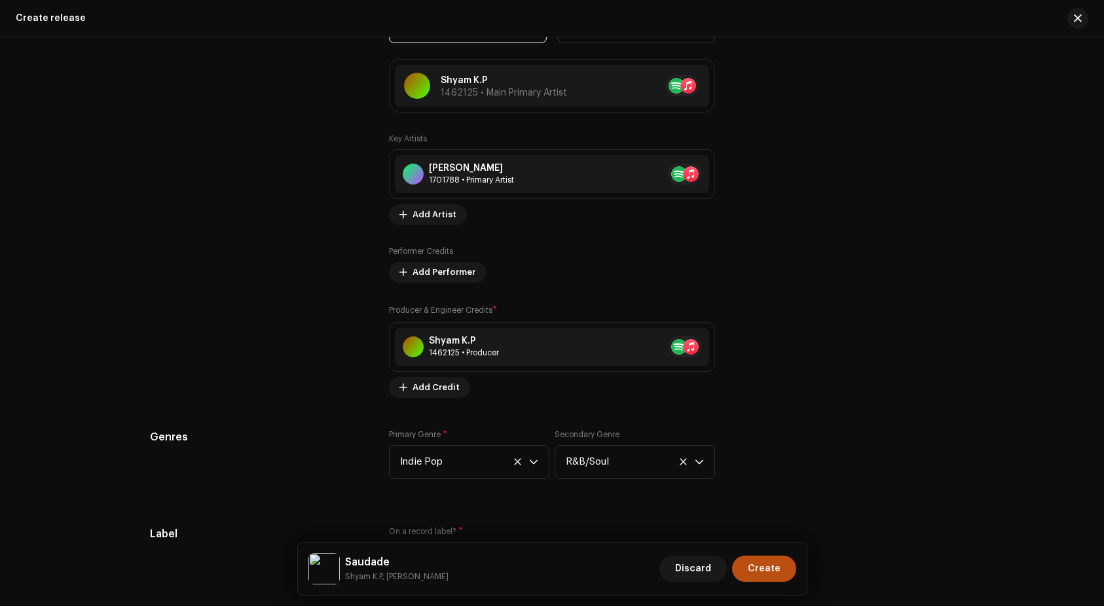
scroll to position [1889, 0]
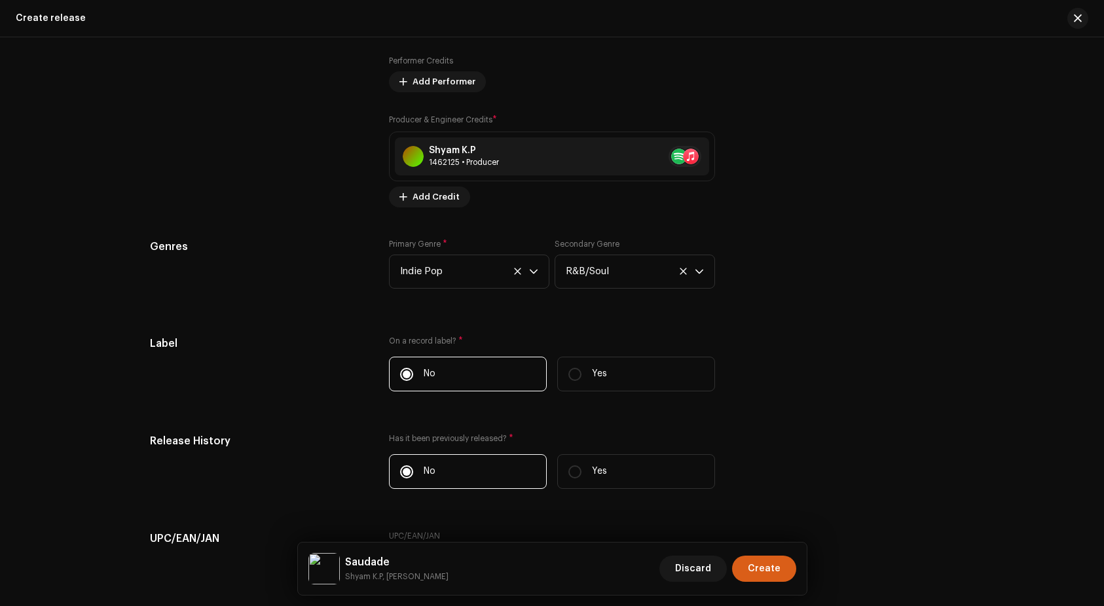
click at [763, 570] on span "Create" at bounding box center [764, 569] width 33 height 26
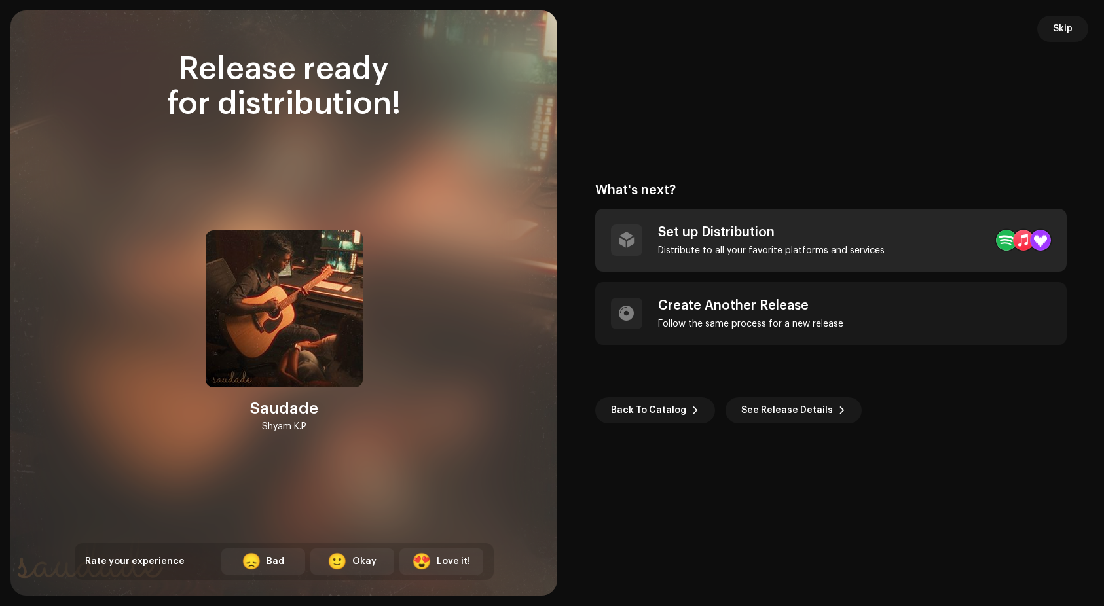
click at [758, 232] on div "Set up Distribution" at bounding box center [771, 233] width 227 height 16
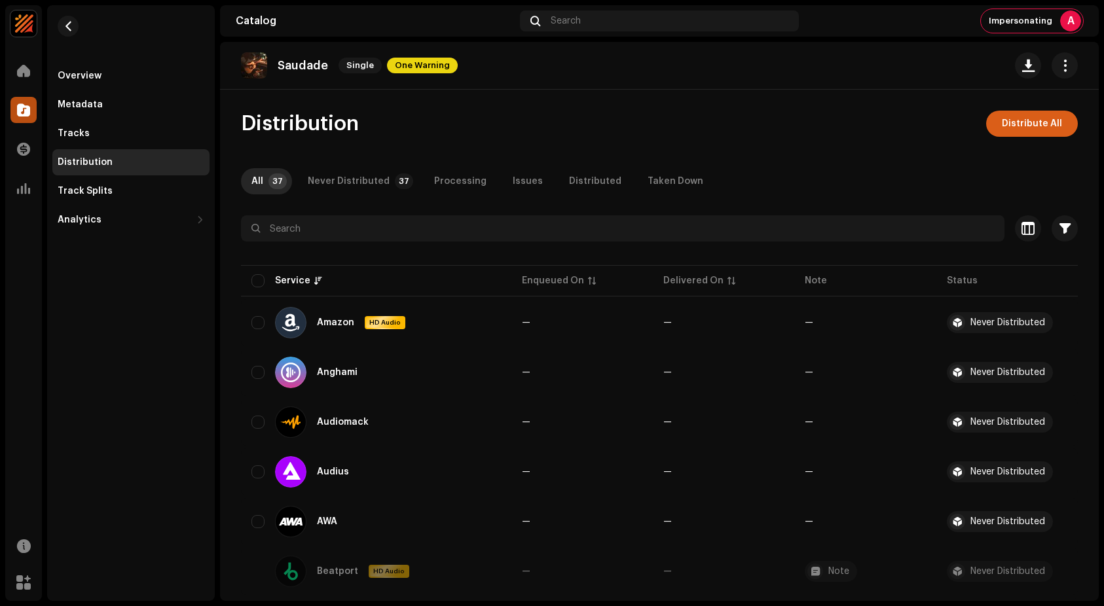
click at [1052, 122] on span "Distribute All" at bounding box center [1032, 124] width 60 height 26
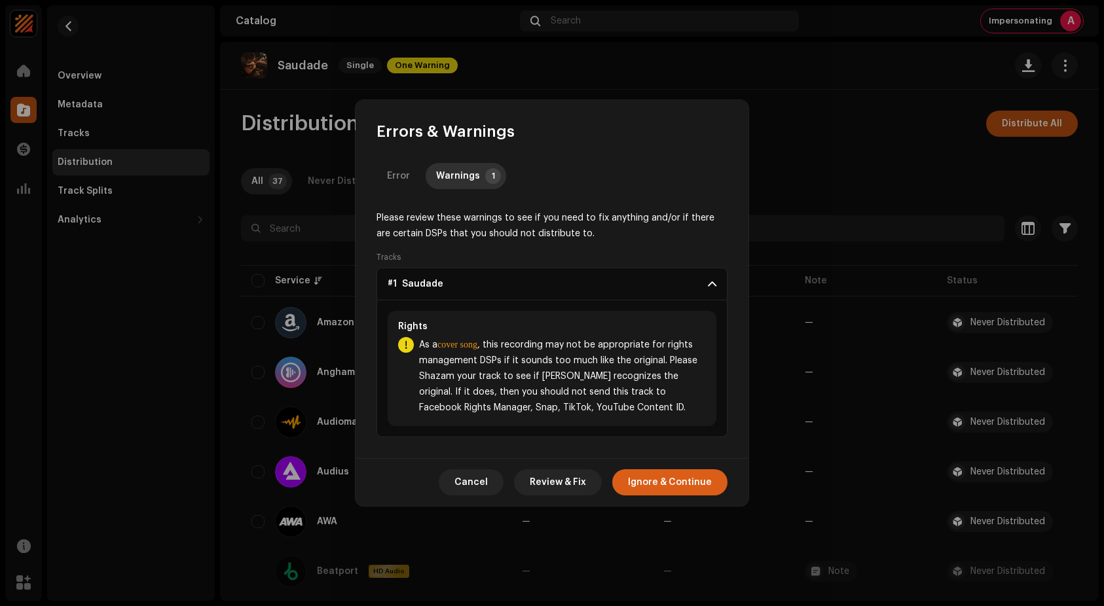
click at [665, 487] on span "Ignore & Continue" at bounding box center [670, 483] width 84 height 26
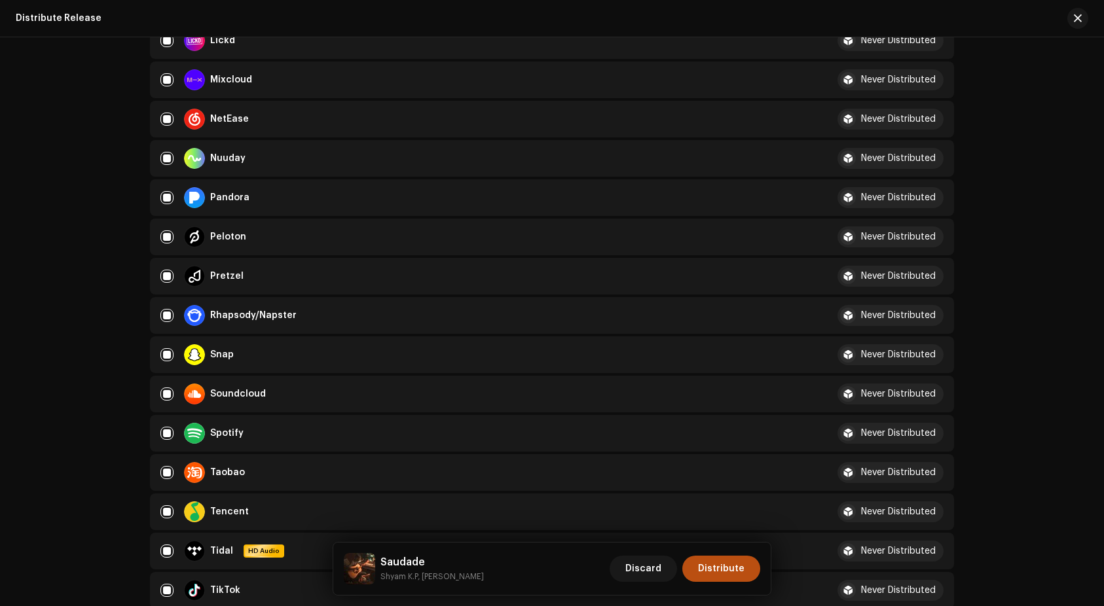
scroll to position [1232, 0]
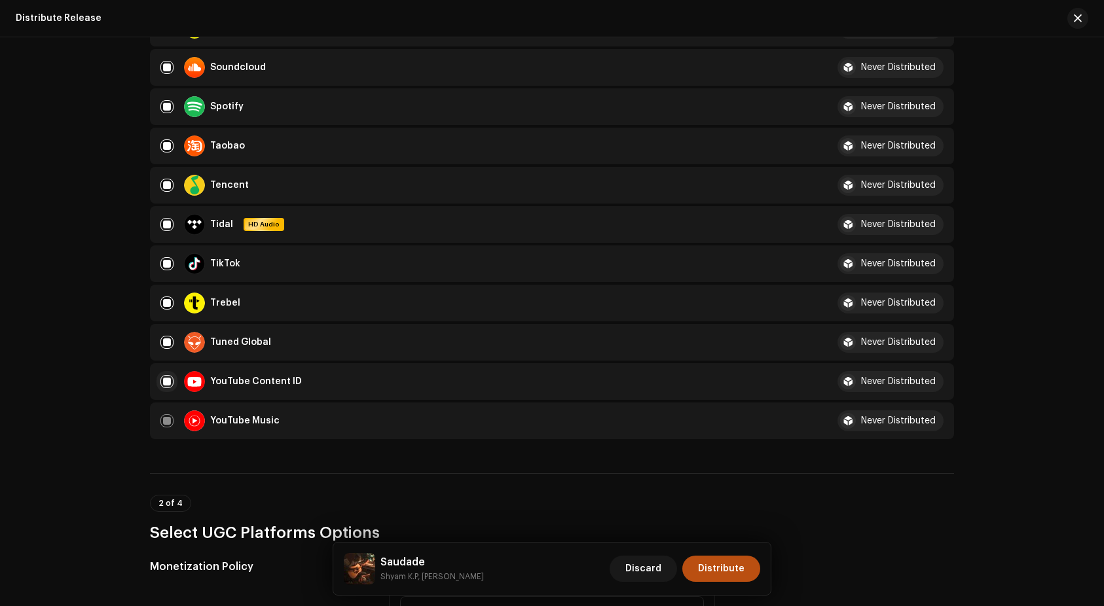
click at [168, 384] on input "checkbox" at bounding box center [166, 381] width 13 height 13
checkbox input "false"
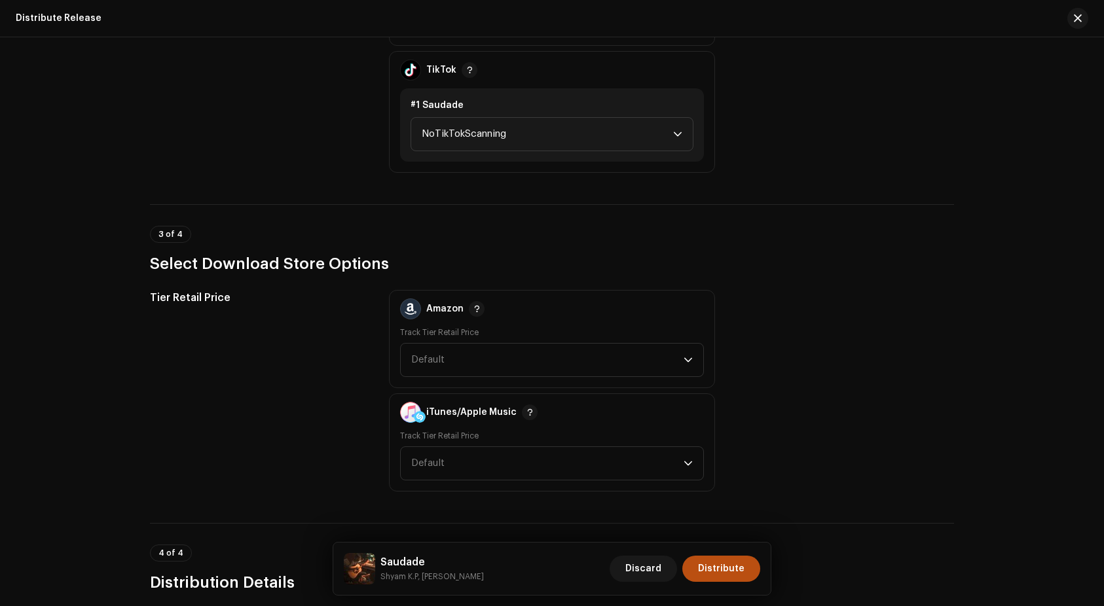
scroll to position [2174, 0]
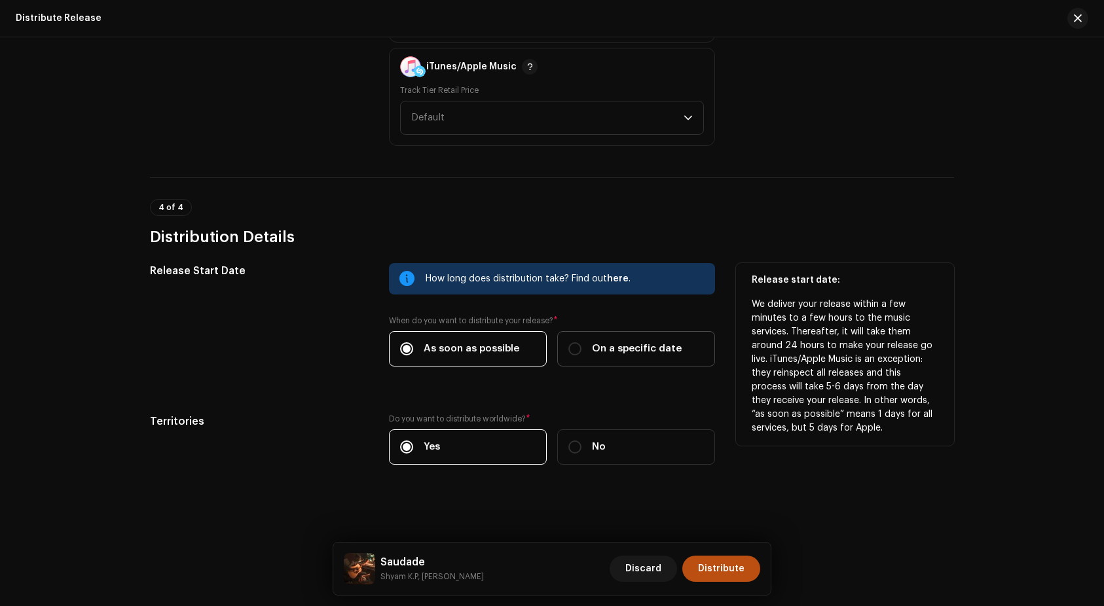
click at [631, 356] on label "On a specific date" at bounding box center [636, 348] width 158 height 35
click at [582, 356] on input "On a specific date" at bounding box center [574, 348] width 13 height 13
radio input "true"
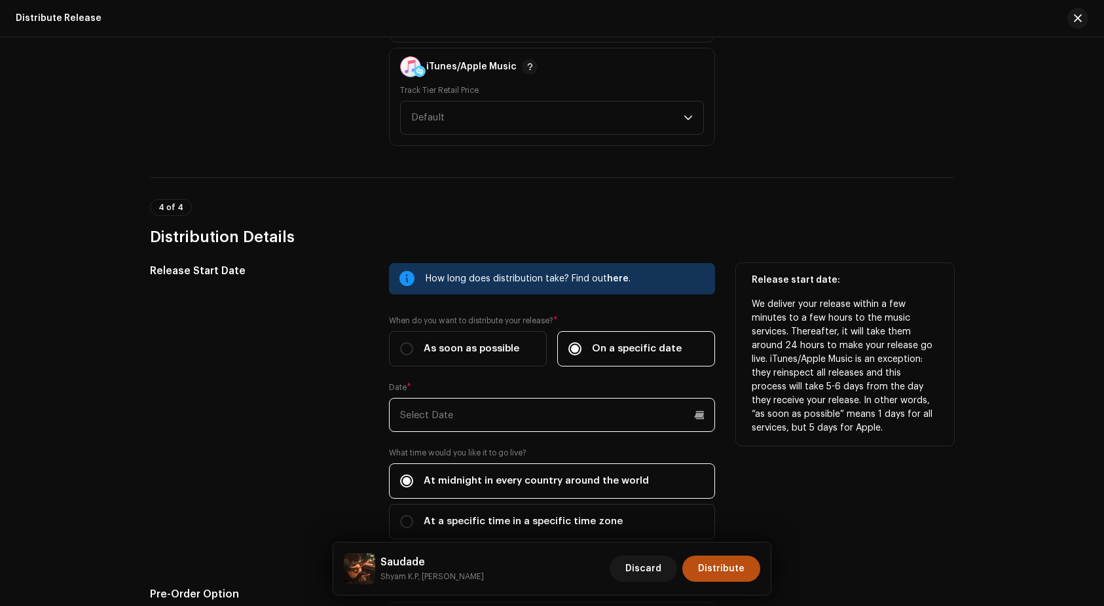
click at [518, 427] on input "text" at bounding box center [552, 415] width 326 height 34
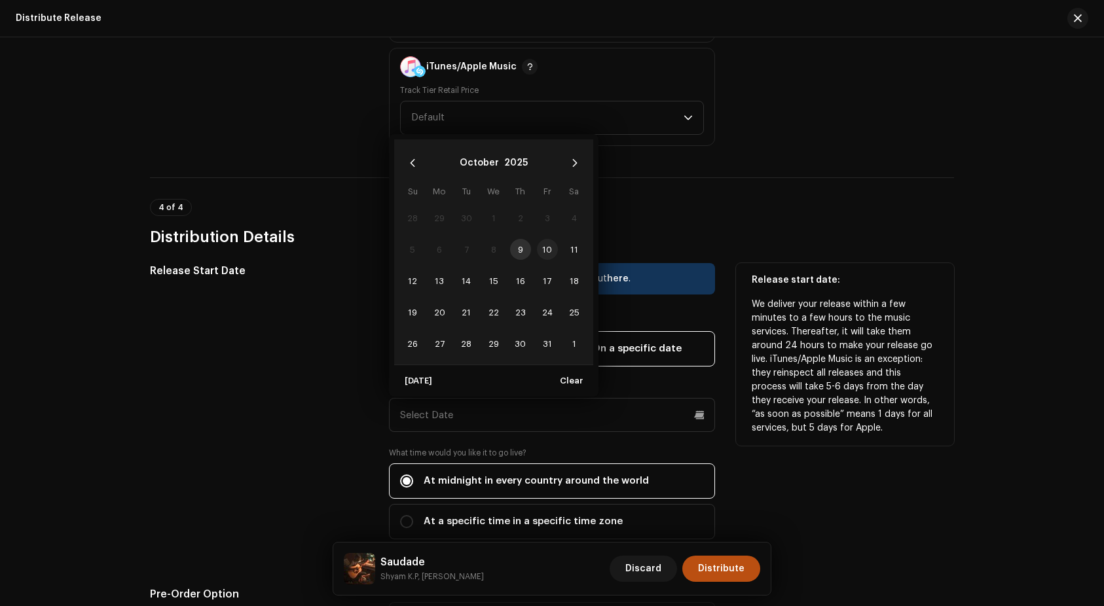
click at [547, 254] on span "10" at bounding box center [547, 249] width 21 height 21
type input "[DATE]"
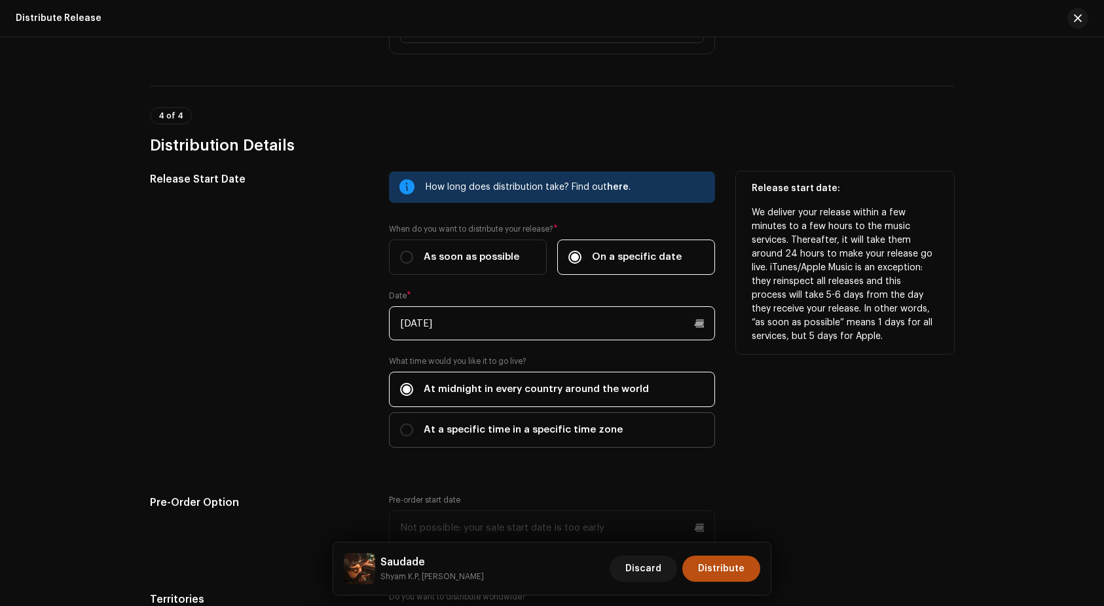
scroll to position [2287, 0]
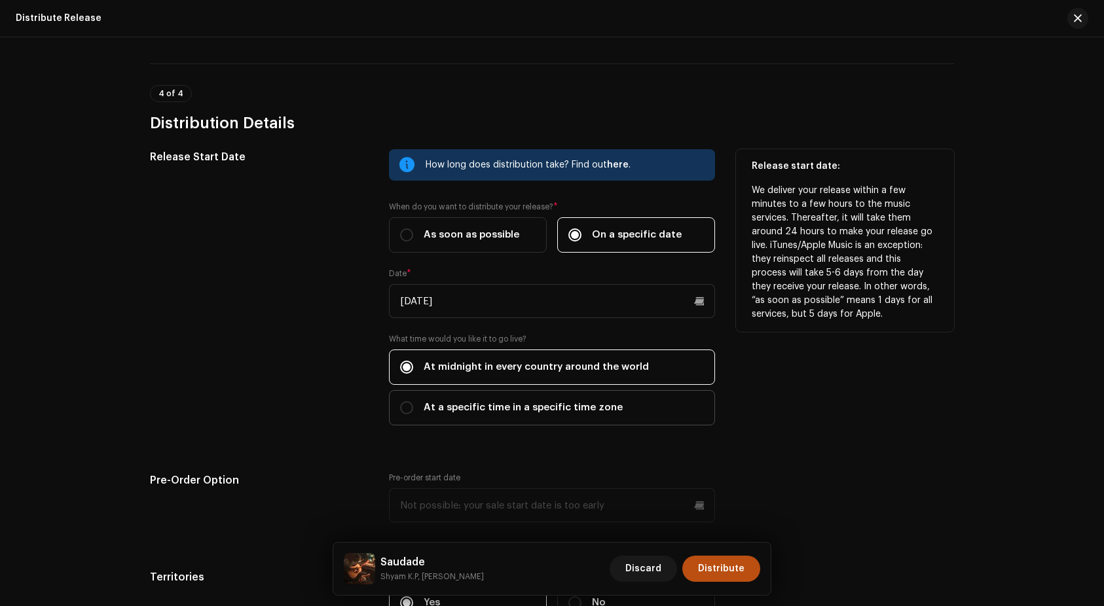
click at [504, 414] on span "At a specific time in a specific time zone" at bounding box center [523, 408] width 199 height 14
click at [413, 414] on input "At a specific time in a specific time zone" at bounding box center [406, 407] width 13 height 13
radio input "true"
click at [500, 475] on span "Select Timezone" at bounding box center [547, 474] width 295 height 33
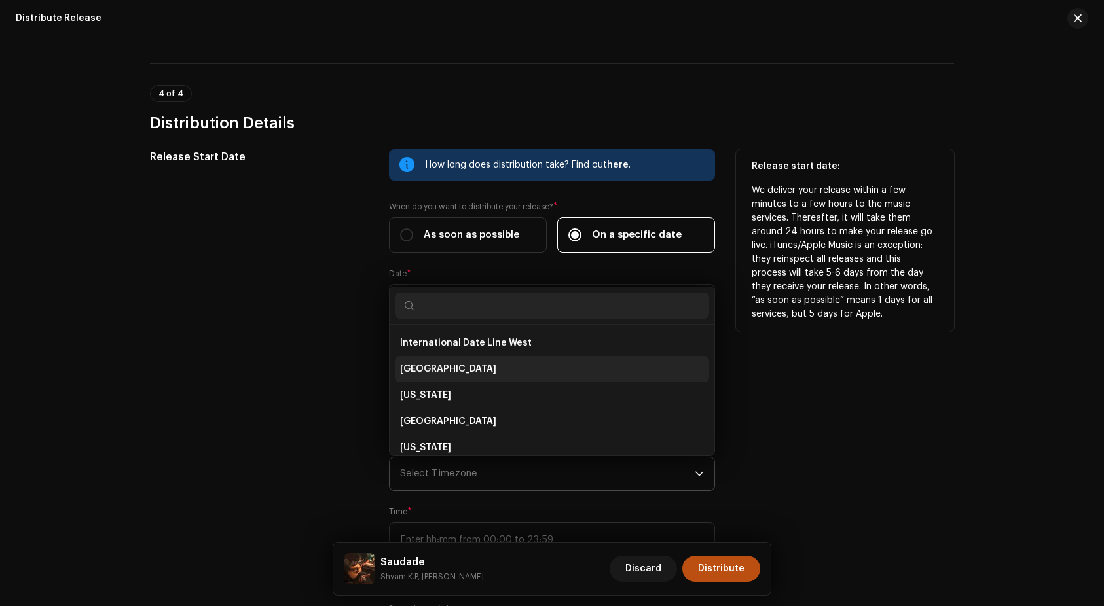
scroll to position [5, 0]
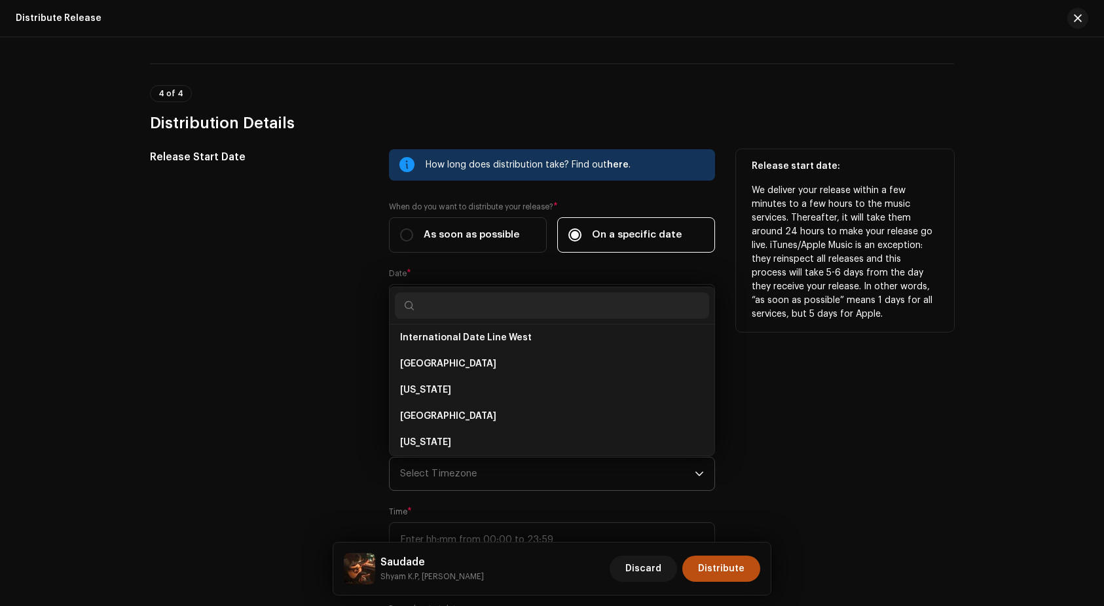
click at [466, 310] on input "text" at bounding box center [552, 306] width 314 height 26
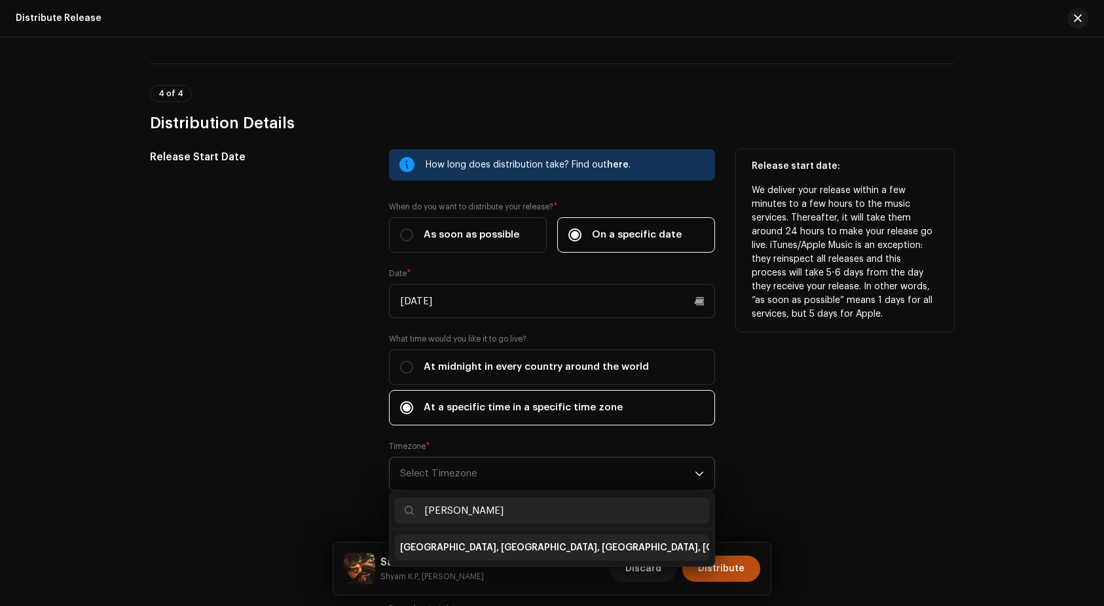
type input "[PERSON_NAME]"
click at [469, 553] on span "[GEOGRAPHIC_DATA], [GEOGRAPHIC_DATA], [GEOGRAPHIC_DATA], [GEOGRAPHIC_DATA]" at bounding box center [599, 548] width 399 height 13
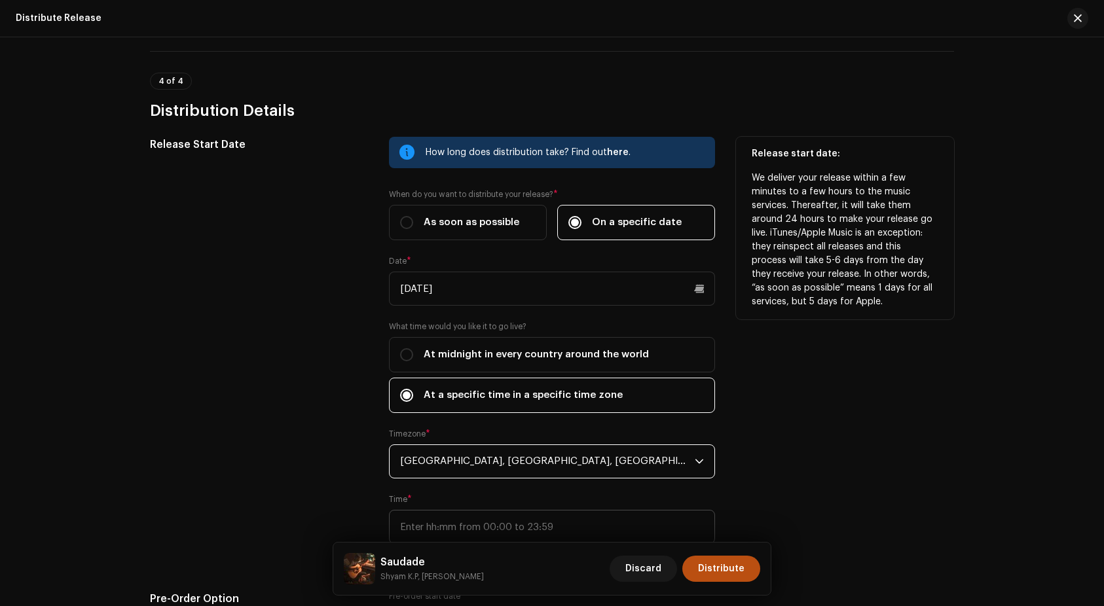
scroll to position [2315, 0]
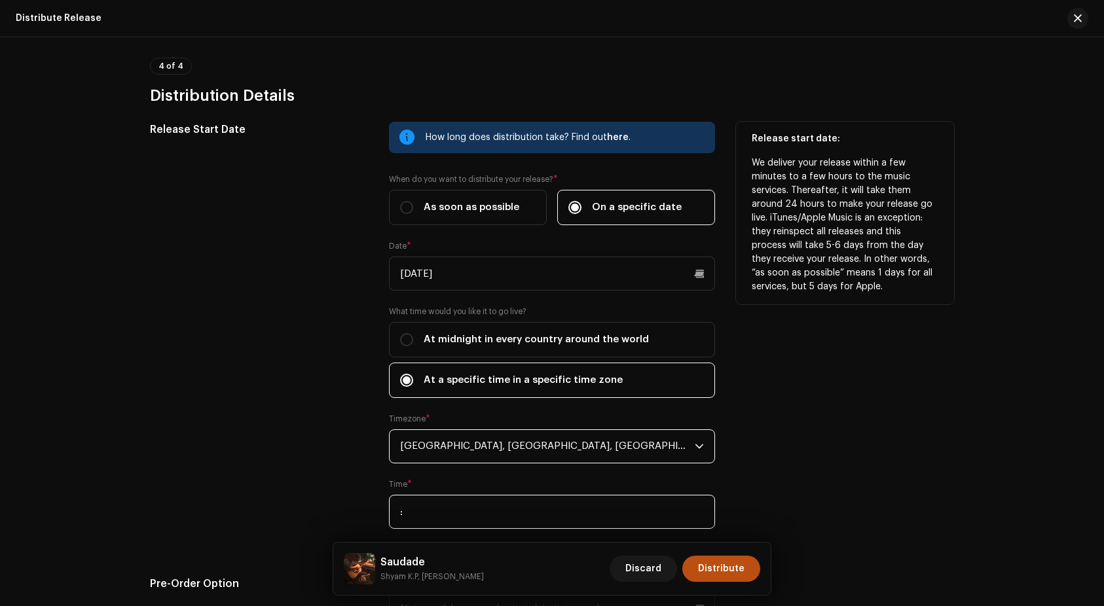
click at [499, 518] on input ":" at bounding box center [552, 512] width 326 height 34
type input "17:00"
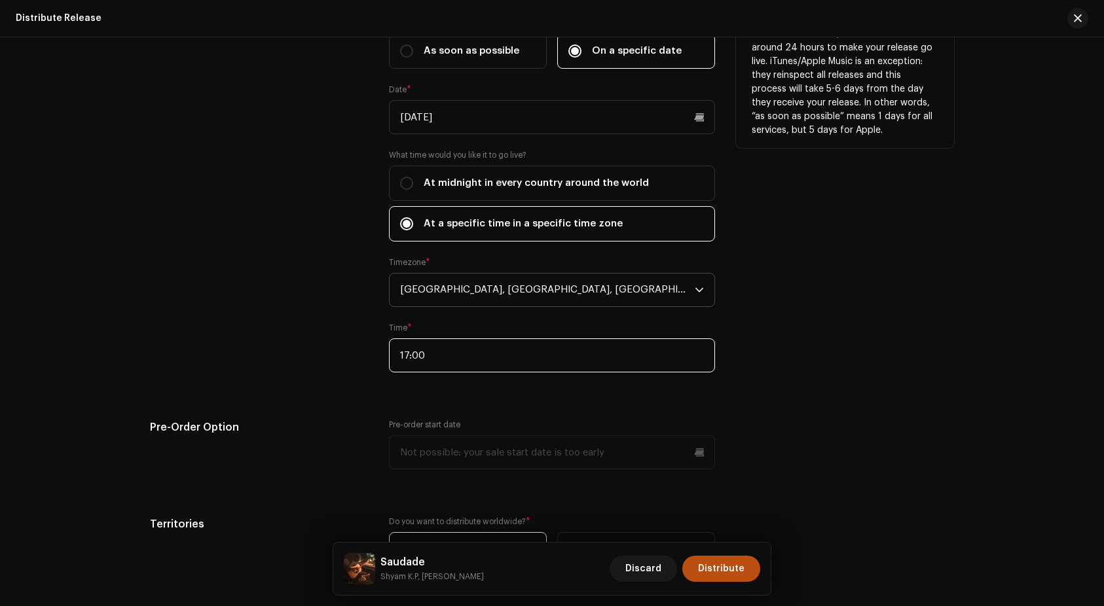
scroll to position [2574, 0]
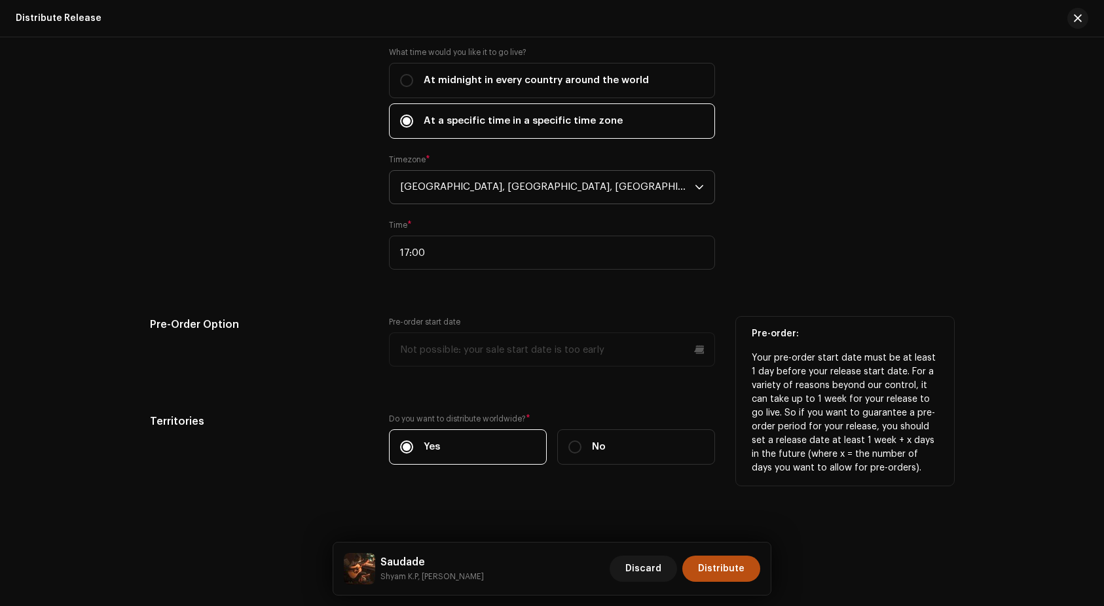
click at [581, 350] on p-datepicker at bounding box center [552, 350] width 326 height 34
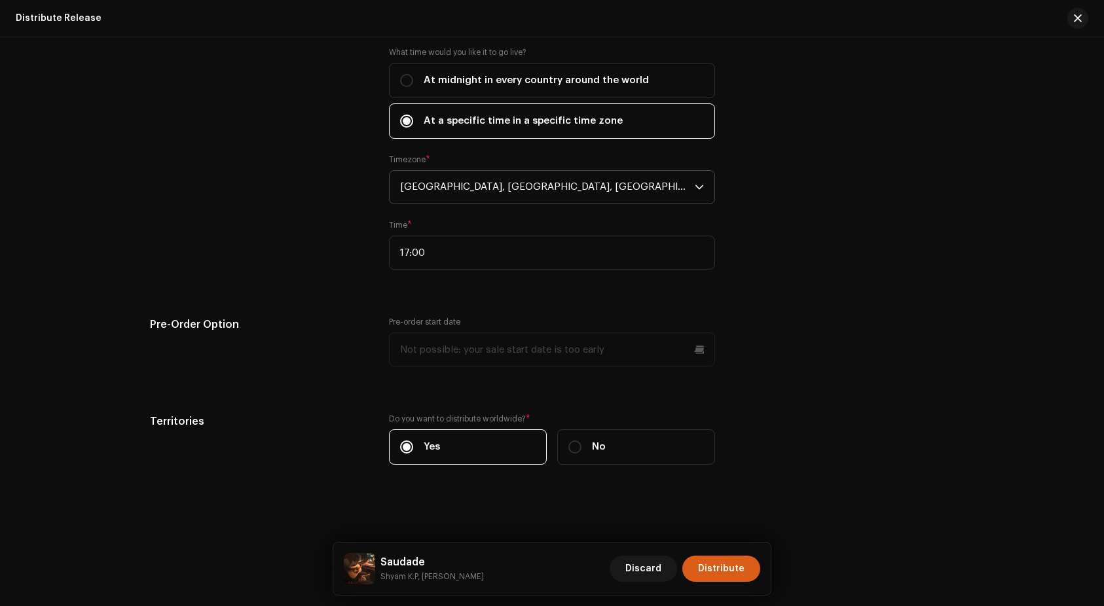
click at [711, 570] on span "Distribute" at bounding box center [721, 569] width 46 height 26
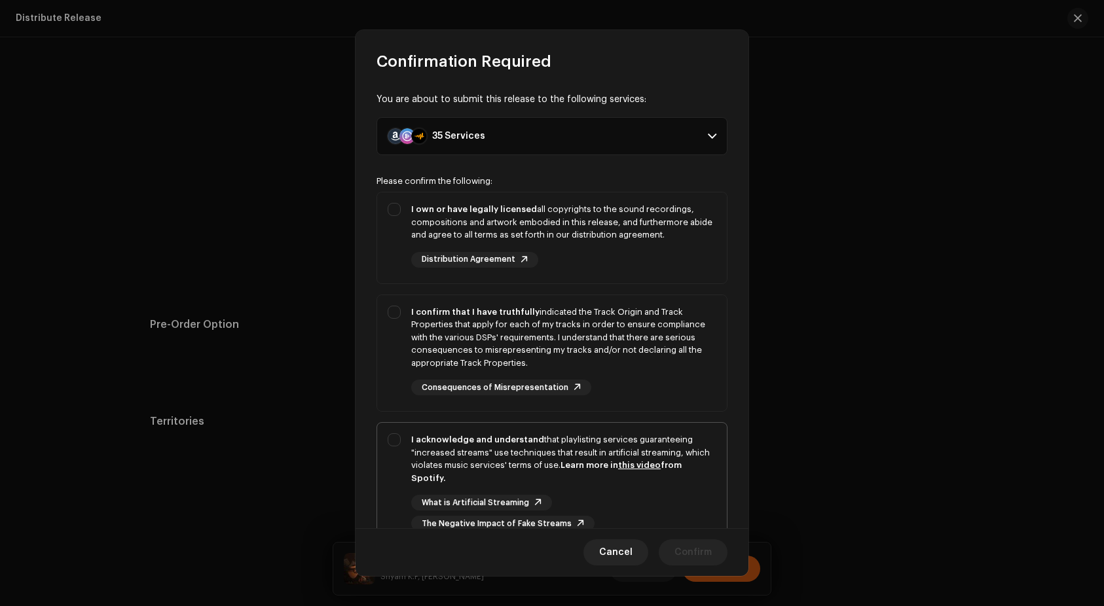
click at [615, 447] on div "I acknowledge and understand that playlisting services guaranteeing "increased …" at bounding box center [563, 459] width 305 height 51
checkbox input "true"
click at [623, 312] on div "I confirm that I have truthfully indicated the Track Origin and Track Propertie…" at bounding box center [563, 338] width 305 height 64
checkbox input "true"
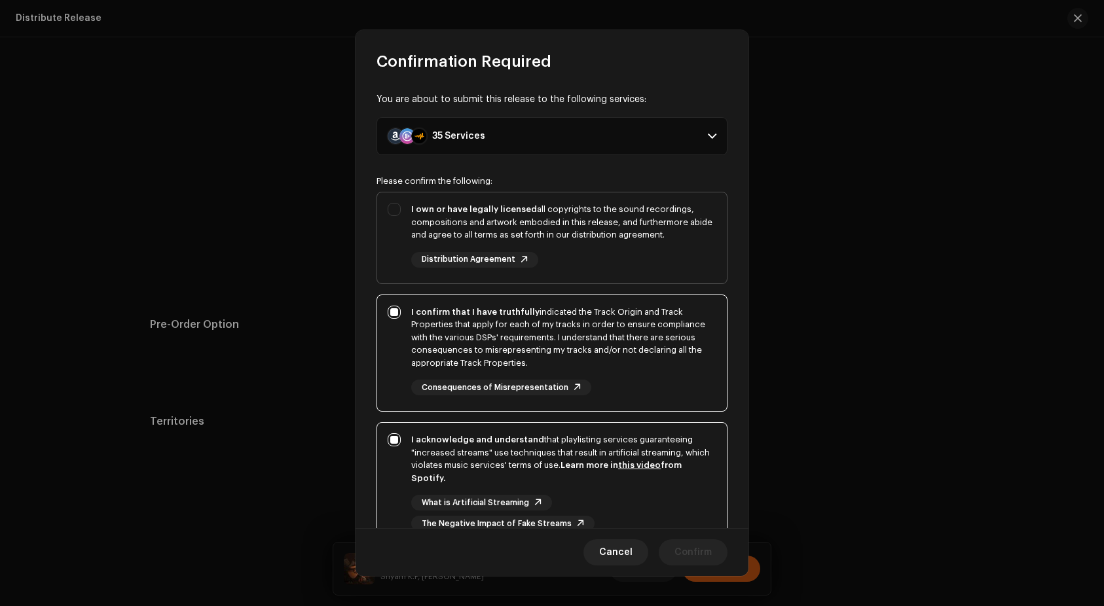
click at [633, 245] on div "I own or have legally licensed all copyrights to the sound recordings, composit…" at bounding box center [563, 235] width 305 height 65
checkbox input "true"
click at [699, 549] on span "Confirm" at bounding box center [693, 553] width 37 height 26
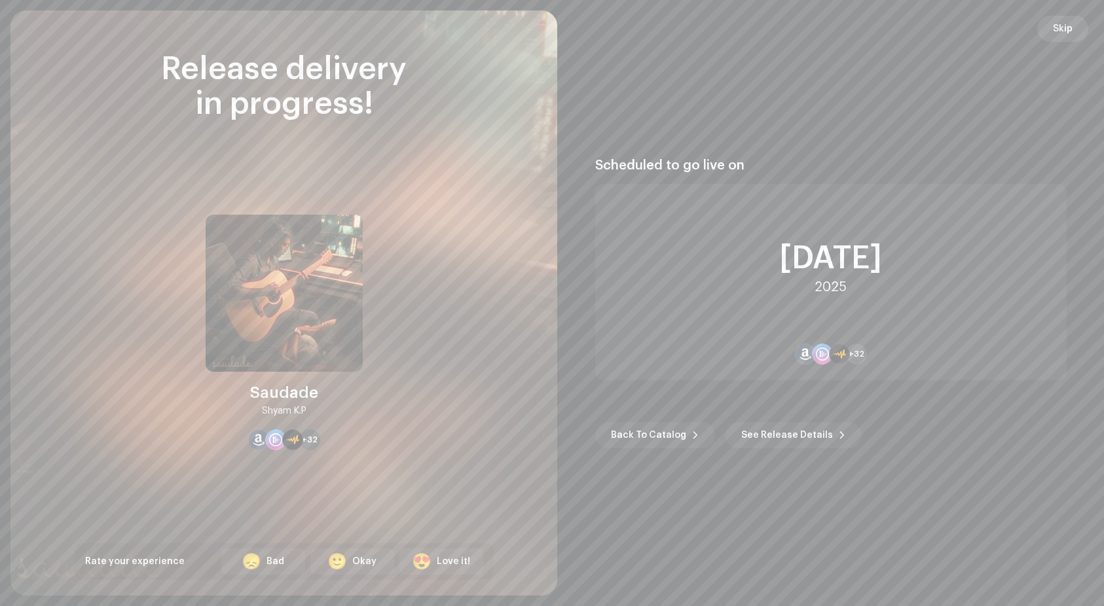
click at [1061, 31] on span "Skip" at bounding box center [1063, 29] width 20 height 26
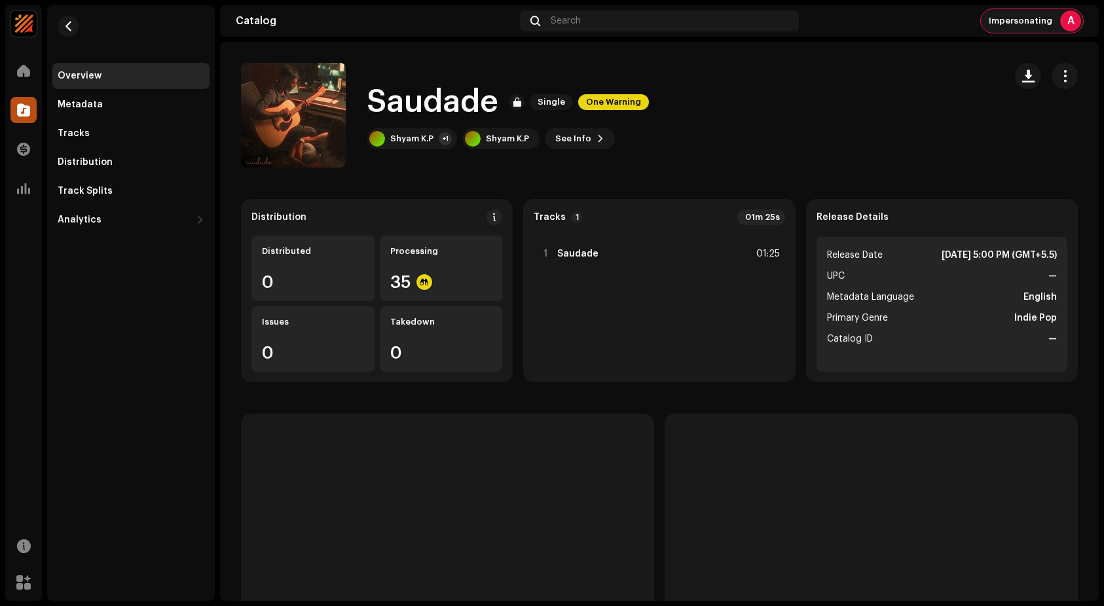
click at [1007, 28] on div "Impersonating A" at bounding box center [1032, 21] width 102 height 24
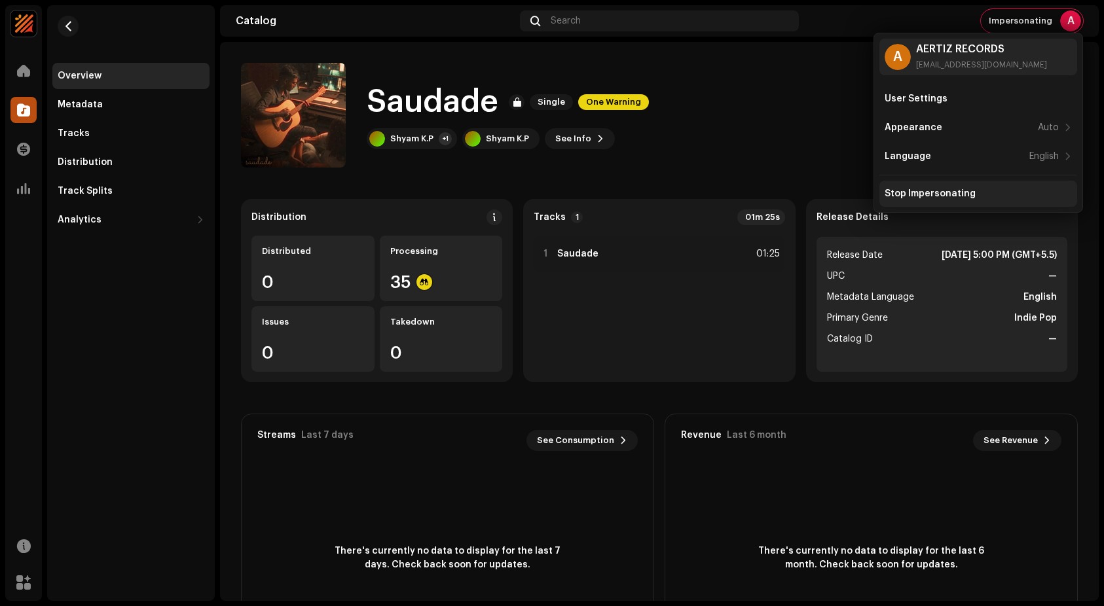
click at [929, 194] on div "Stop Impersonating" at bounding box center [930, 194] width 91 height 10
